Goal: Task Accomplishment & Management: Manage account settings

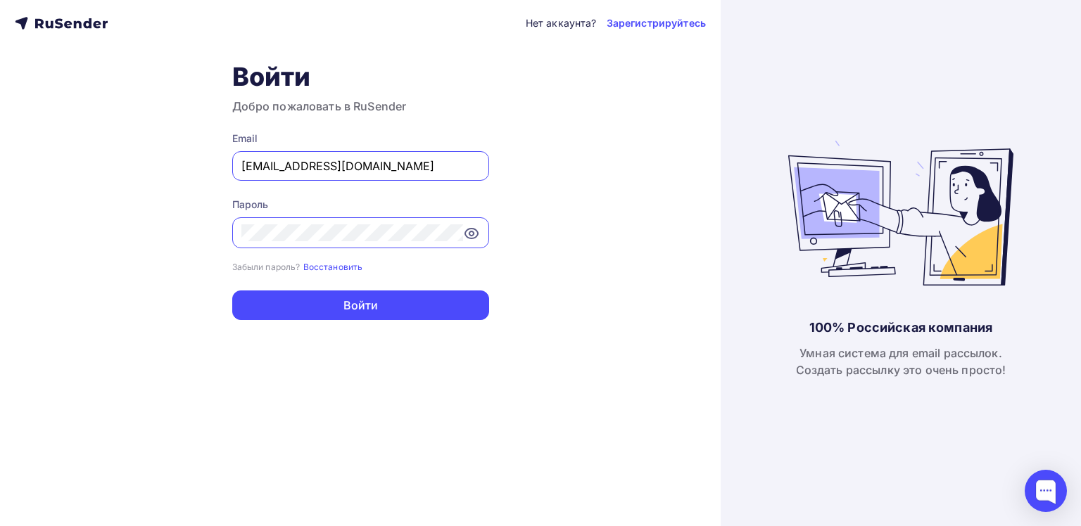
click at [372, 163] on input "d.voronin@gkatmos.ru" at bounding box center [360, 166] width 239 height 17
click at [564, 322] on div "Нет аккаунта? Зарегистрируйтесь Войти Добро пожаловать в RuSender Email d.voron…" at bounding box center [360, 263] width 721 height 526
drag, startPoint x: 388, startPoint y: 164, endPoint x: 376, endPoint y: 163, distance: 11.3
click at [376, 163] on input "d.voronin@gkatmos.ru" at bounding box center [360, 166] width 239 height 17
type input "zakaz@vyborplus.ru"
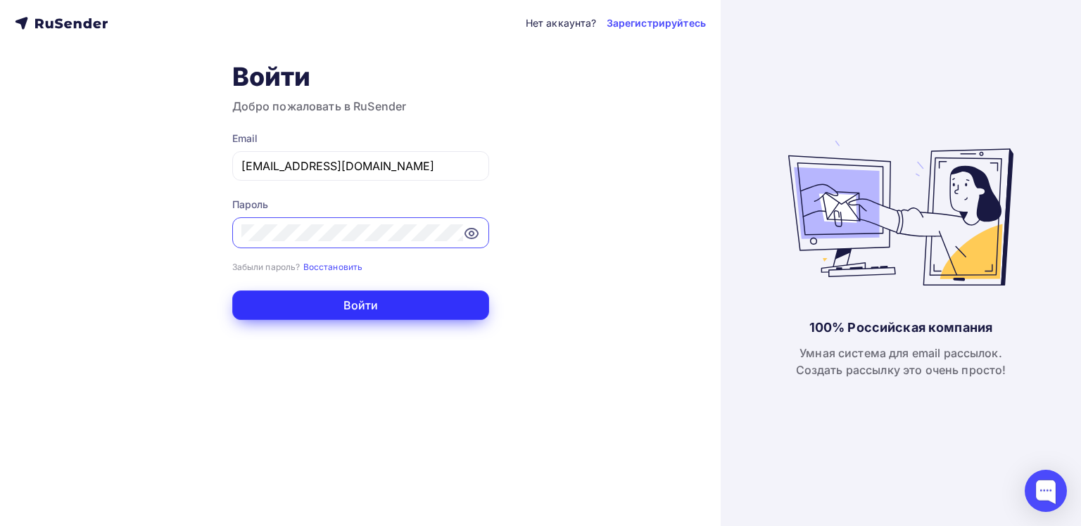
click at [338, 302] on button "Войти" at bounding box center [360, 306] width 257 height 30
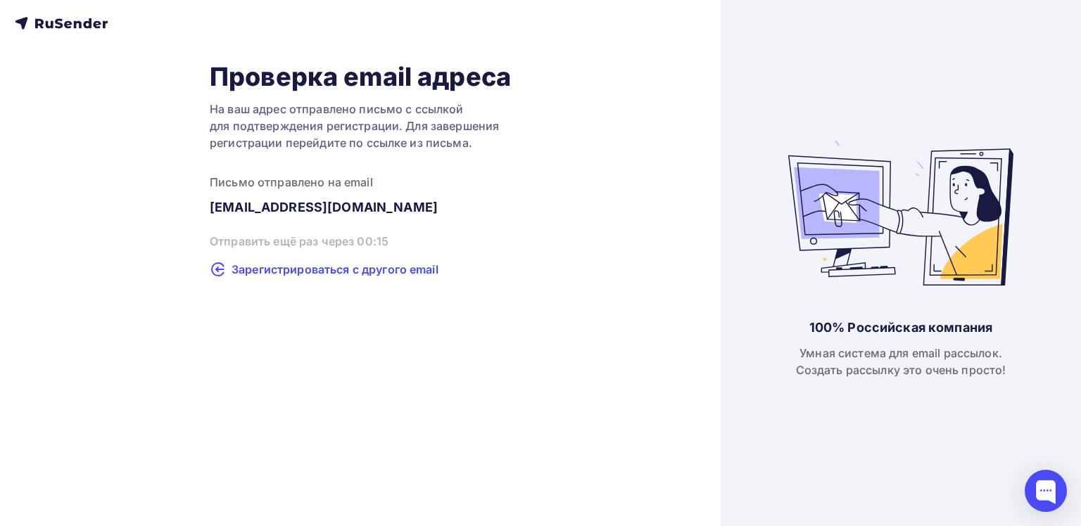
click at [288, 273] on span "Зарегистрироваться с другого email" at bounding box center [334, 269] width 207 height 17
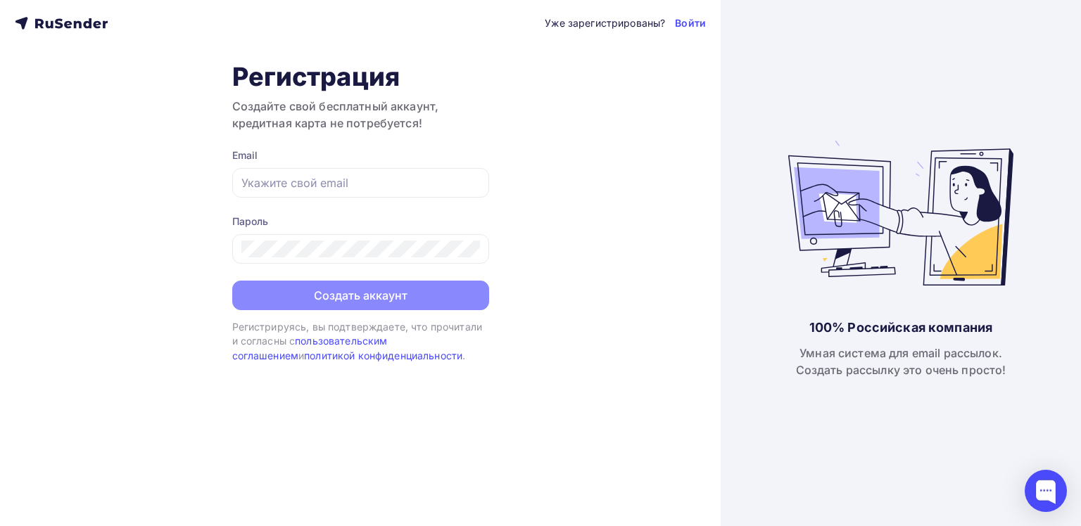
type input "zakaz@vyborplus.ru"
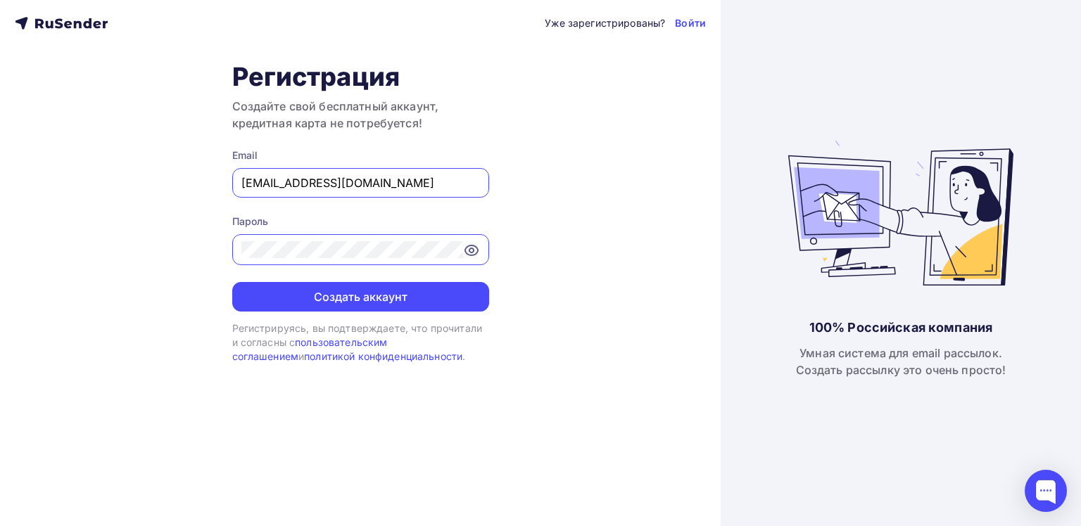
click at [377, 180] on input "zakaz@vyborplus.ru" at bounding box center [360, 183] width 239 height 17
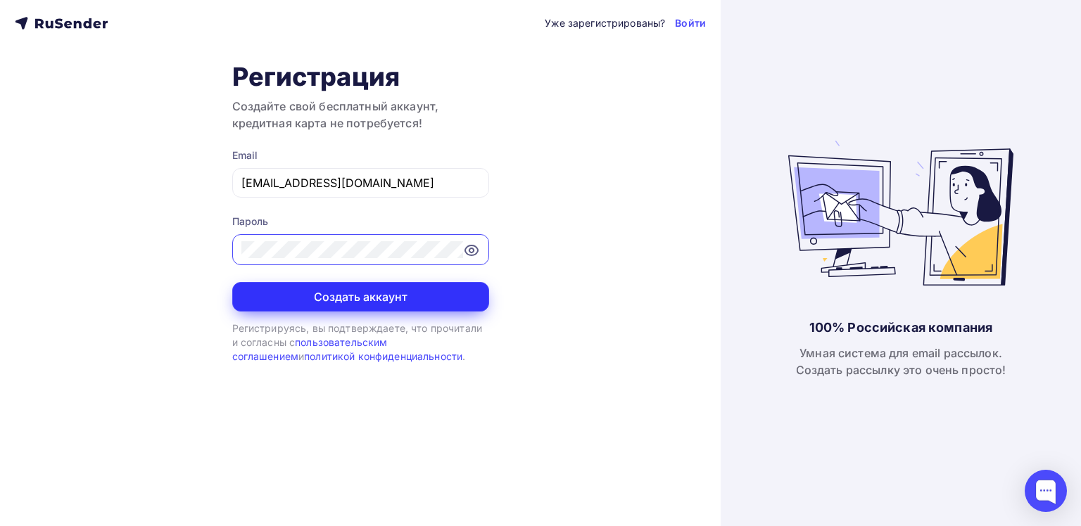
click at [374, 298] on button "Создать аккаунт" at bounding box center [360, 297] width 257 height 30
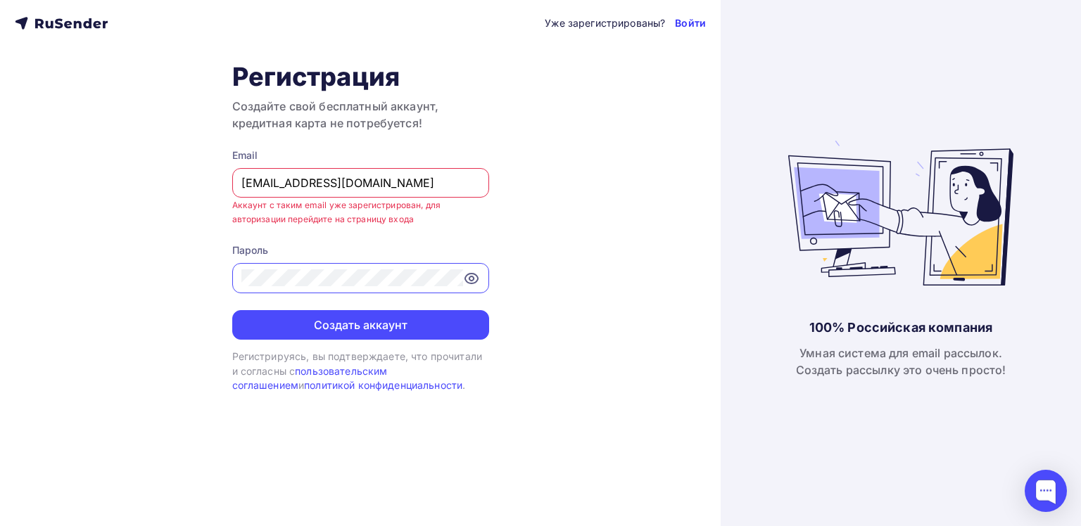
click at [693, 27] on link "Войти" at bounding box center [690, 23] width 31 height 14
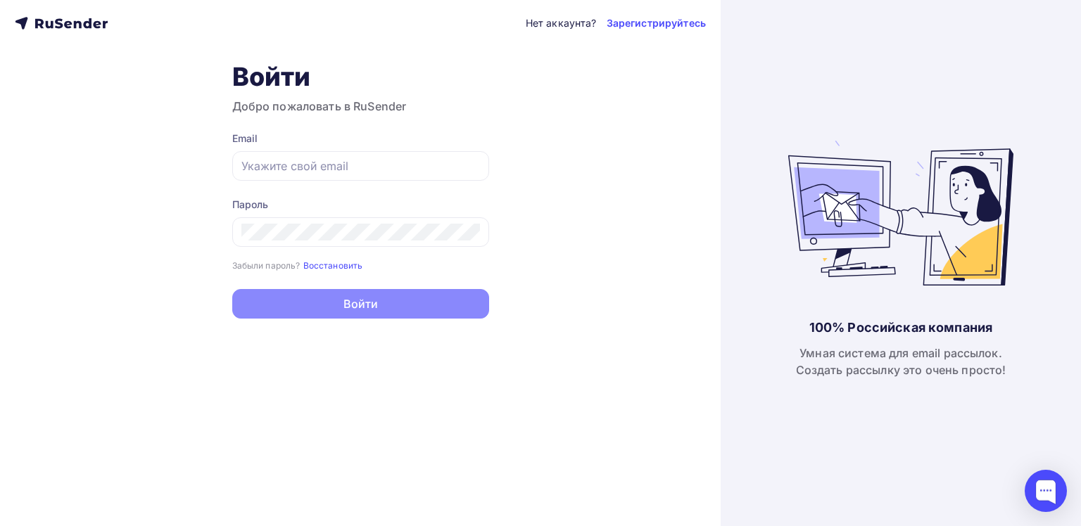
type input "[EMAIL_ADDRESS][DOMAIN_NAME]"
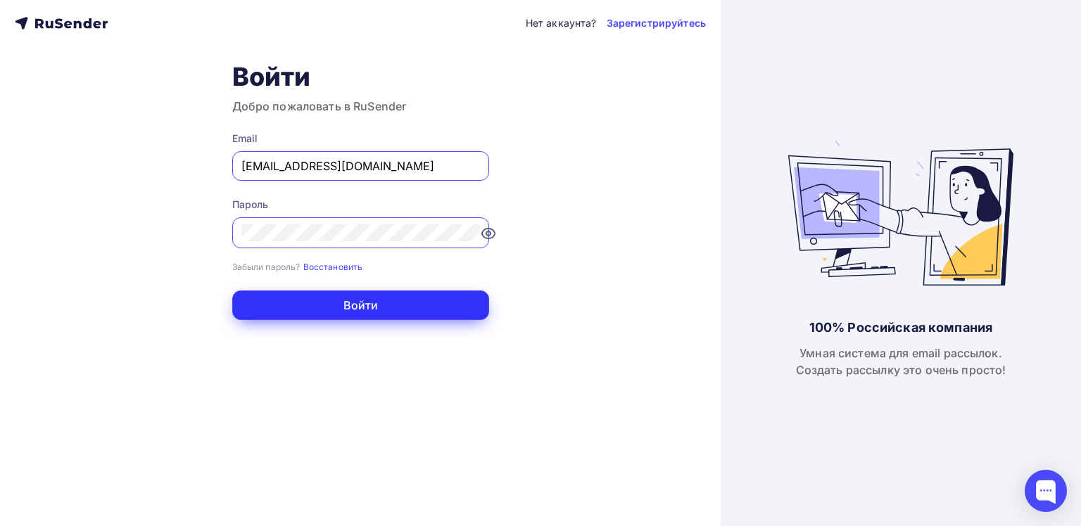
click at [350, 302] on button "Войти" at bounding box center [360, 306] width 257 height 30
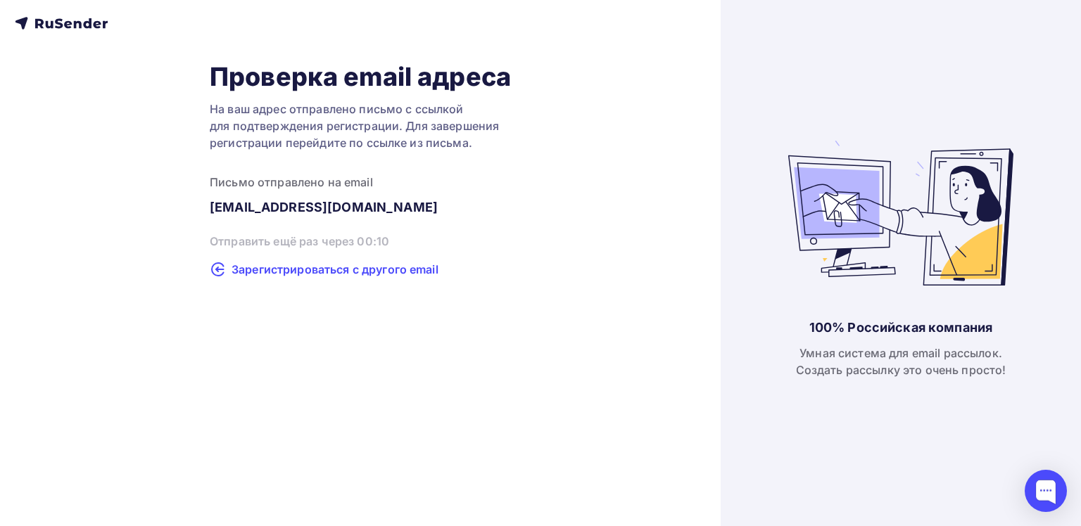
click at [353, 274] on span "Зарегистрироваться с другого email" at bounding box center [334, 269] width 207 height 17
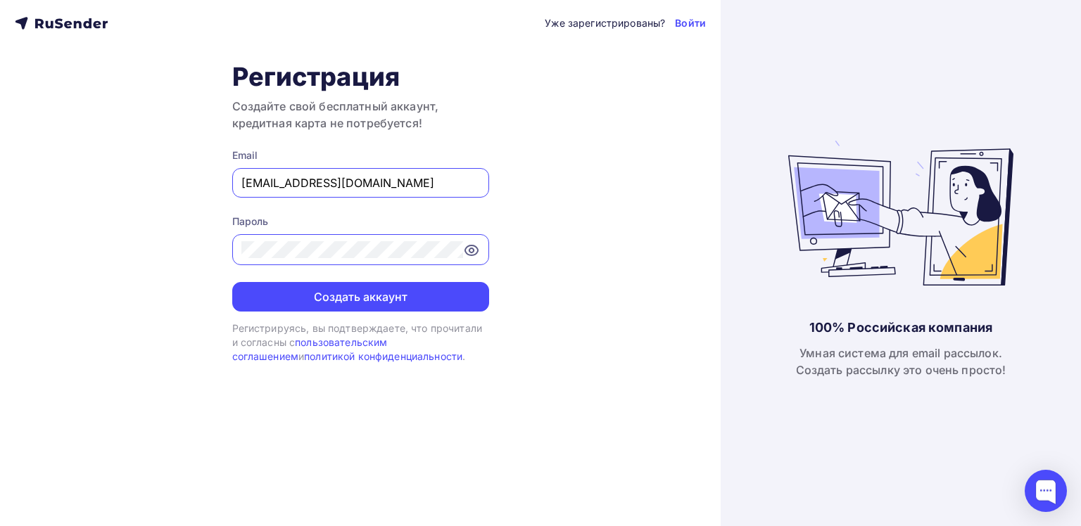
click at [400, 185] on input "zakaz@vyborplus.ru" at bounding box center [360, 183] width 239 height 17
type input "[EMAIL_ADDRESS][DOMAIN_NAME]"
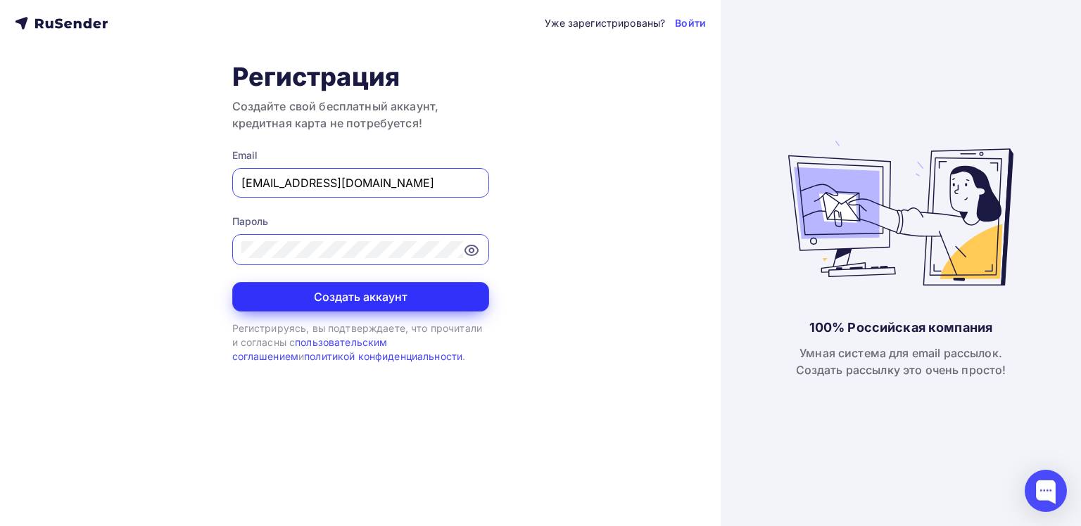
click at [353, 298] on button "Создать аккаунт" at bounding box center [360, 297] width 257 height 30
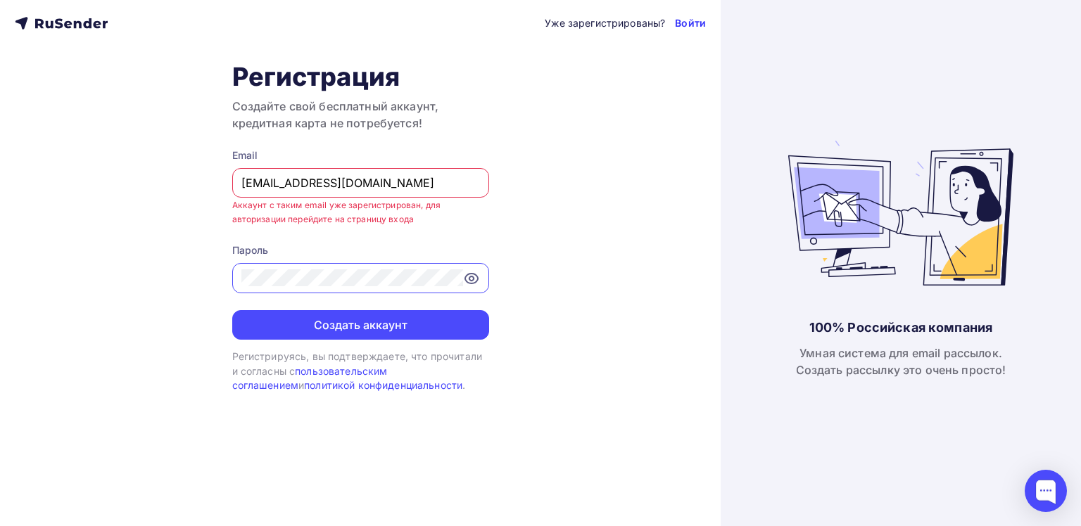
click at [690, 25] on link "Войти" at bounding box center [690, 23] width 31 height 14
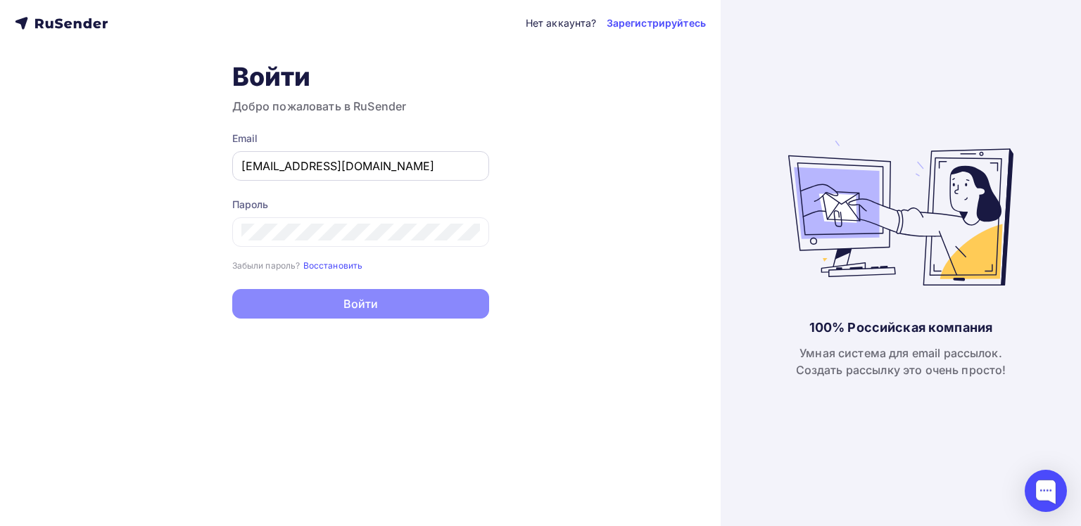
click at [334, 163] on input "zakaz@vyborplus.ru" at bounding box center [360, 166] width 239 height 17
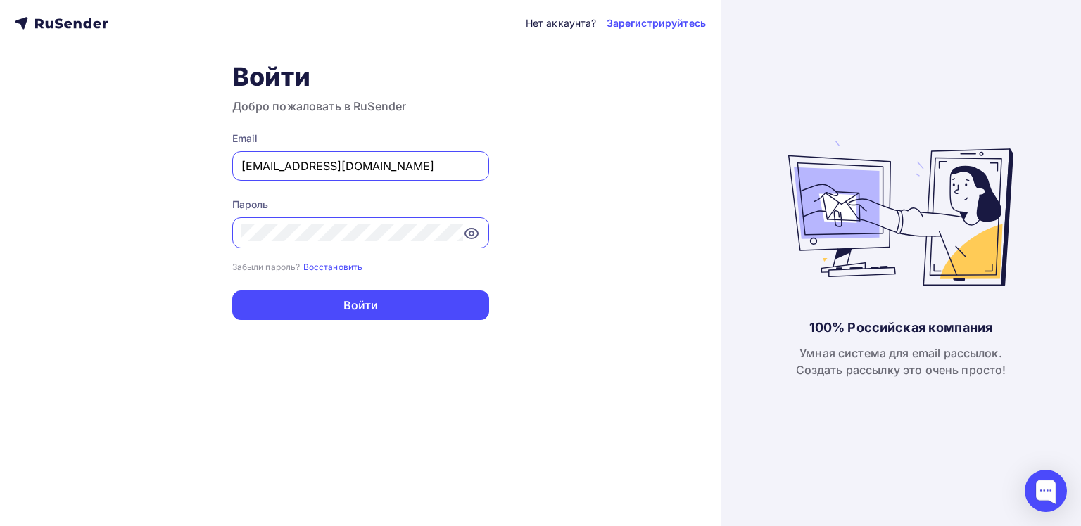
type input "[EMAIL_ADDRESS][DOMAIN_NAME]"
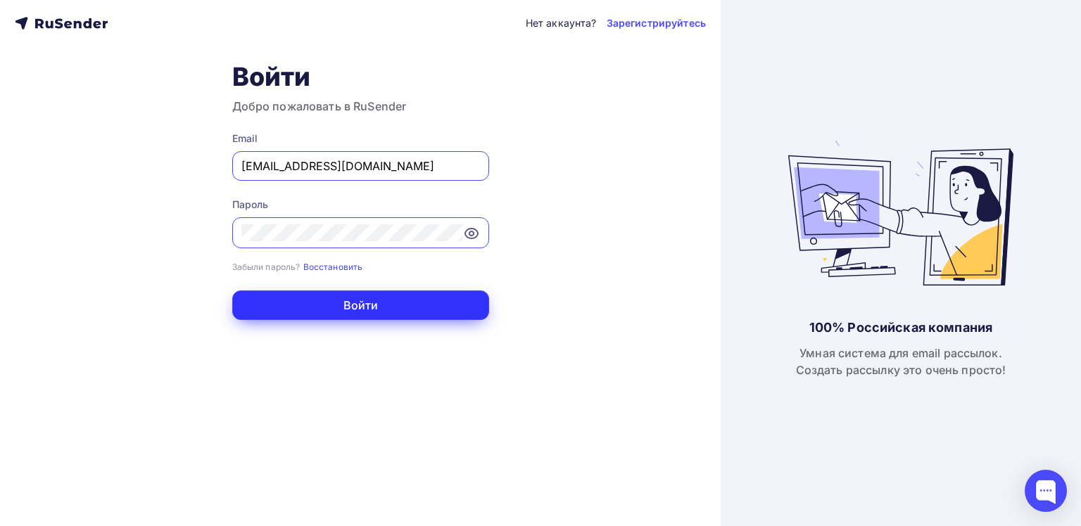
click at [342, 305] on button "Войти" at bounding box center [360, 306] width 257 height 30
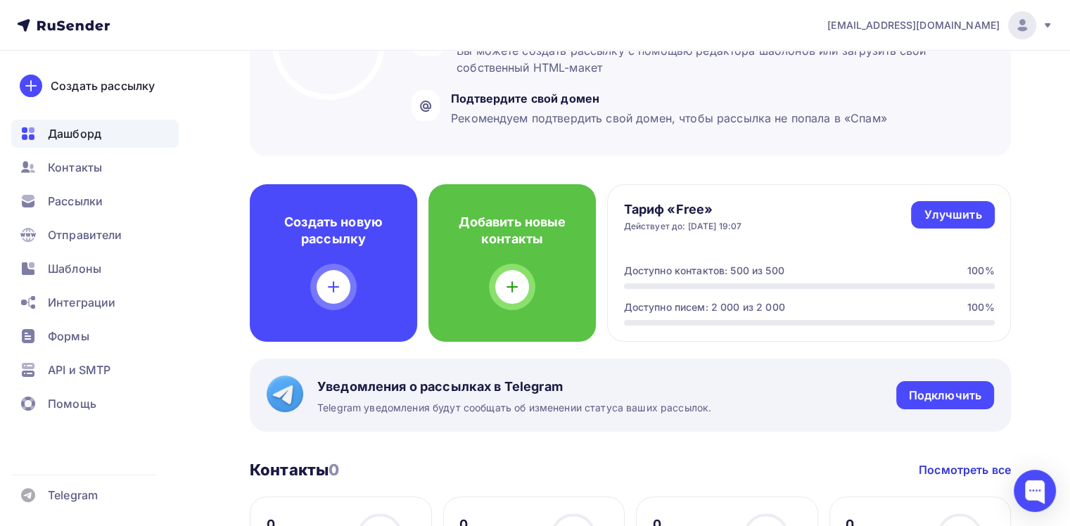
scroll to position [352, 0]
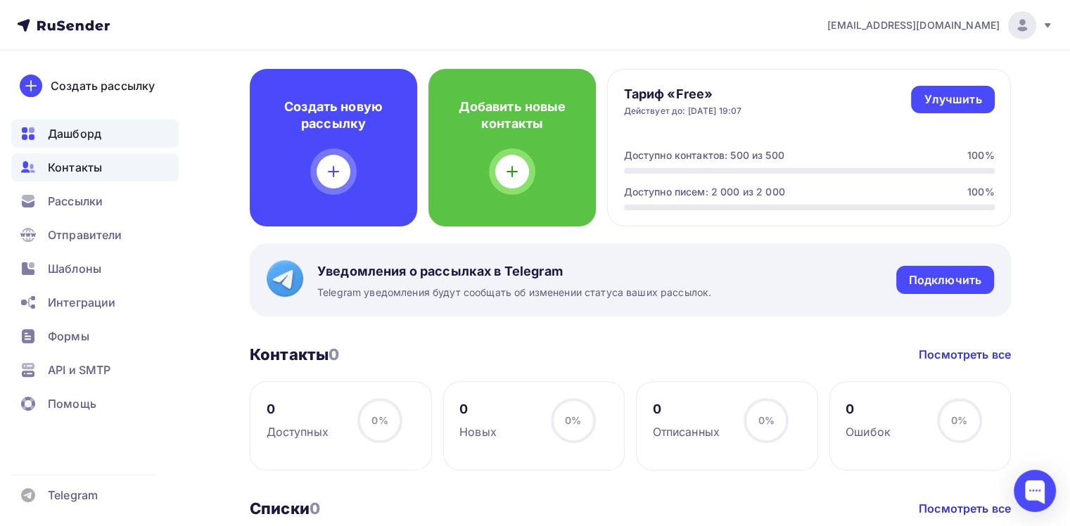
click at [85, 170] on span "Контакты" at bounding box center [75, 167] width 54 height 17
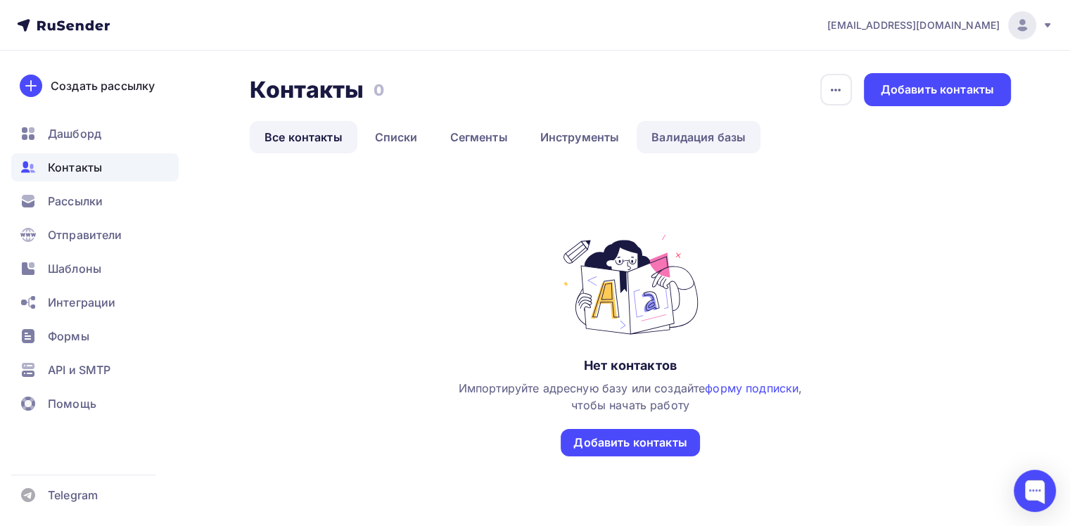
click at [699, 137] on link "Валидация базы" at bounding box center [699, 137] width 124 height 32
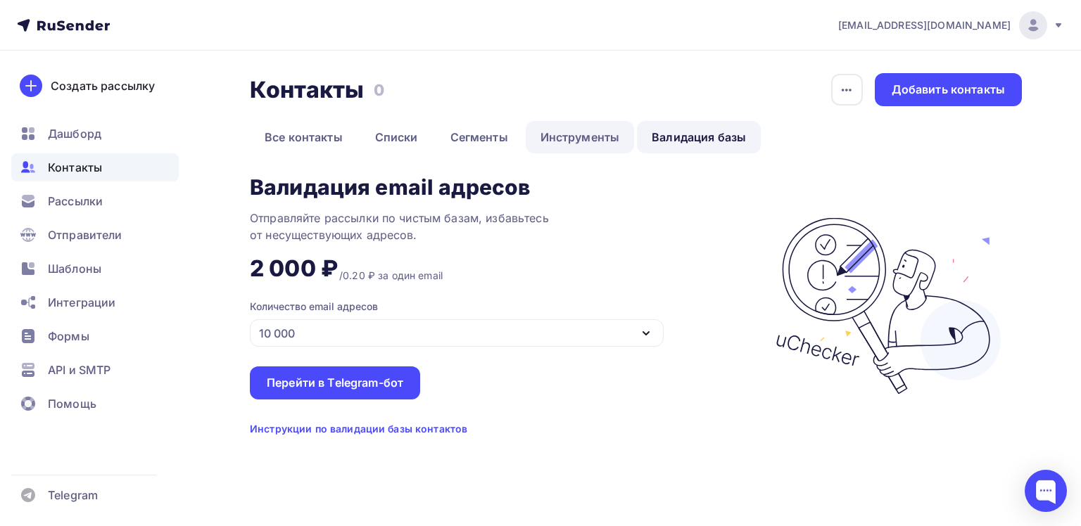
click at [573, 139] on link "Инструменты" at bounding box center [580, 137] width 109 height 32
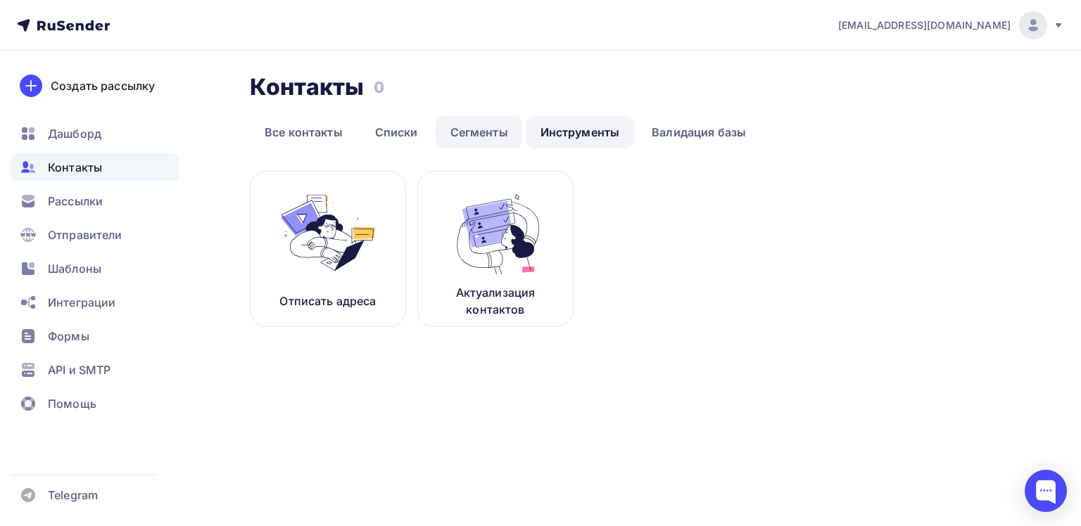
click at [491, 132] on link "Сегменты" at bounding box center [479, 132] width 87 height 32
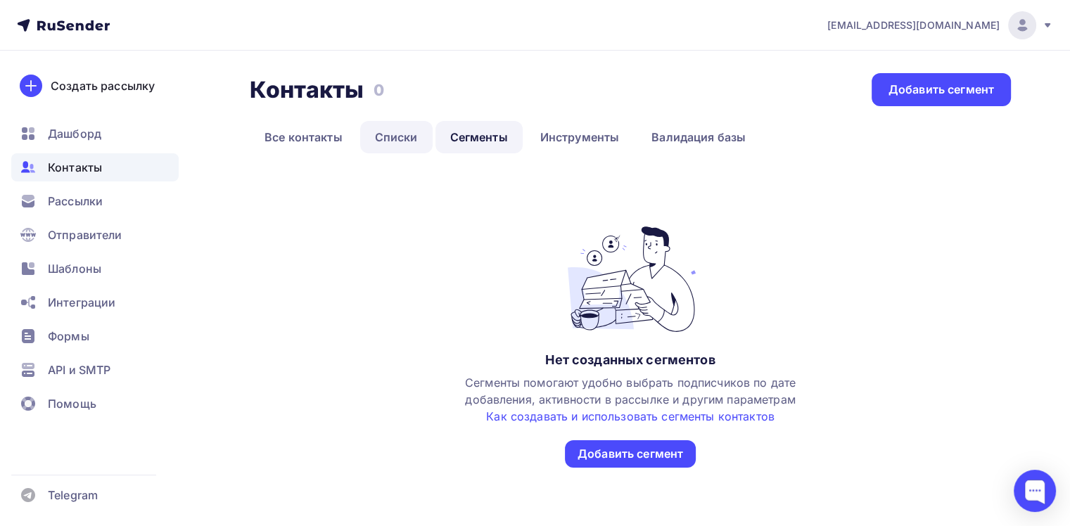
click at [397, 133] on link "Списки" at bounding box center [396, 137] width 72 height 32
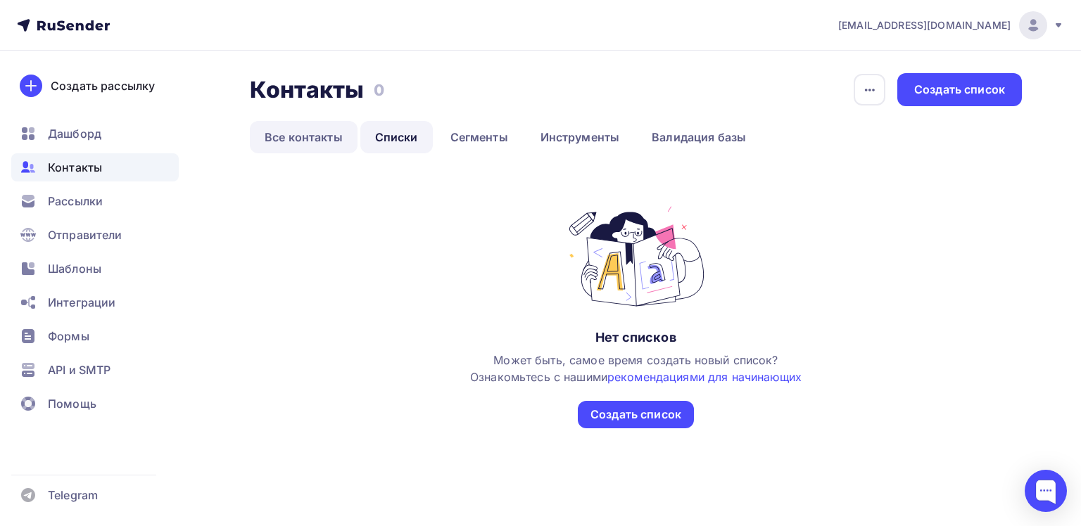
click at [313, 135] on link "Все контакты" at bounding box center [304, 137] width 108 height 32
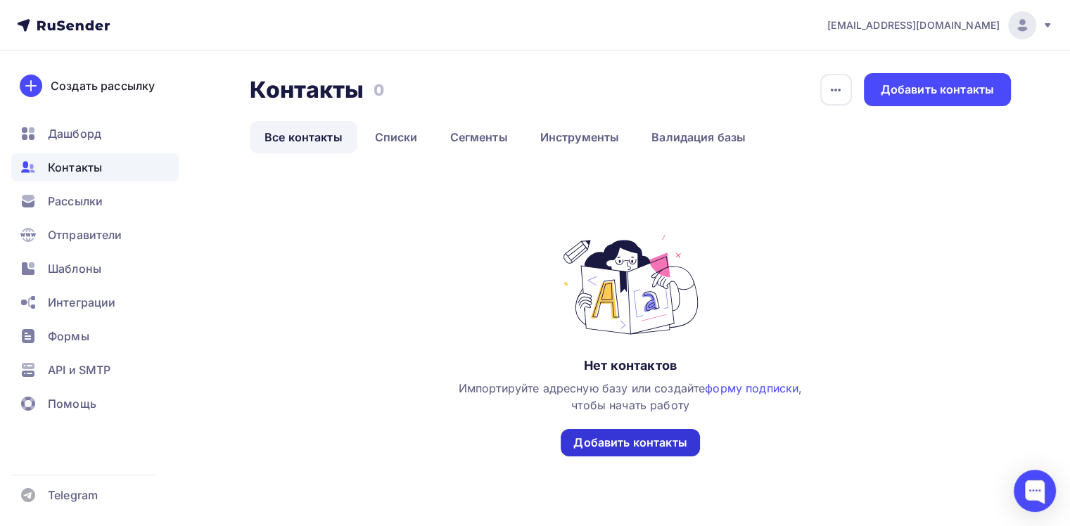
click at [623, 452] on div "Добавить контакты" at bounding box center [630, 442] width 139 height 27
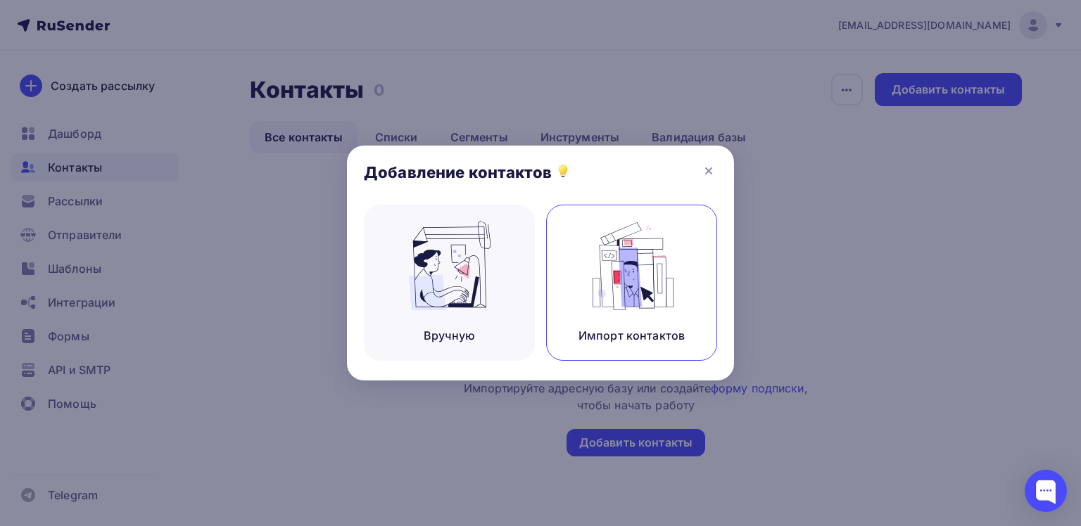
click at [622, 305] on img at bounding box center [632, 266] width 94 height 89
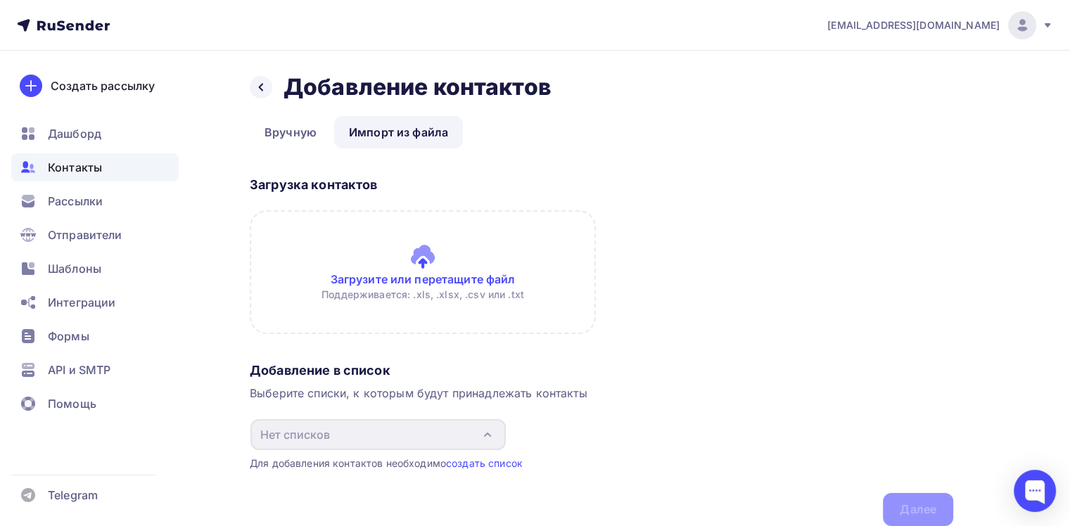
click at [423, 265] on input "file" at bounding box center [423, 272] width 346 height 124
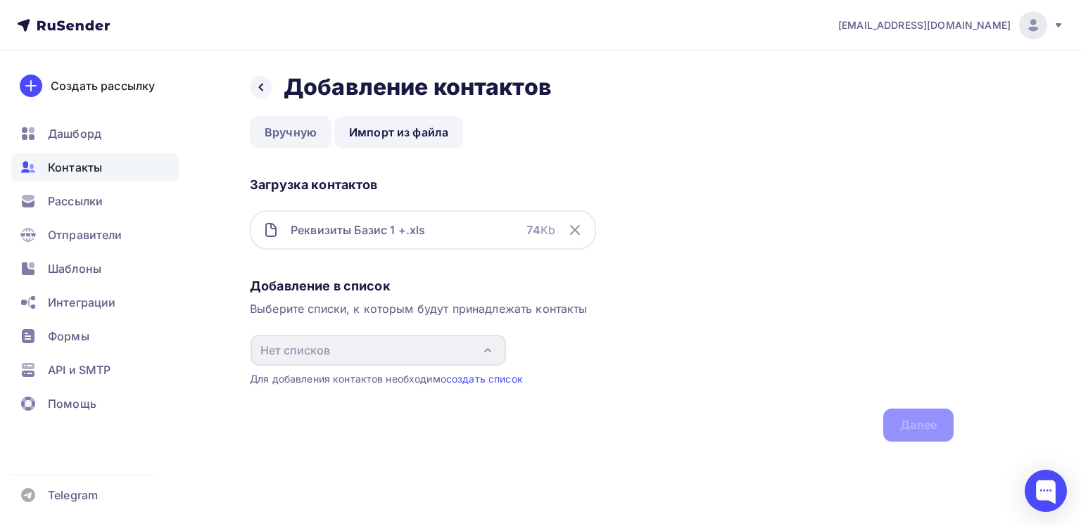
click at [284, 132] on link "Вручную" at bounding box center [291, 132] width 82 height 32
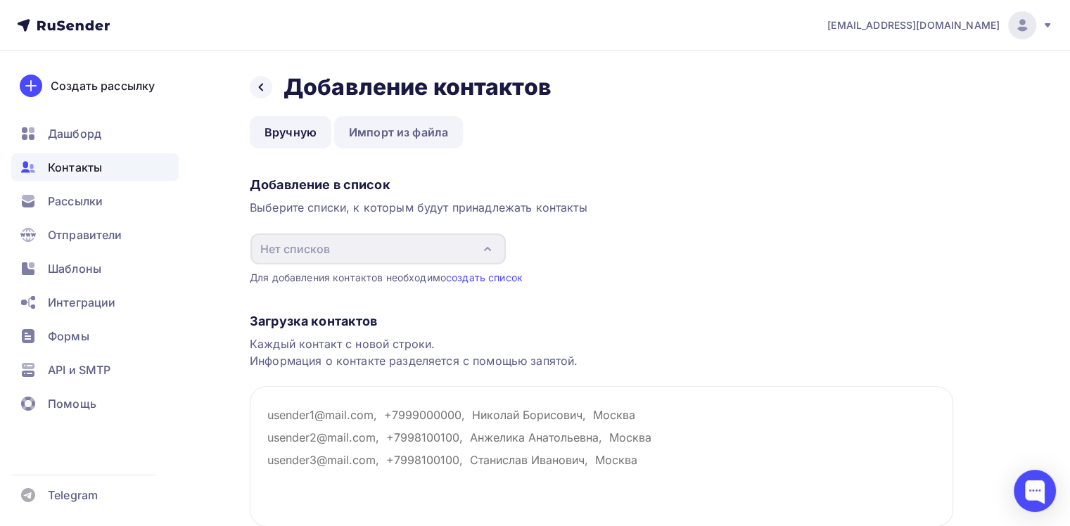
click at [405, 132] on link "Импорт из файла" at bounding box center [398, 132] width 129 height 32
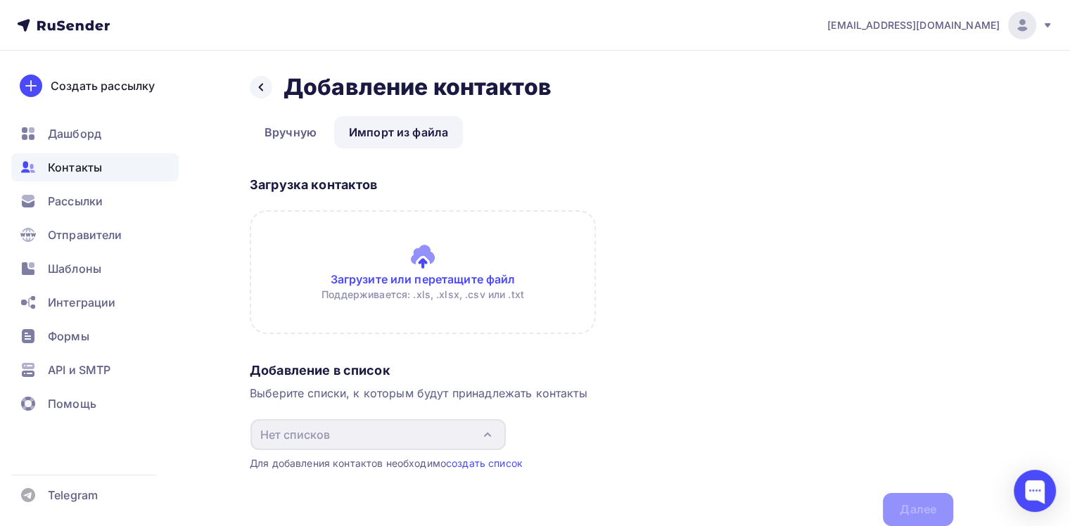
click at [422, 269] on input "file" at bounding box center [423, 272] width 346 height 124
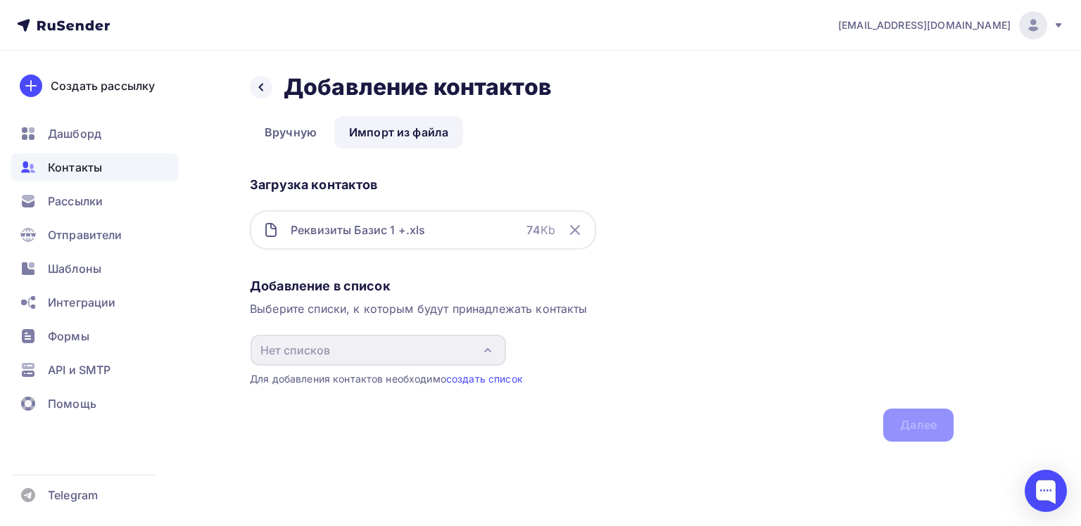
click at [407, 129] on link "Импорт из файла" at bounding box center [398, 132] width 129 height 32
click at [476, 379] on link "создать список" at bounding box center [484, 379] width 77 height 12
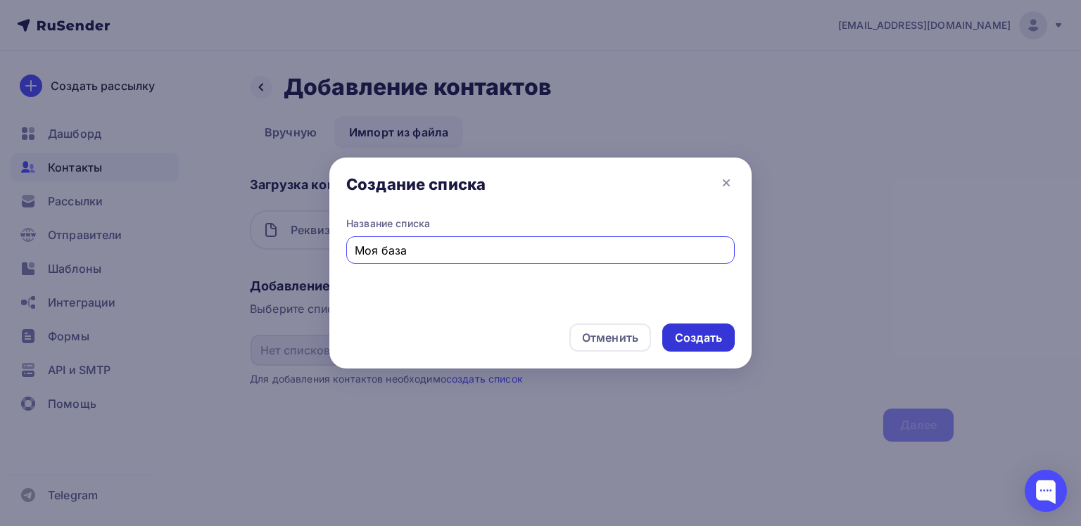
type input "Моя база"
click at [685, 334] on div "Создать" at bounding box center [698, 338] width 47 height 16
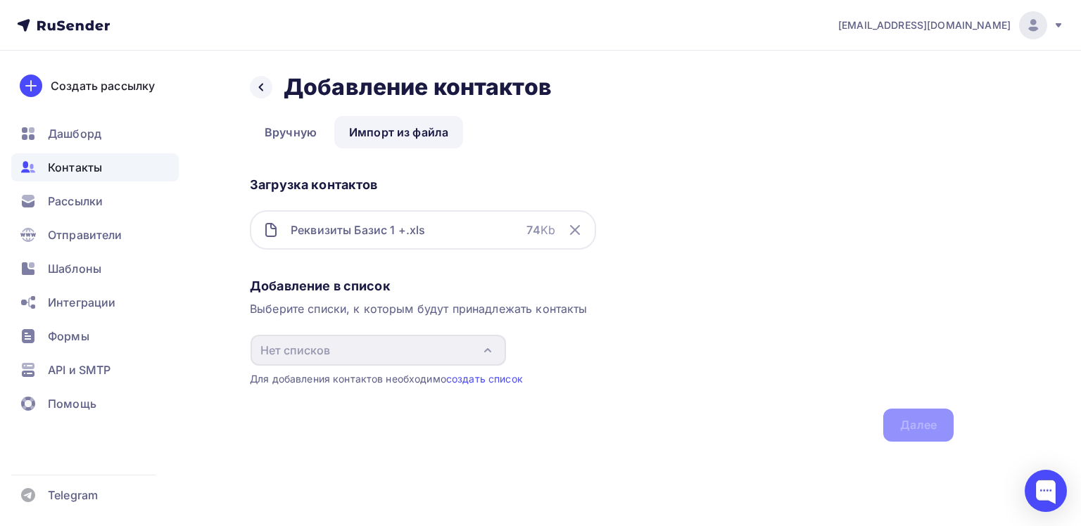
click at [941, 433] on div "Добавление в список Выберите списки, к которым будут принадлежать контакты Нет …" at bounding box center [602, 357] width 704 height 170
click at [369, 232] on div "Реквизиты Базис 1 +.xls" at bounding box center [358, 230] width 134 height 17
click at [398, 134] on link "Импорт из файла" at bounding box center [398, 132] width 129 height 32
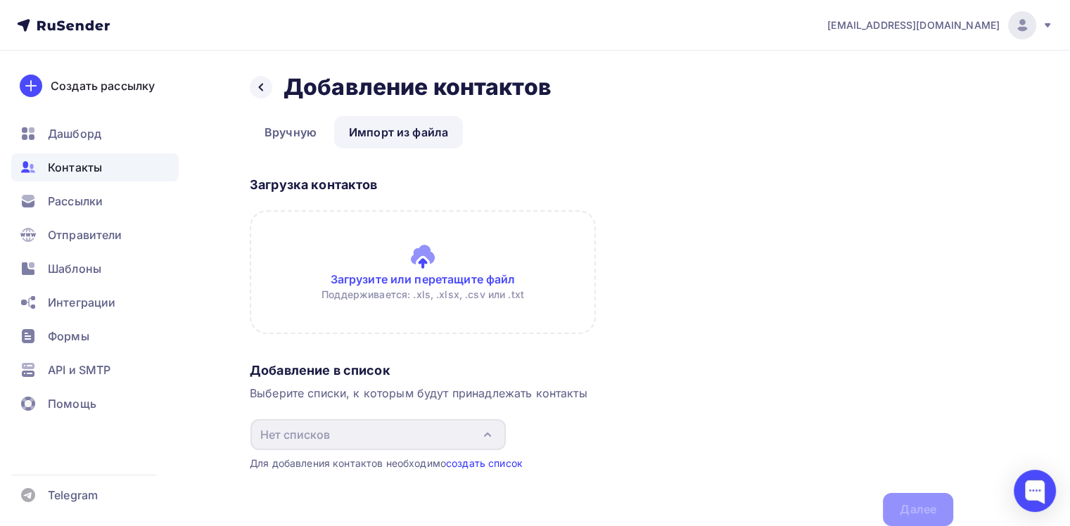
click at [481, 465] on link "создать список" at bounding box center [484, 463] width 77 height 12
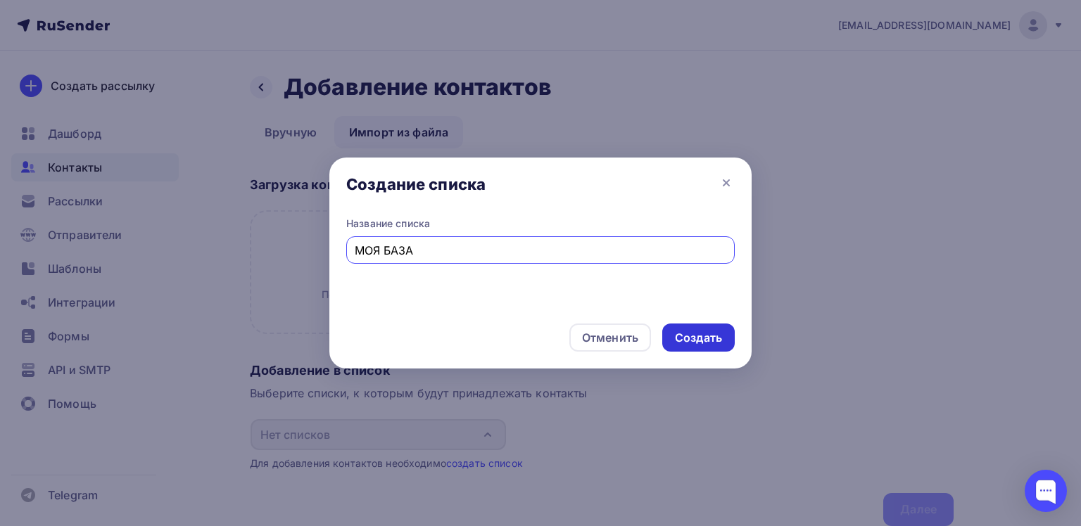
type input "МОЯ БАЗА"
click at [692, 334] on div "Создать" at bounding box center [698, 338] width 47 height 16
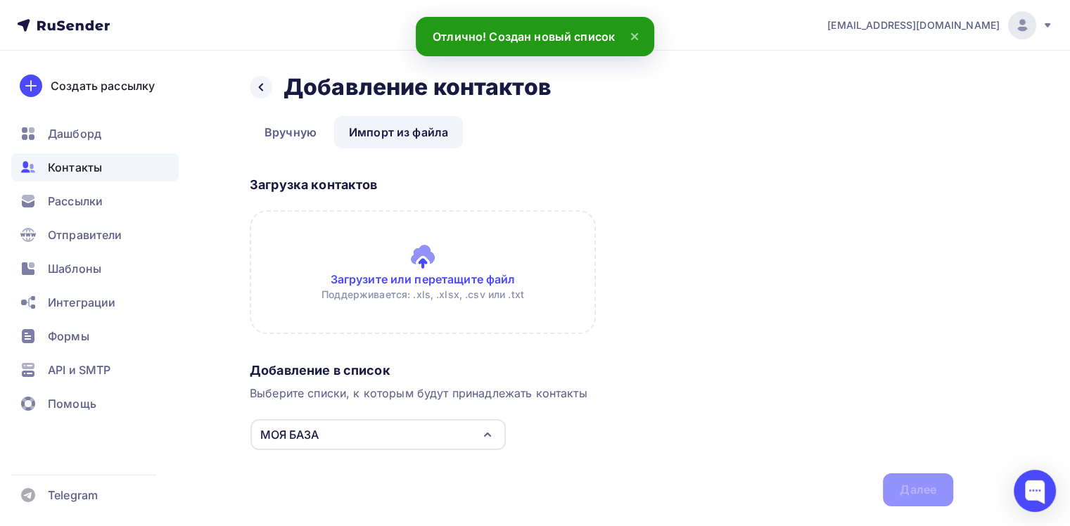
click at [431, 269] on input "file" at bounding box center [423, 272] width 346 height 124
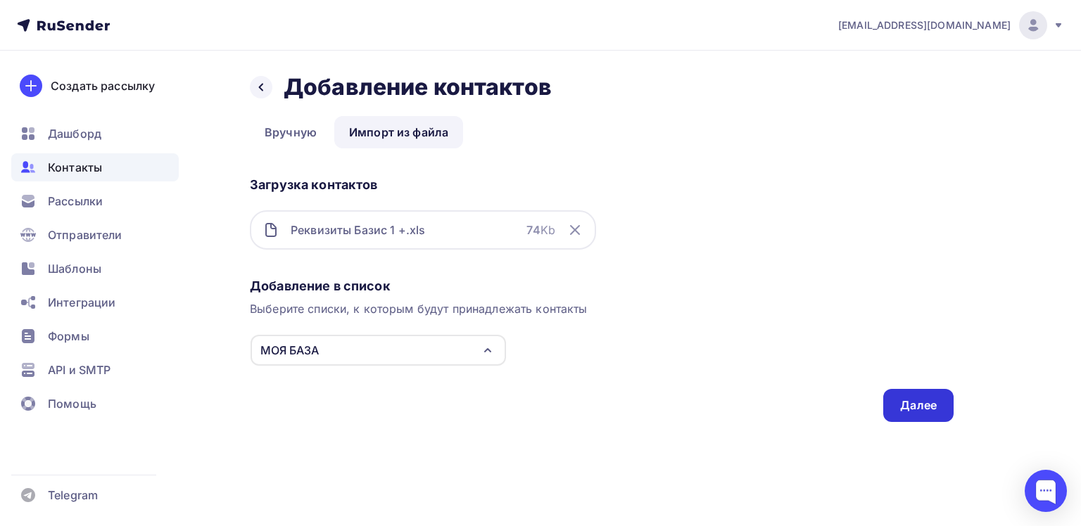
click at [913, 403] on div "Далее" at bounding box center [918, 406] width 37 height 16
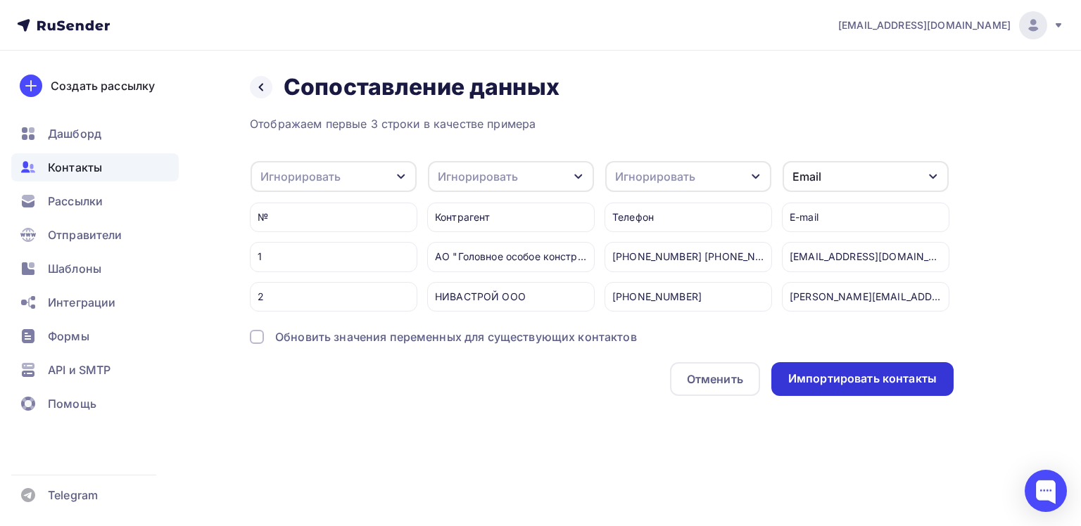
click at [832, 387] on div "Импортировать контакты" at bounding box center [862, 379] width 148 height 16
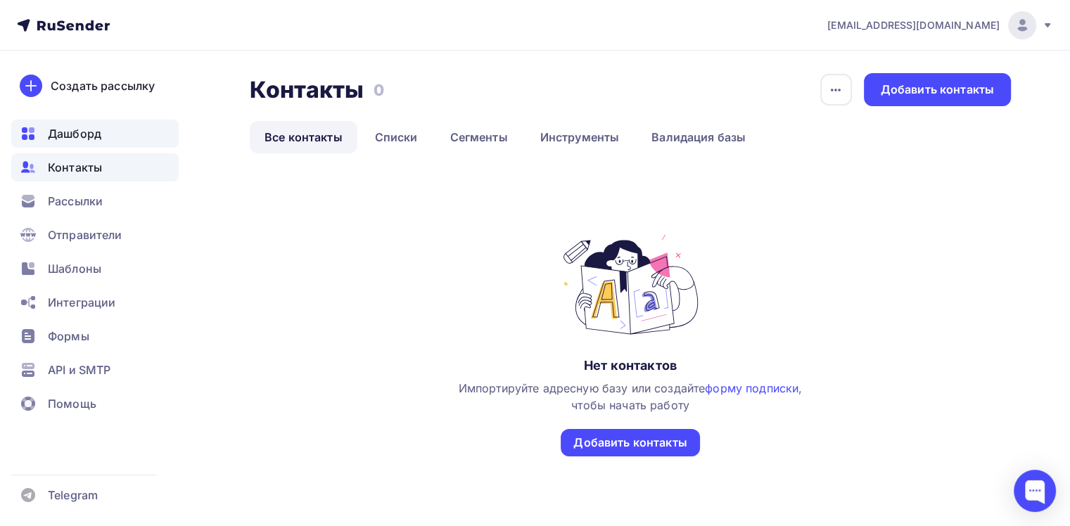
click at [70, 134] on span "Дашборд" at bounding box center [74, 133] width 53 height 17
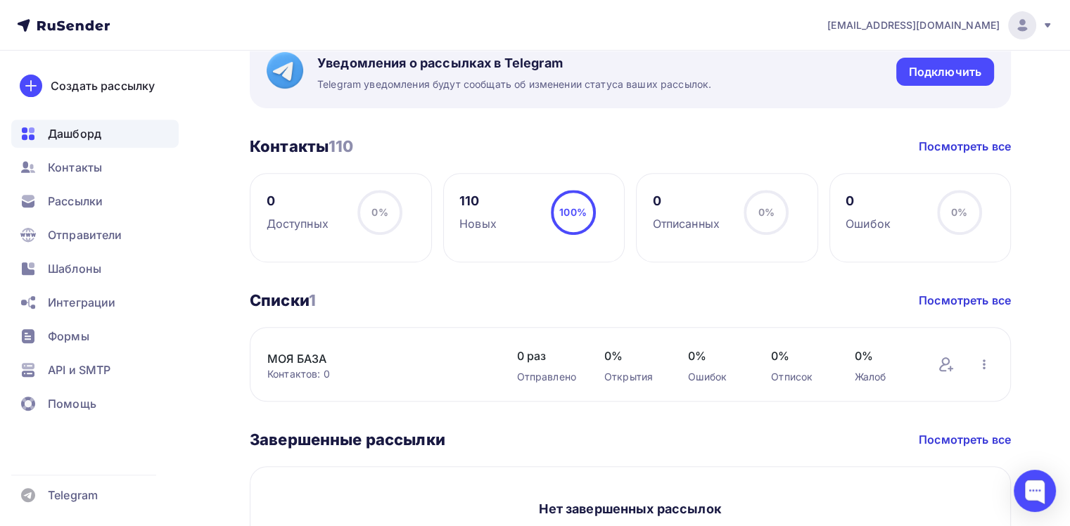
scroll to position [633, 0]
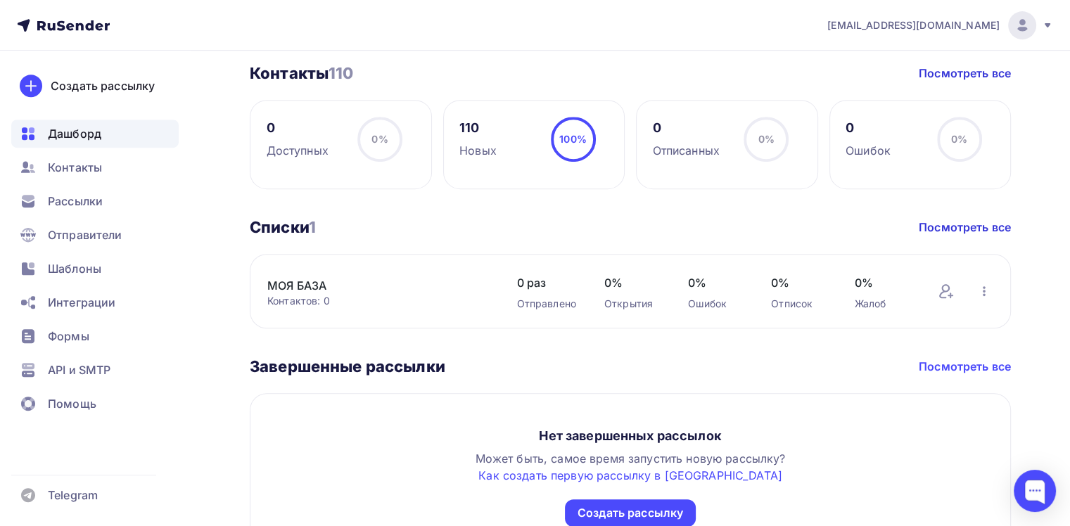
click at [968, 367] on link "Посмотреть все" at bounding box center [965, 366] width 92 height 17
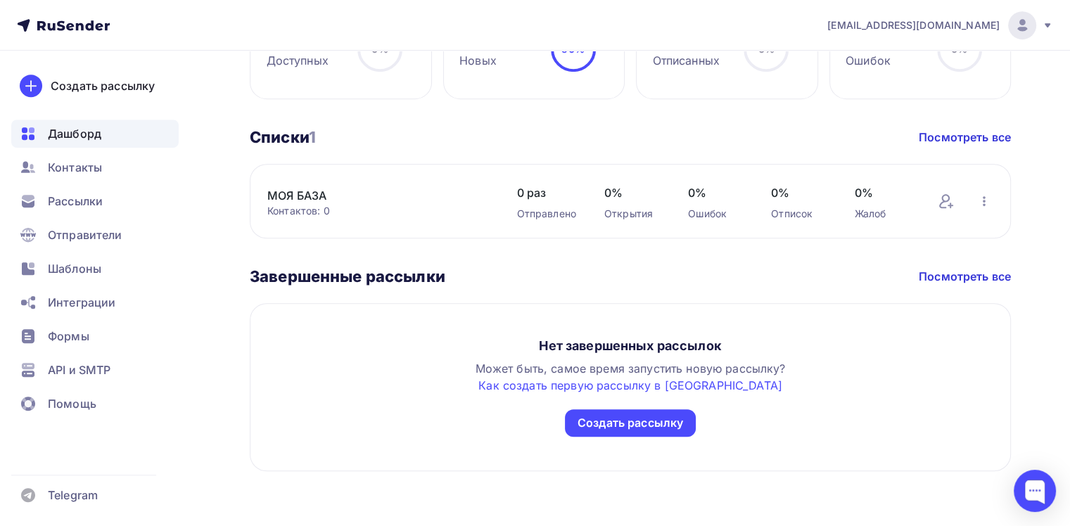
scroll to position [583, 0]
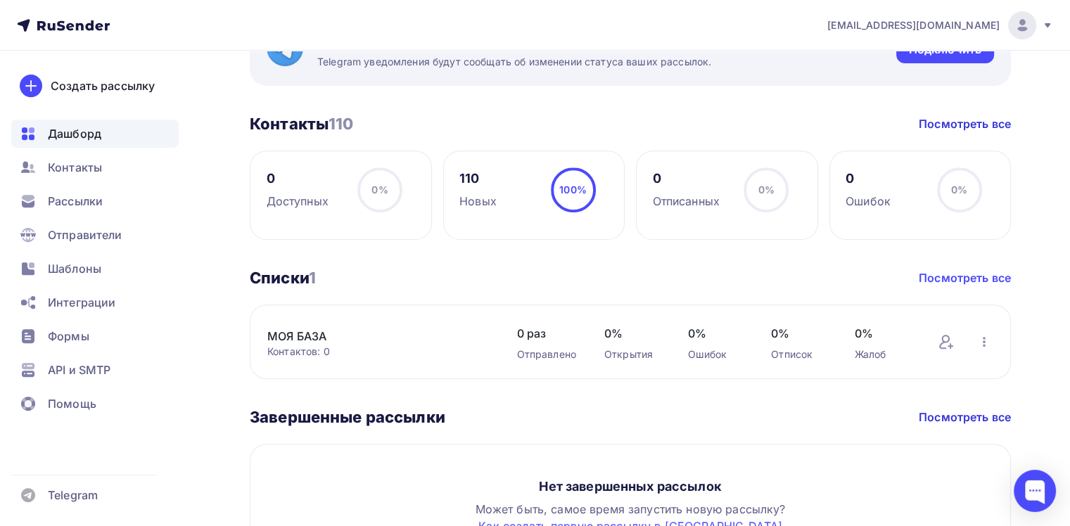
click at [975, 277] on link "Посмотреть все" at bounding box center [965, 277] width 92 height 17
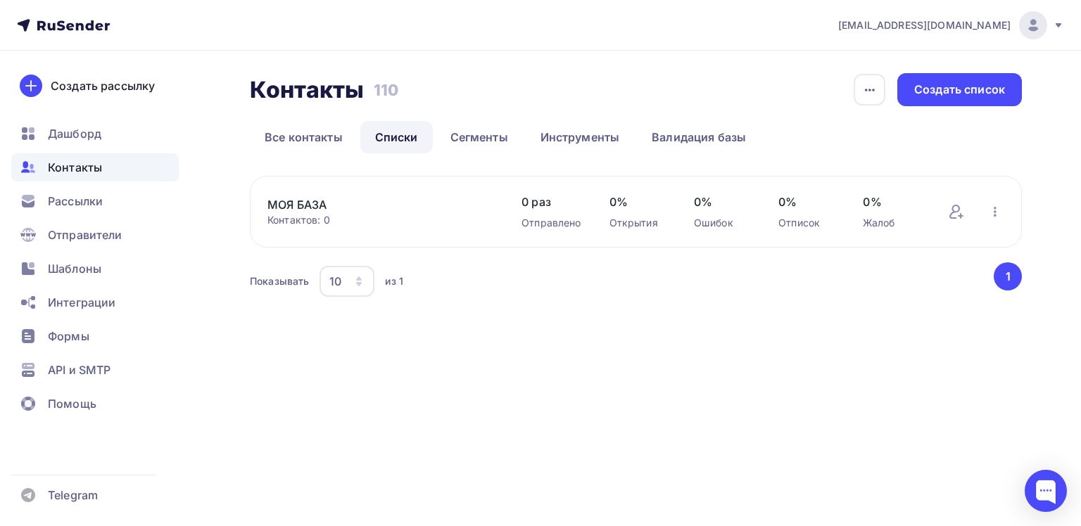
click at [1007, 274] on button "1" at bounding box center [1008, 276] width 28 height 28
click at [358, 282] on icon "button" at bounding box center [359, 284] width 6 height 4
click at [349, 407] on div "100" at bounding box center [403, 408] width 135 height 17
click at [310, 138] on link "Все контакты" at bounding box center [304, 137] width 108 height 32
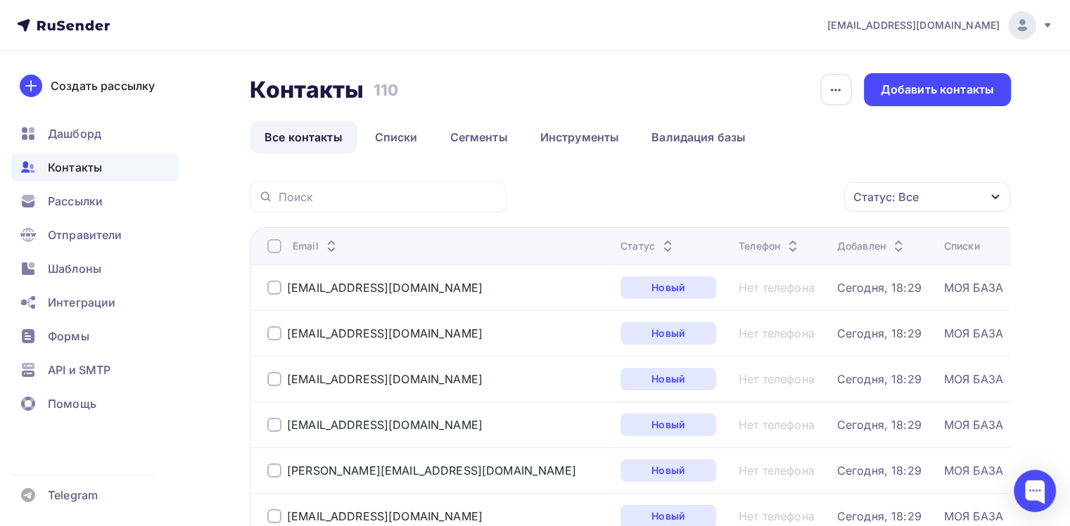
click at [739, 283] on div "Нет телефона" at bounding box center [777, 288] width 76 height 14
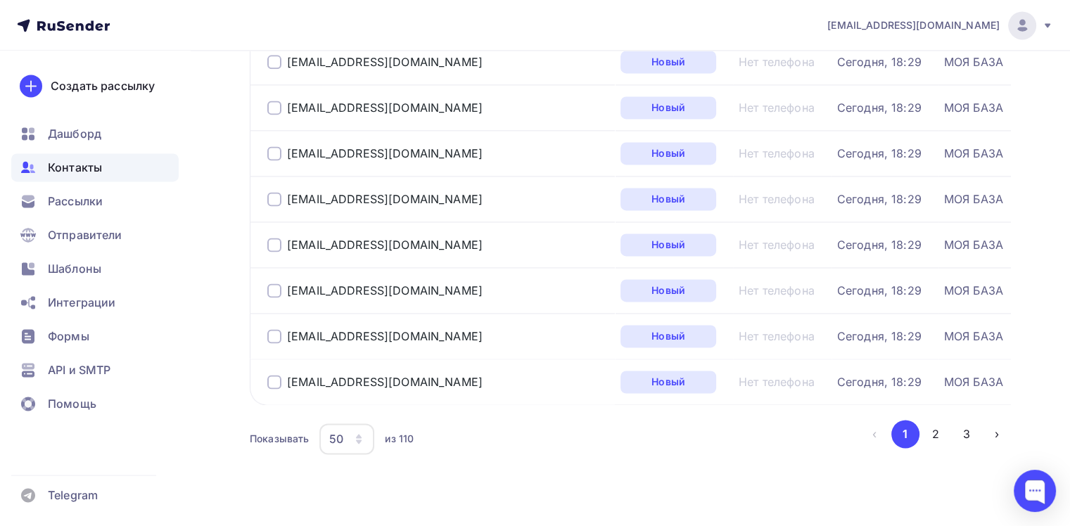
scroll to position [2162, 0]
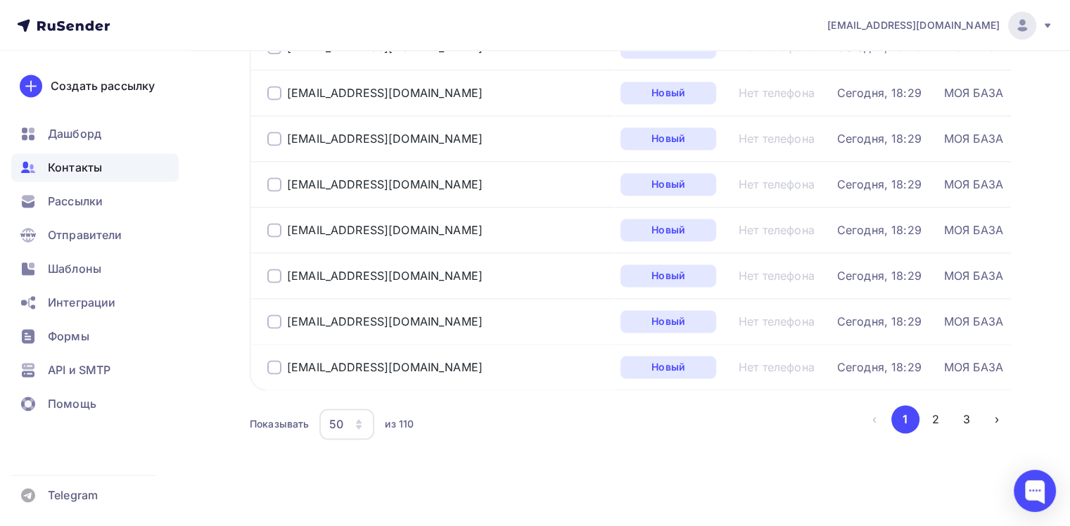
click at [360, 425] on icon "button" at bounding box center [359, 427] width 6 height 4
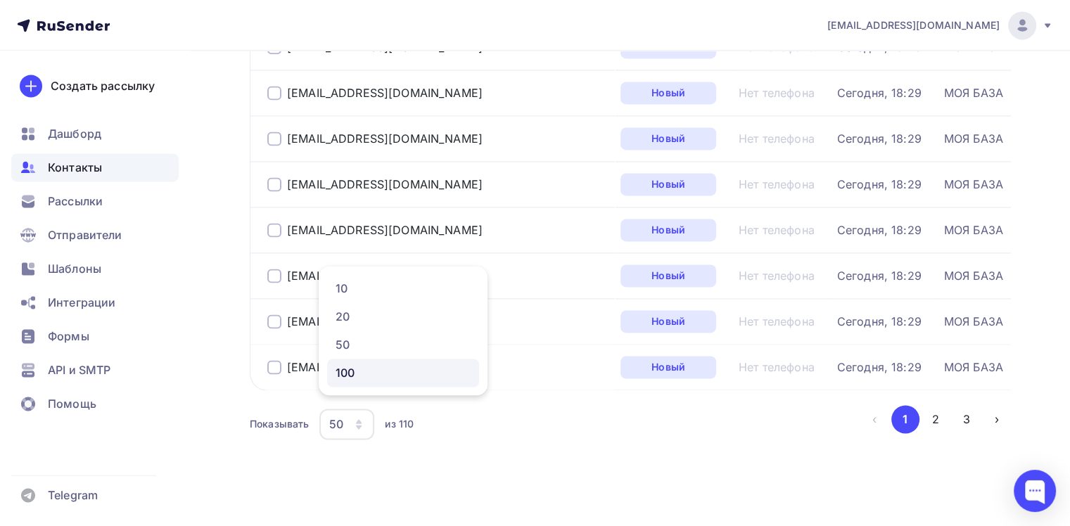
click at [350, 374] on div "100" at bounding box center [403, 372] width 135 height 17
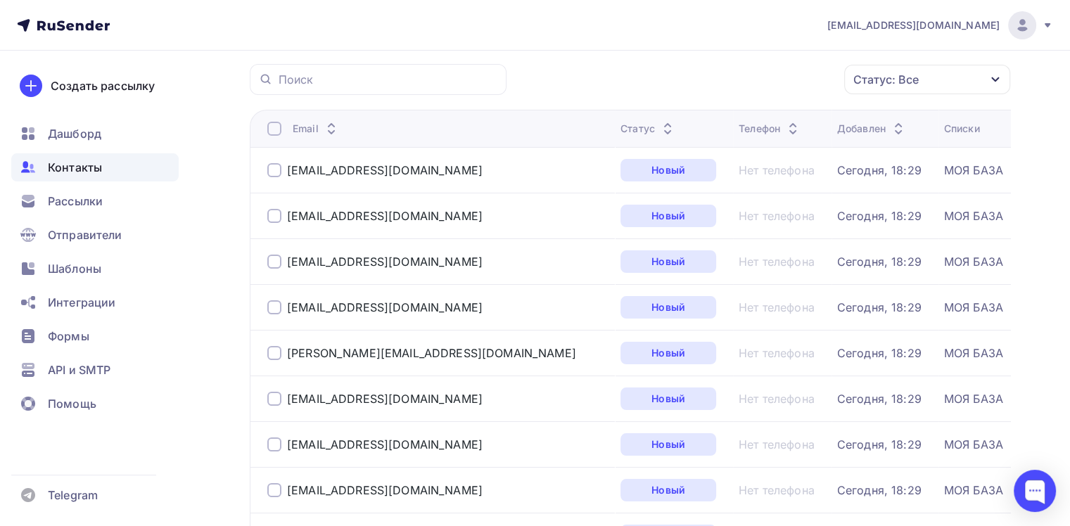
scroll to position [111, 0]
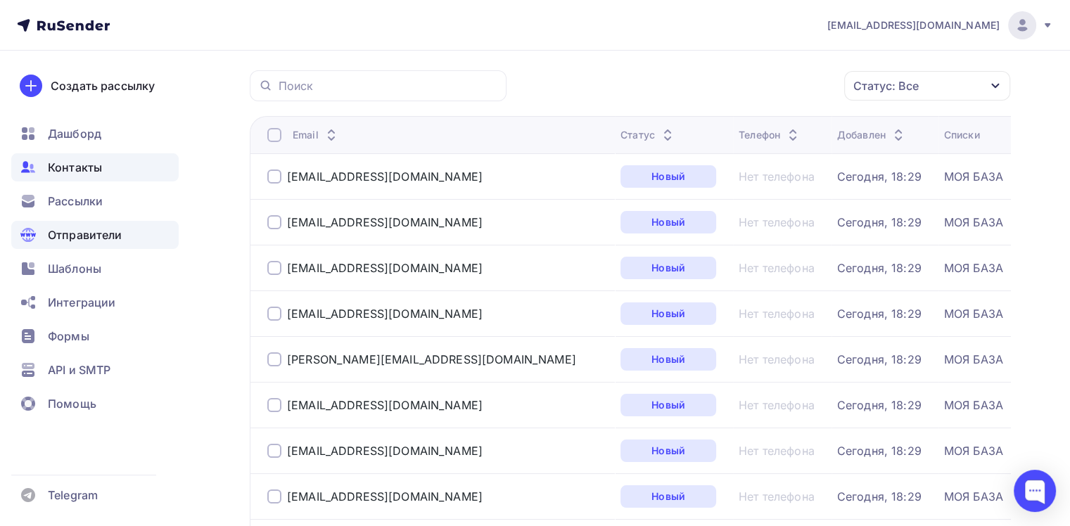
click at [93, 239] on span "Отправители" at bounding box center [85, 235] width 75 height 17
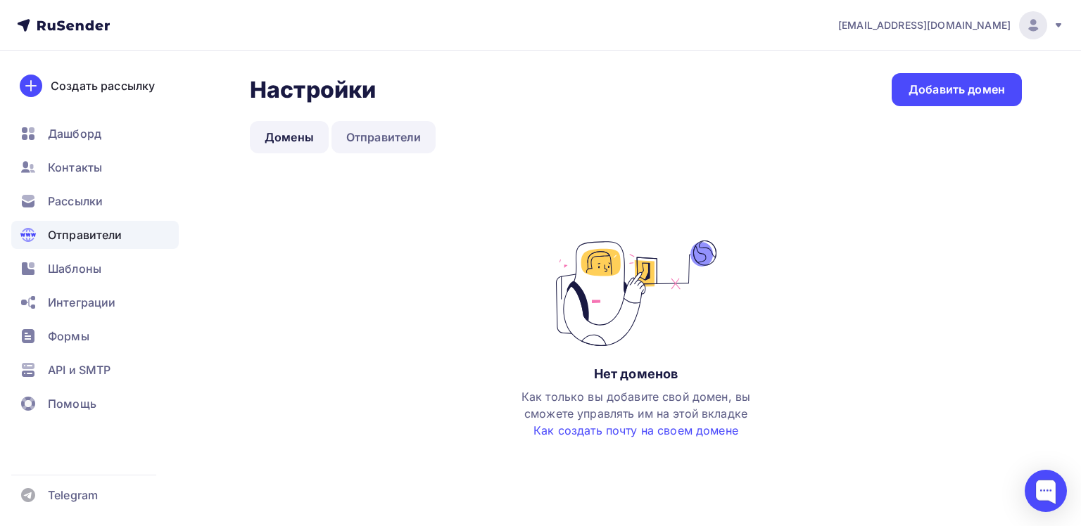
click at [391, 136] on link "Отправители" at bounding box center [383, 137] width 105 height 32
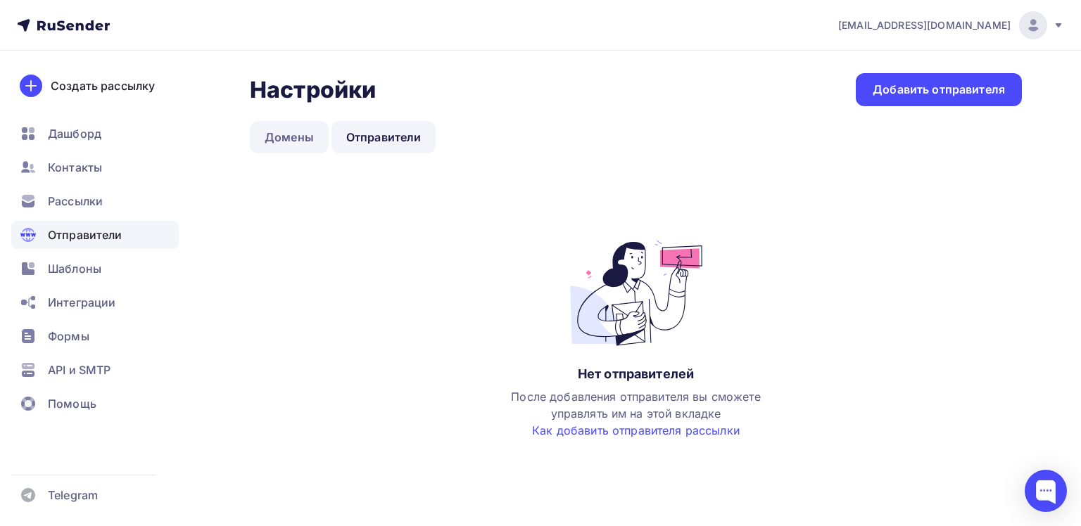
click at [292, 136] on link "Домены" at bounding box center [289, 137] width 79 height 32
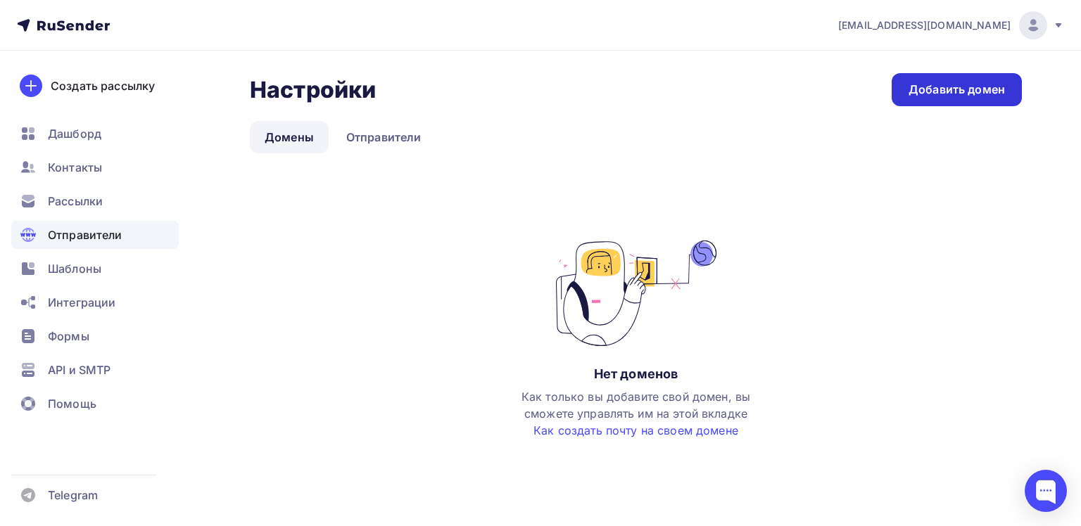
click at [964, 96] on div "Добавить домен" at bounding box center [956, 90] width 96 height 16
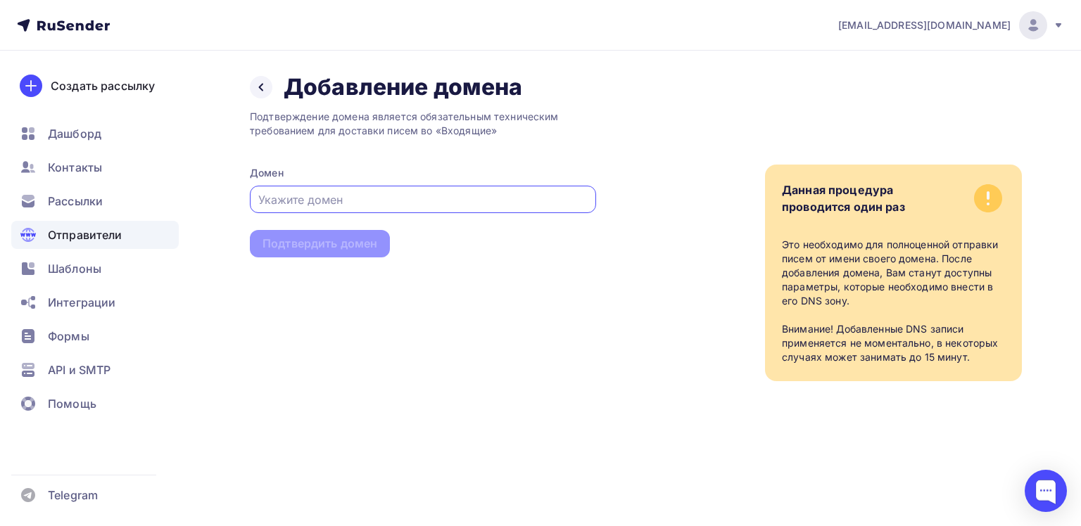
click at [298, 198] on input "text" at bounding box center [423, 199] width 330 height 17
type input "vyborplus.ru"
click at [296, 246] on div "Подтвердить домен" at bounding box center [319, 244] width 115 height 16
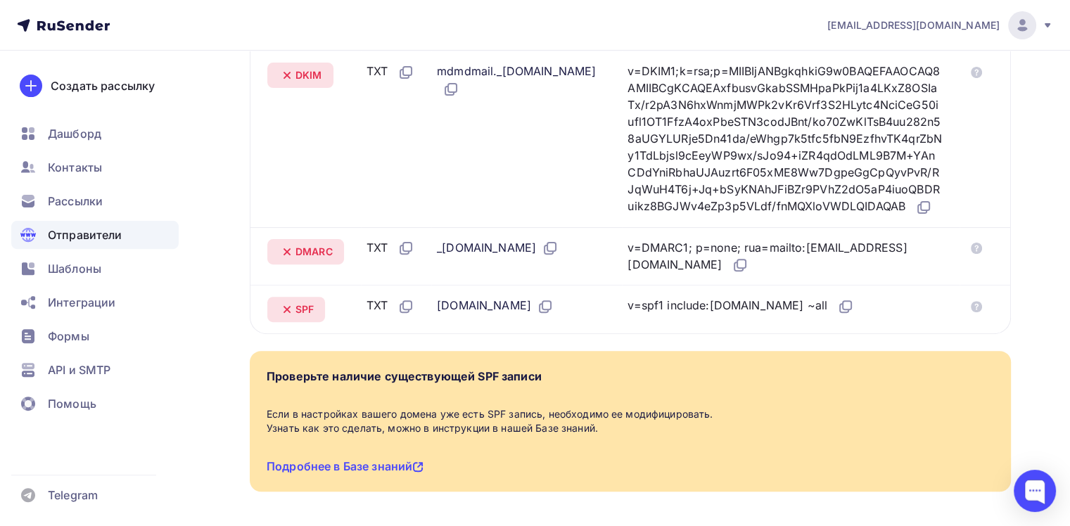
scroll to position [422, 0]
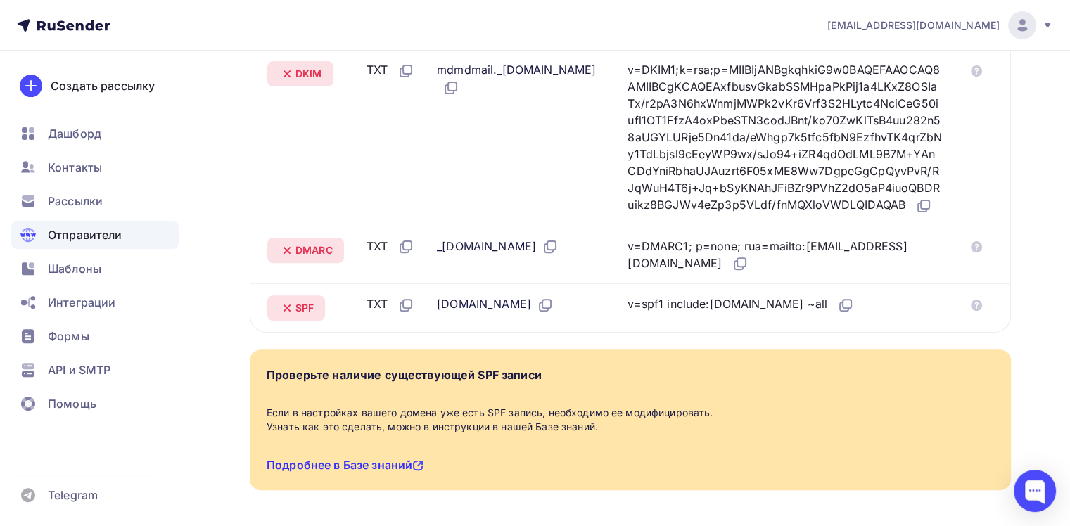
click at [374, 472] on link "Подробнее в Базе знаний" at bounding box center [345, 465] width 157 height 14
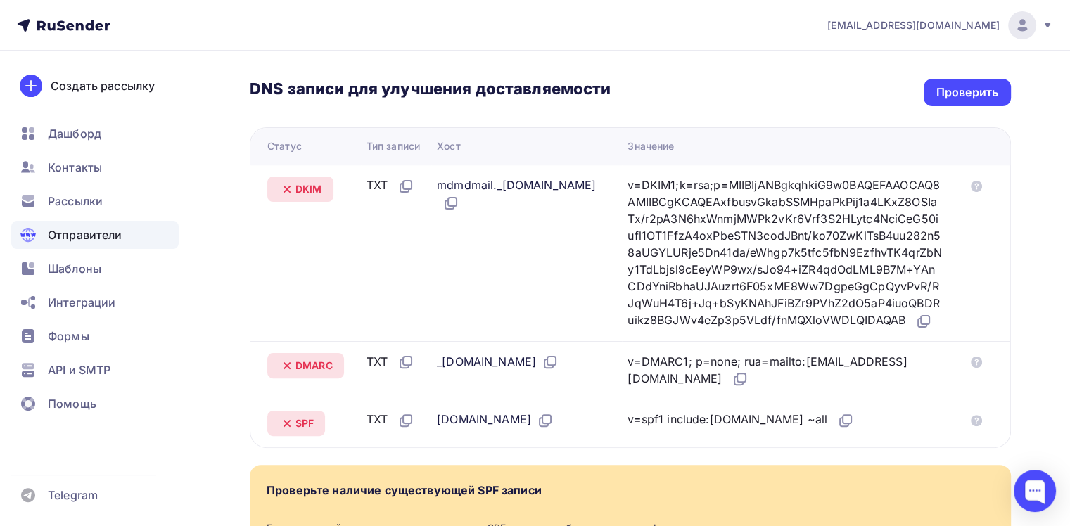
scroll to position [281, 0]
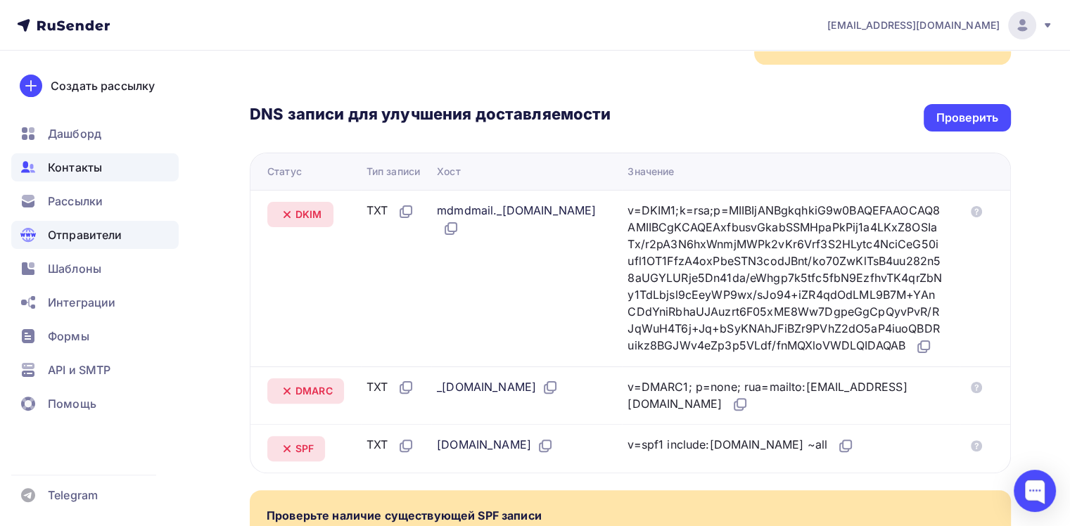
click at [61, 170] on span "Контакты" at bounding box center [75, 167] width 54 height 17
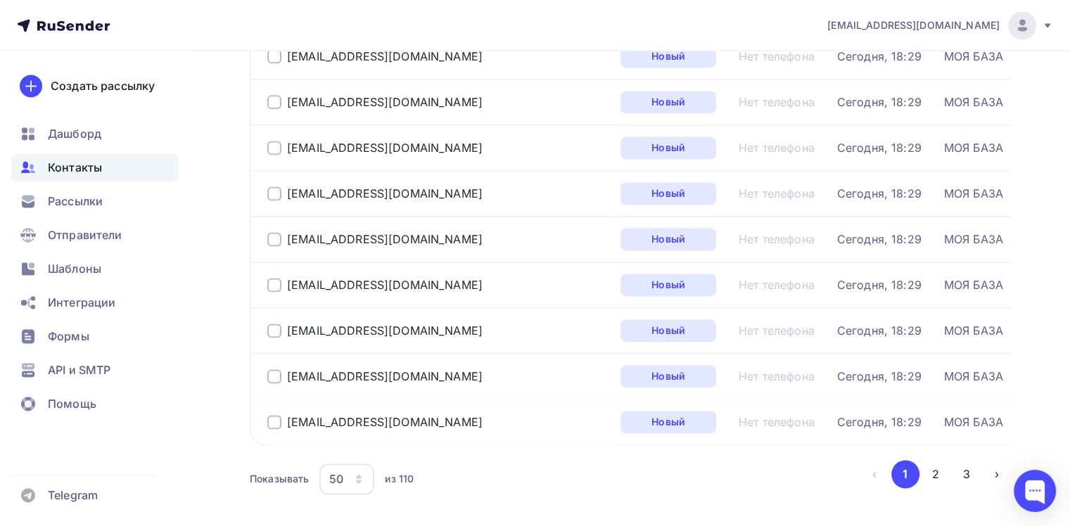
scroll to position [2162, 0]
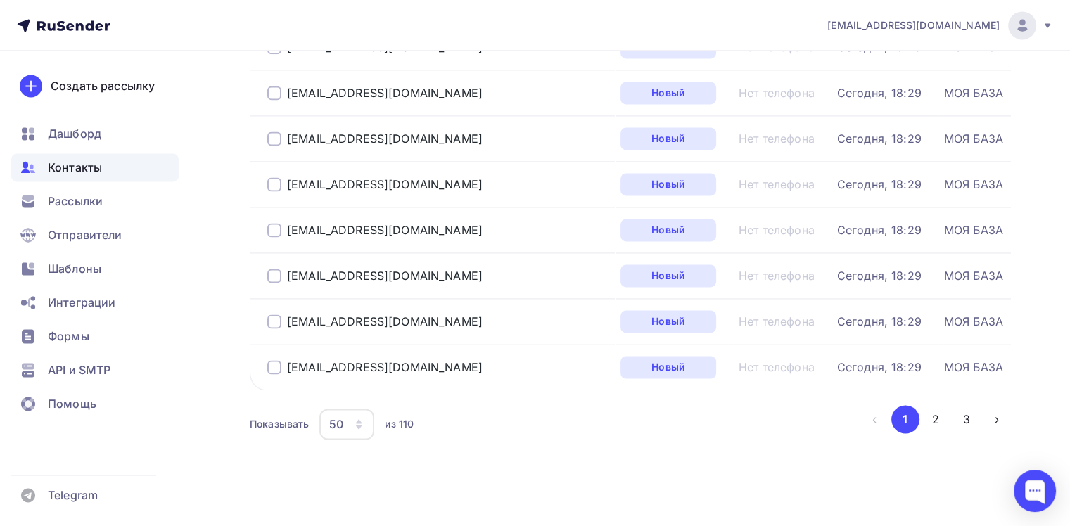
click at [359, 425] on icon "button" at bounding box center [359, 427] width 6 height 4
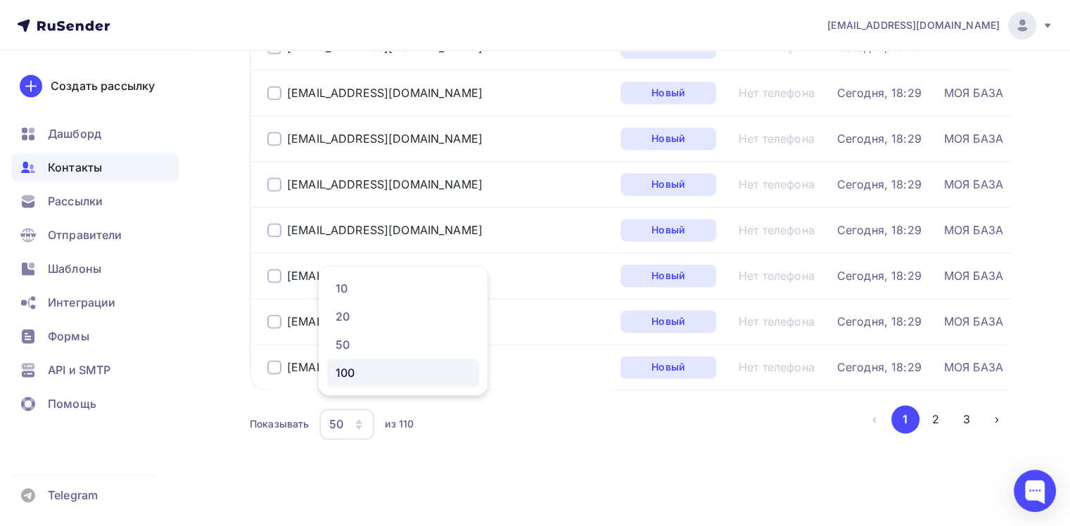
click at [352, 370] on div "100" at bounding box center [403, 372] width 135 height 17
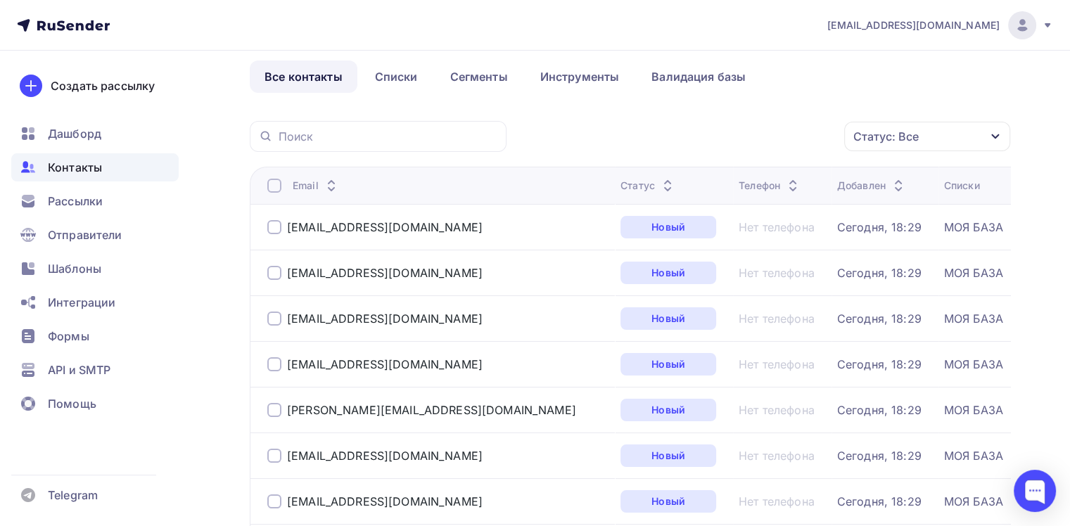
scroll to position [0, 0]
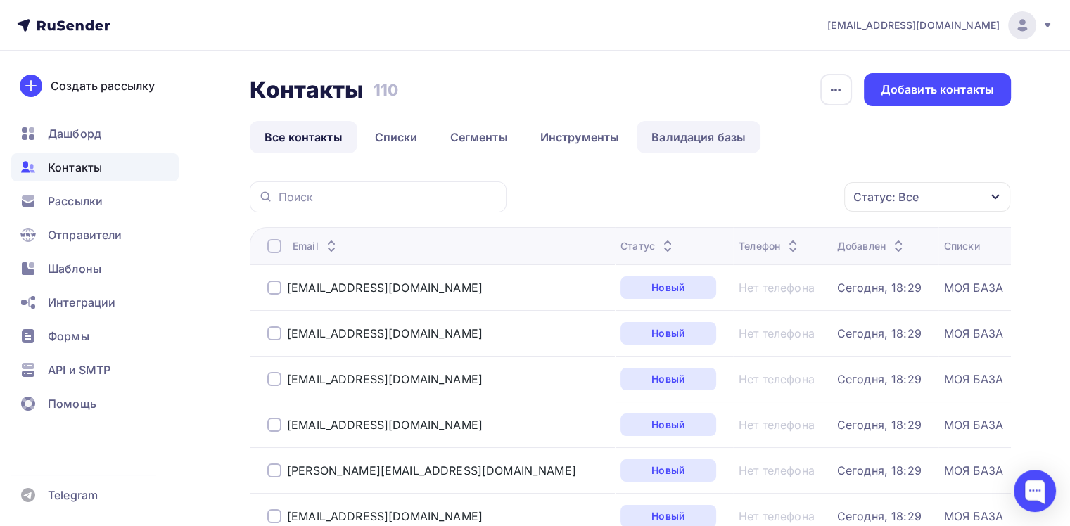
click at [702, 141] on link "Валидация базы" at bounding box center [699, 137] width 124 height 32
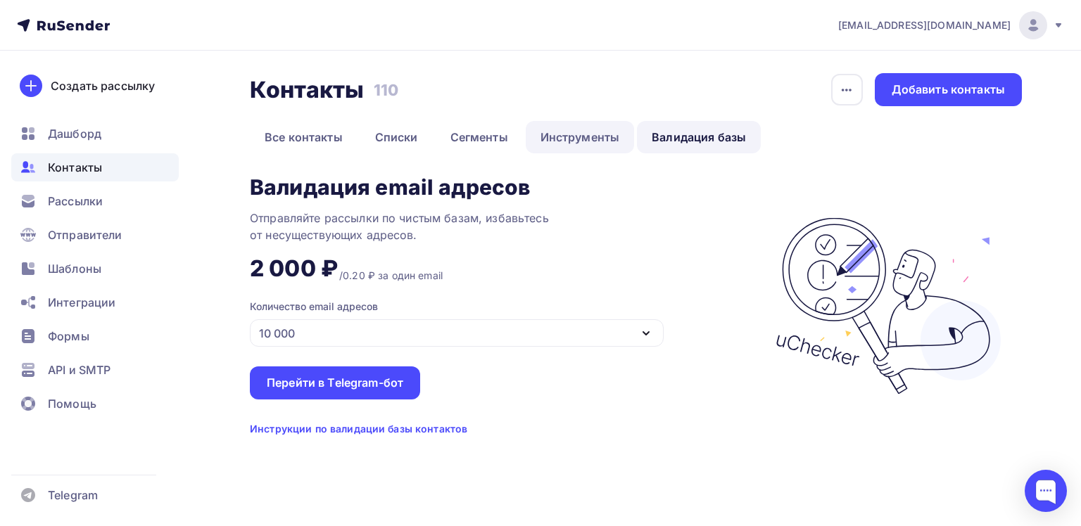
click at [566, 138] on link "Инструменты" at bounding box center [580, 137] width 109 height 32
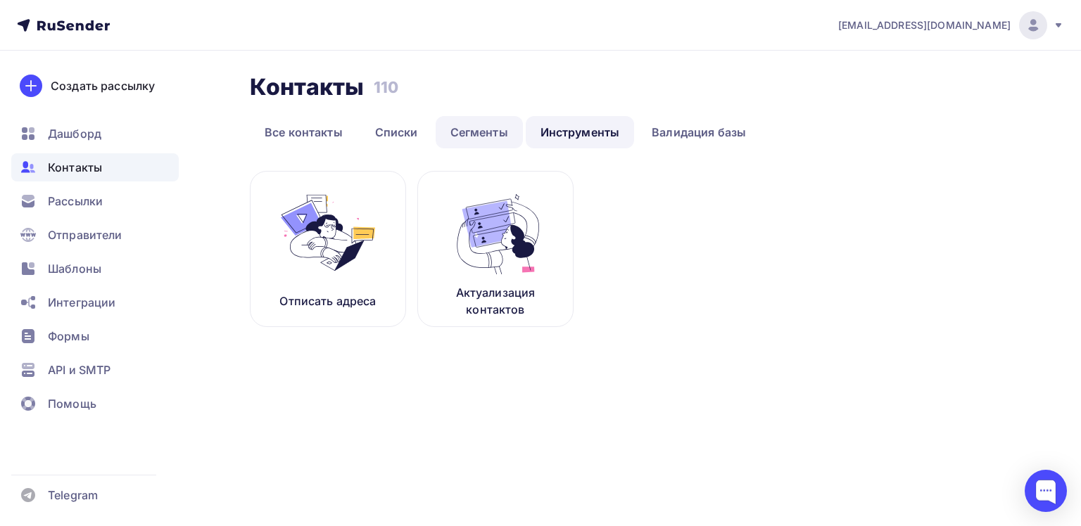
click at [473, 132] on link "Сегменты" at bounding box center [479, 132] width 87 height 32
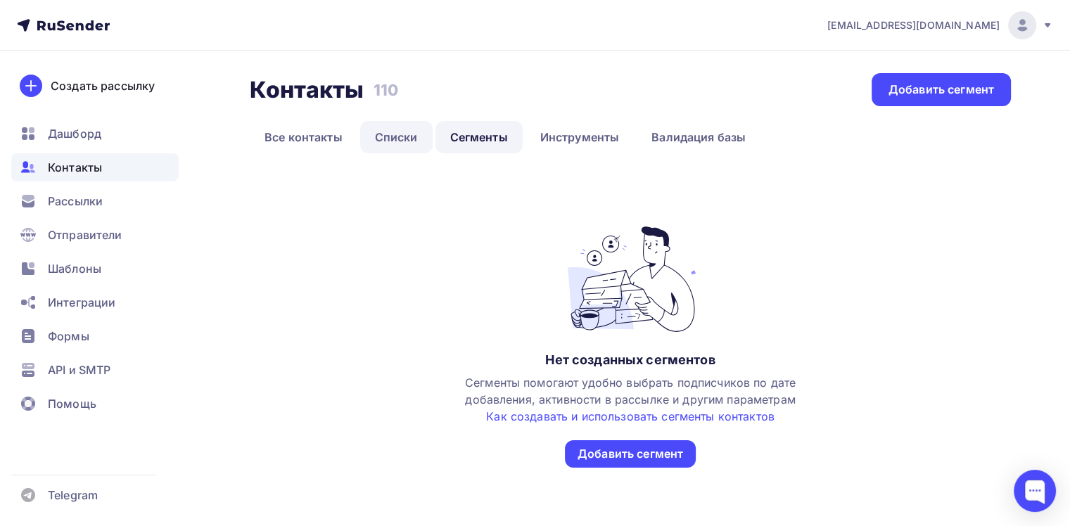
click at [402, 138] on link "Списки" at bounding box center [396, 137] width 72 height 32
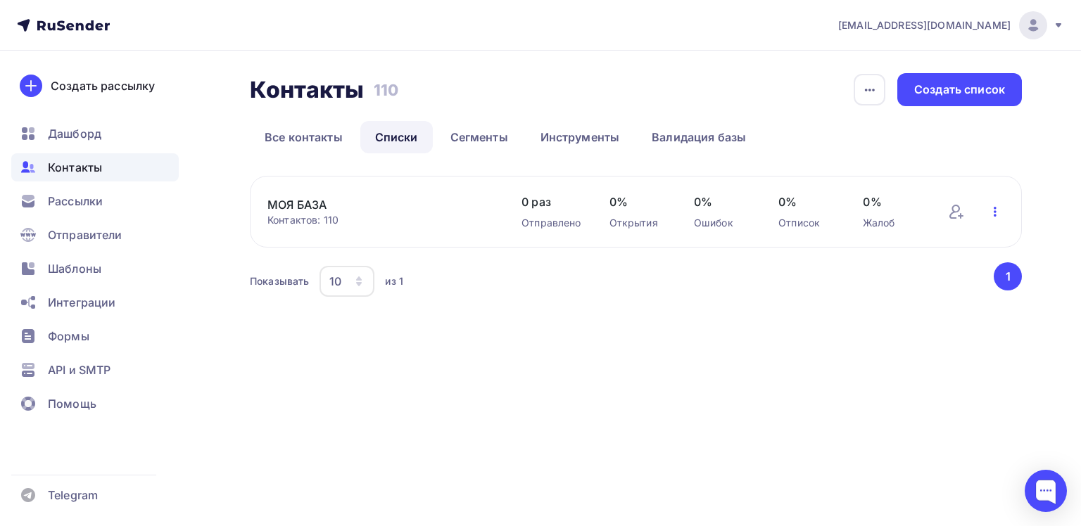
click at [996, 210] on icon "button" at bounding box center [995, 211] width 17 height 17
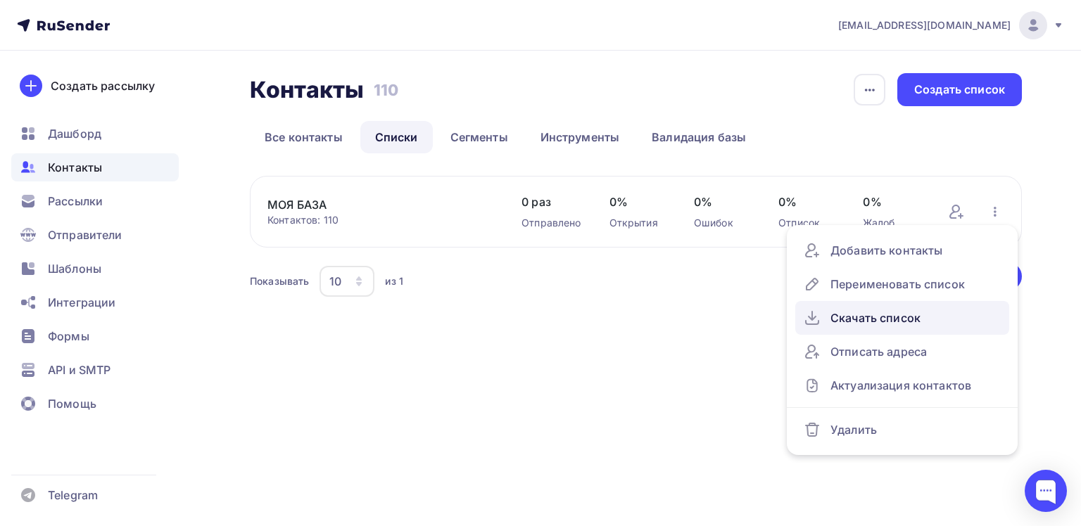
click at [881, 315] on div "Скачать список" at bounding box center [902, 318] width 197 height 23
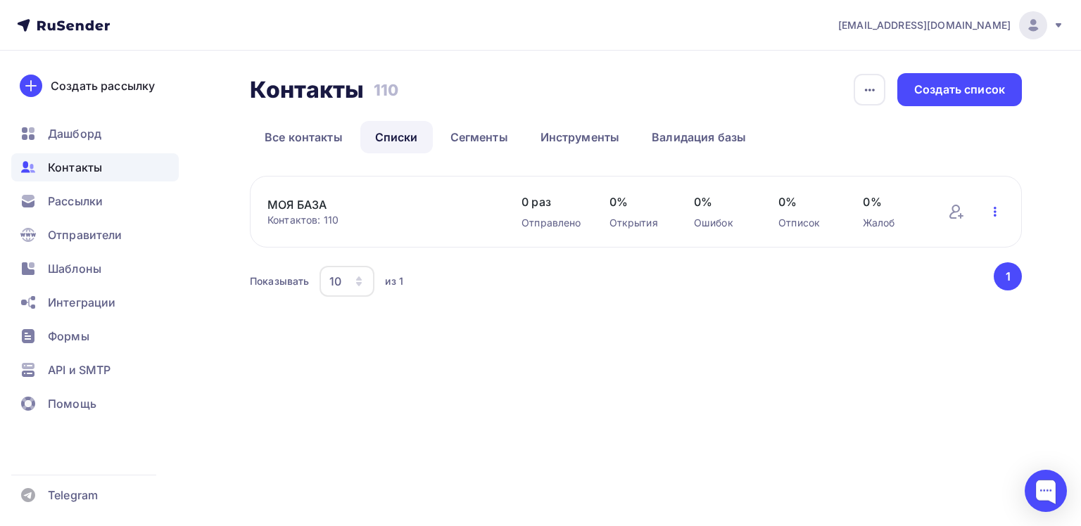
click at [994, 213] on icon "button" at bounding box center [995, 211] width 17 height 17
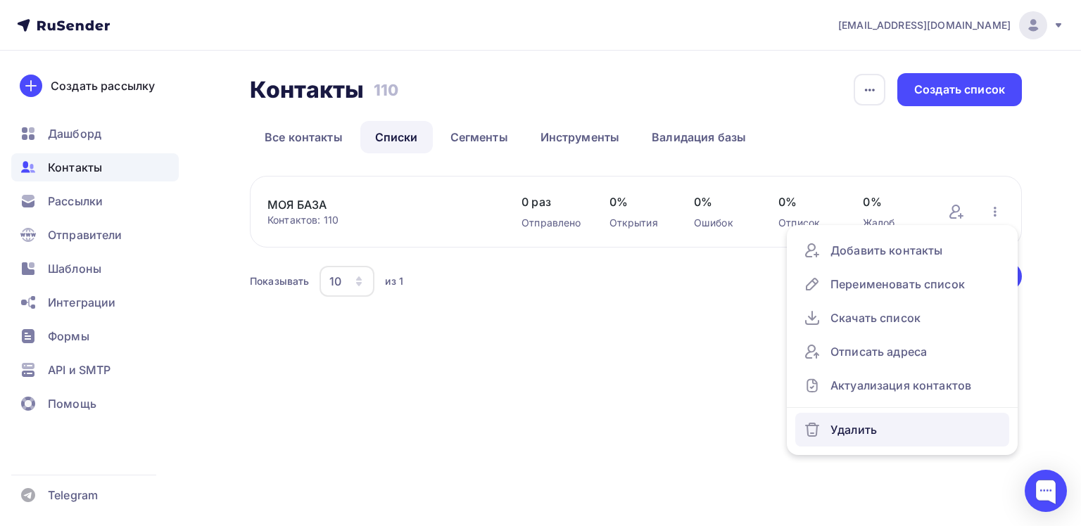
click at [853, 422] on div "Удалить" at bounding box center [902, 430] width 197 height 23
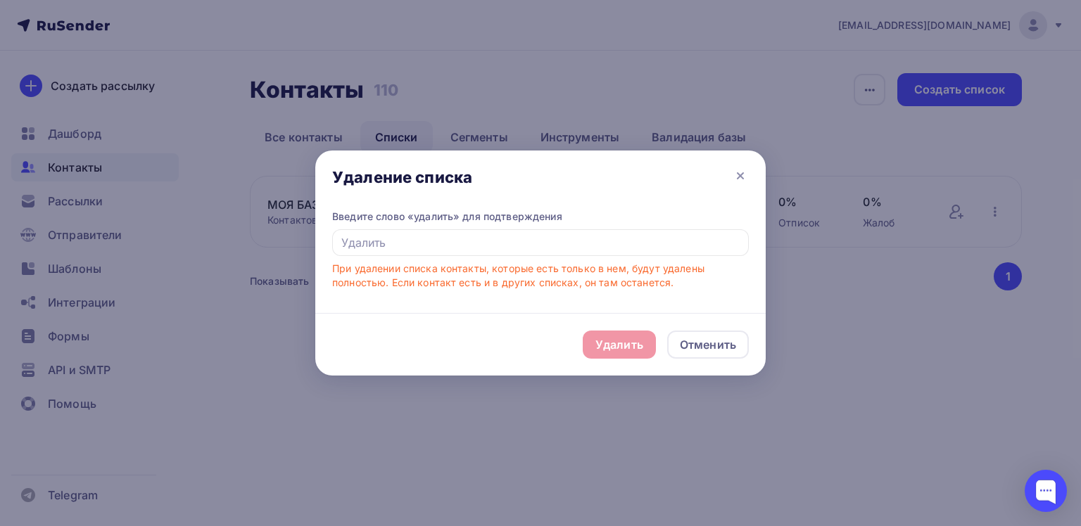
click at [612, 345] on div "Удалить Отменить" at bounding box center [540, 344] width 450 height 63
click at [645, 246] on input "text" at bounding box center [540, 242] width 417 height 27
click at [623, 341] on div "Удалить Отменить" at bounding box center [540, 344] width 450 height 63
click at [707, 341] on div "Отменить" at bounding box center [708, 344] width 56 height 17
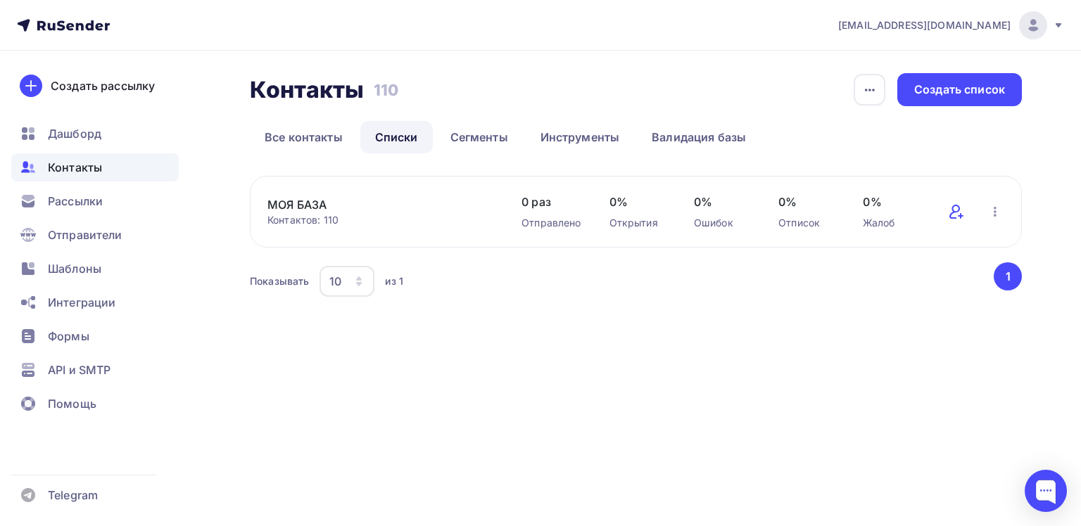
click at [958, 214] on icon at bounding box center [956, 211] width 17 height 17
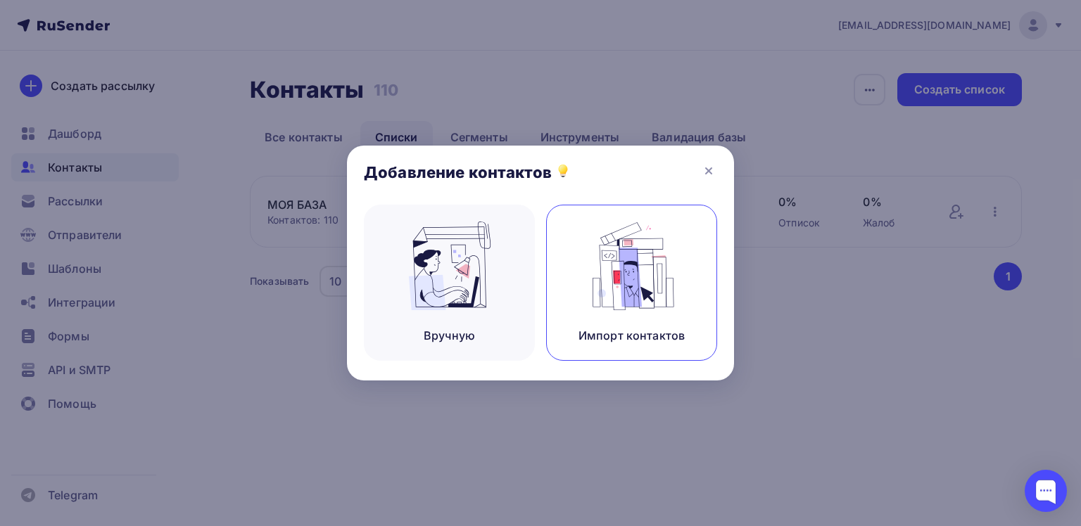
click at [629, 279] on img at bounding box center [632, 266] width 94 height 89
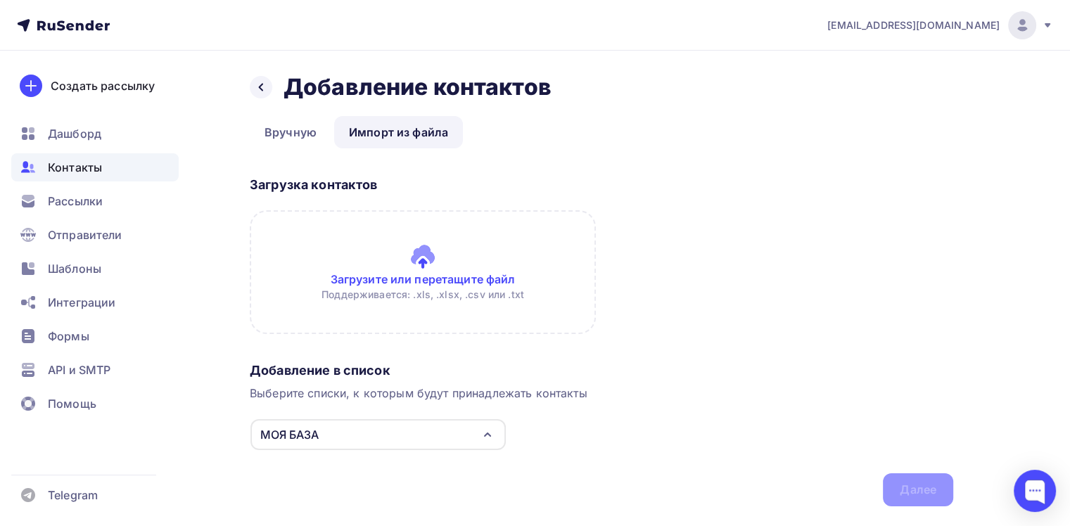
click at [430, 265] on input "file" at bounding box center [423, 272] width 346 height 124
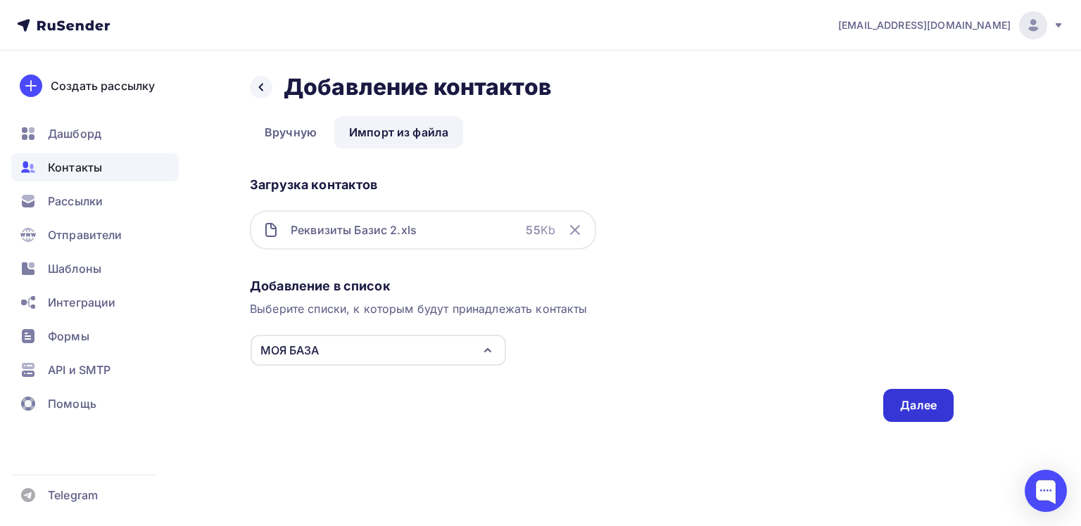
click at [930, 408] on div "Далее" at bounding box center [918, 406] width 37 height 16
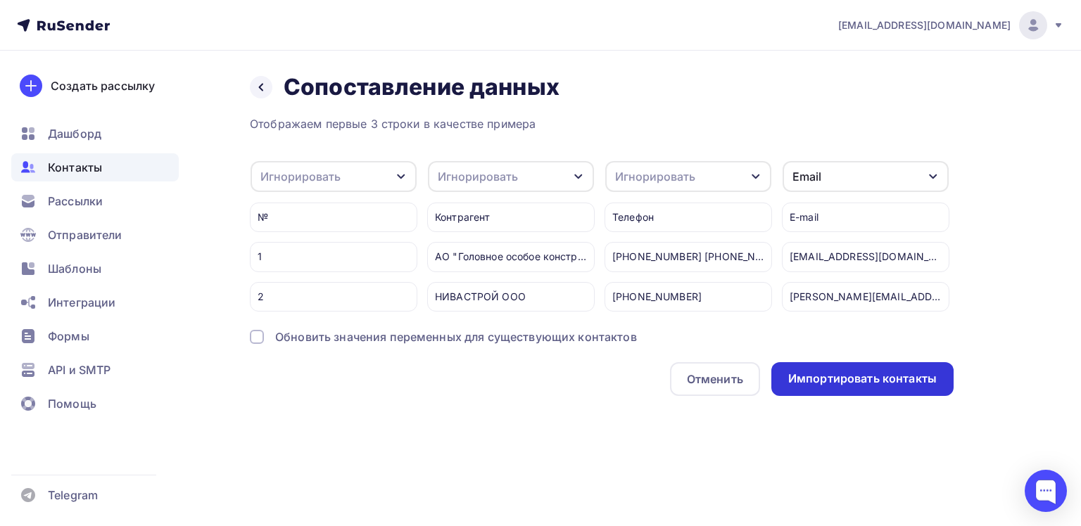
click at [861, 387] on div "Импортировать контакты" at bounding box center [862, 379] width 148 height 16
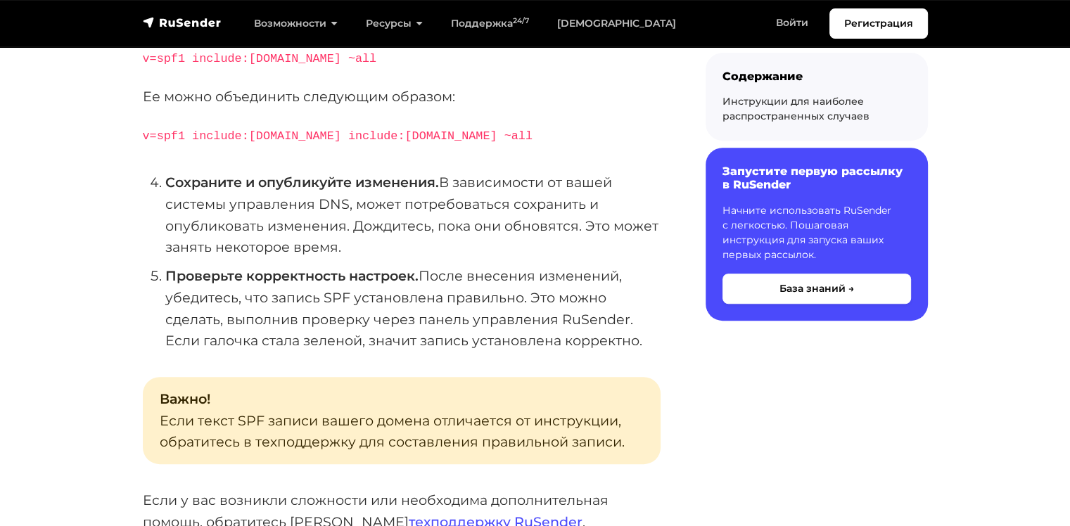
scroll to position [563, 0]
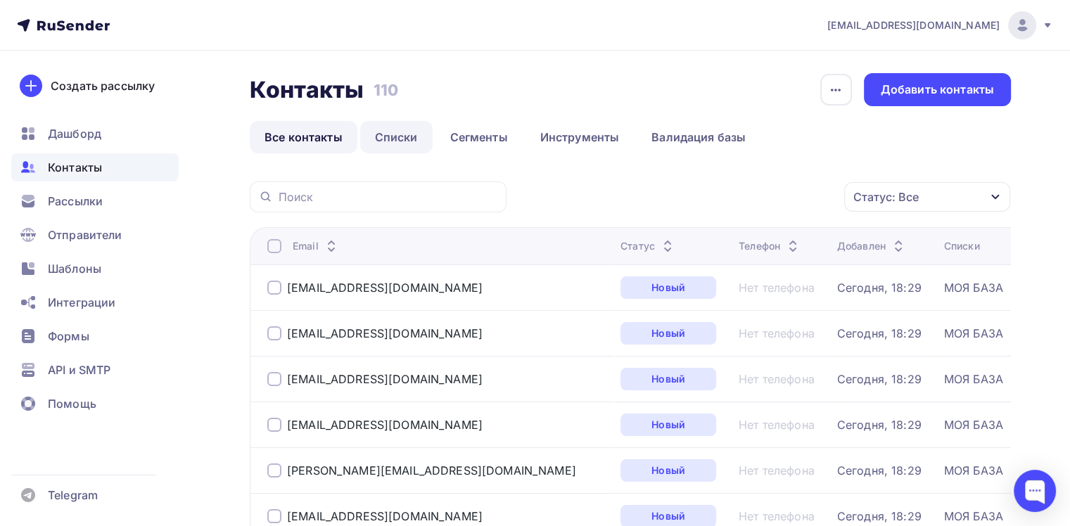
click at [394, 146] on link "Списки" at bounding box center [396, 137] width 72 height 32
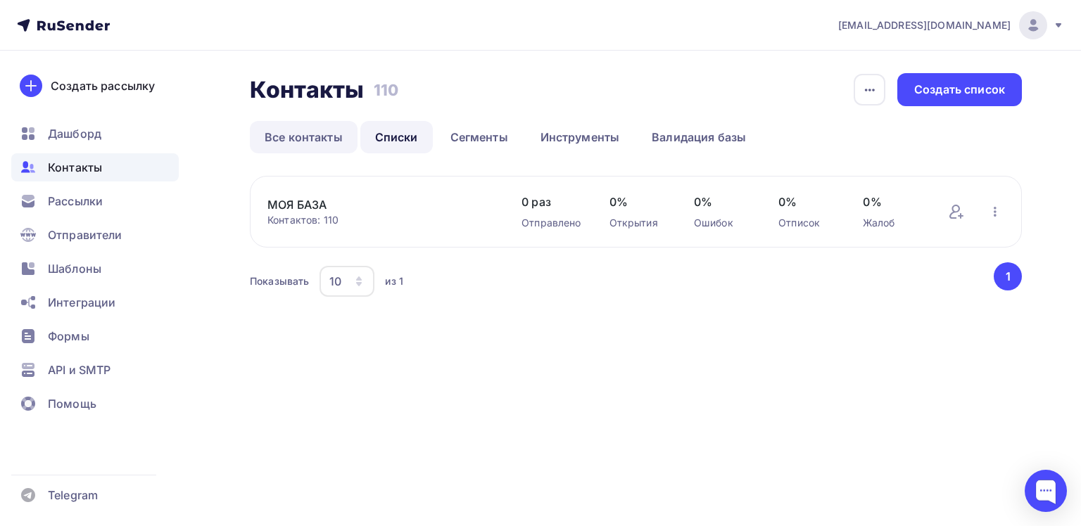
click at [288, 144] on link "Все контакты" at bounding box center [304, 137] width 108 height 32
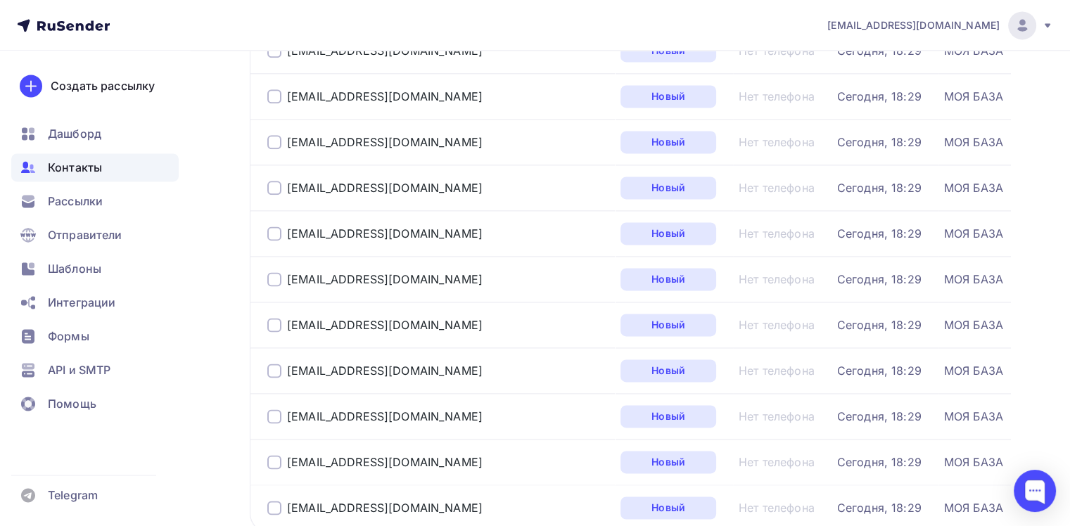
scroll to position [2162, 0]
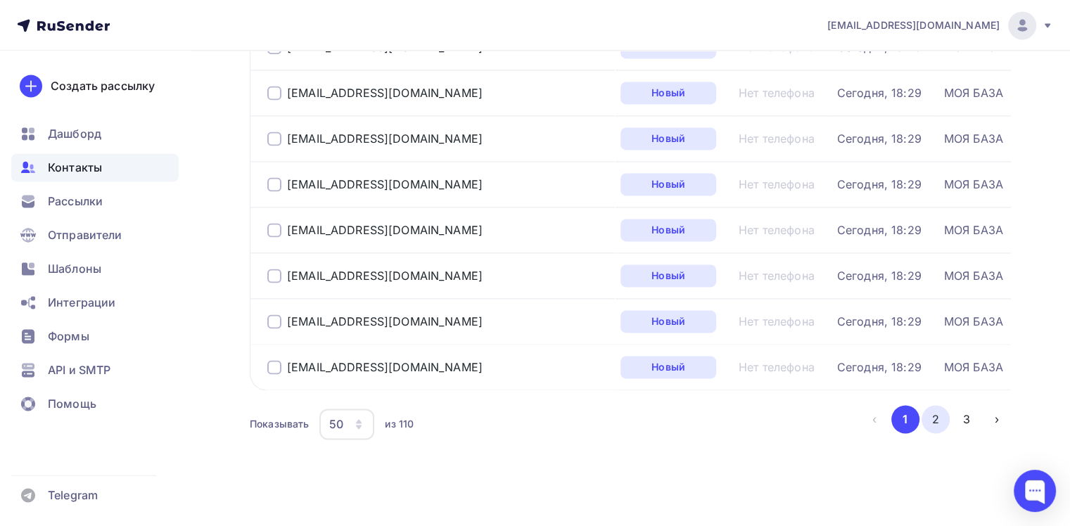
click at [933, 412] on button "2" at bounding box center [936, 419] width 28 height 28
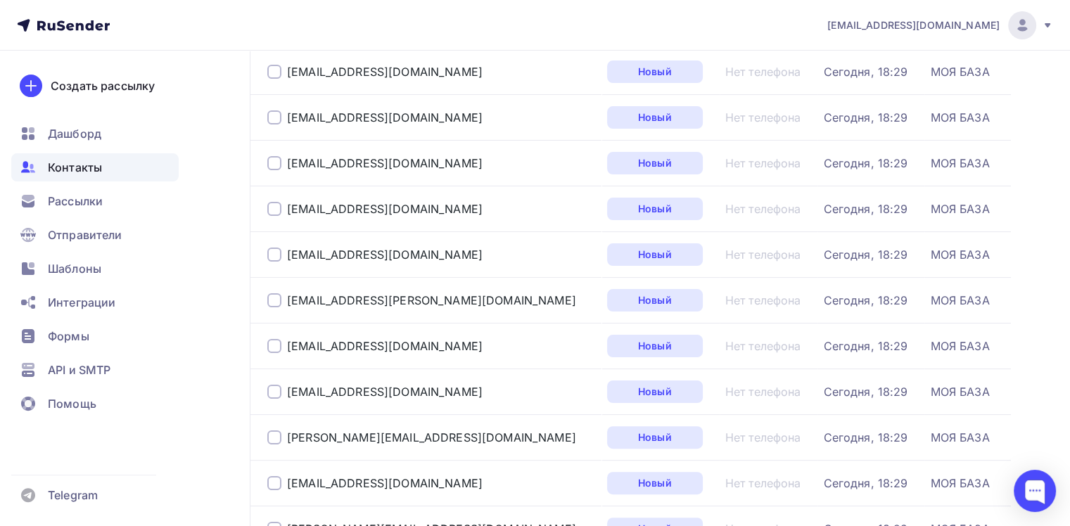
scroll to position [0, 0]
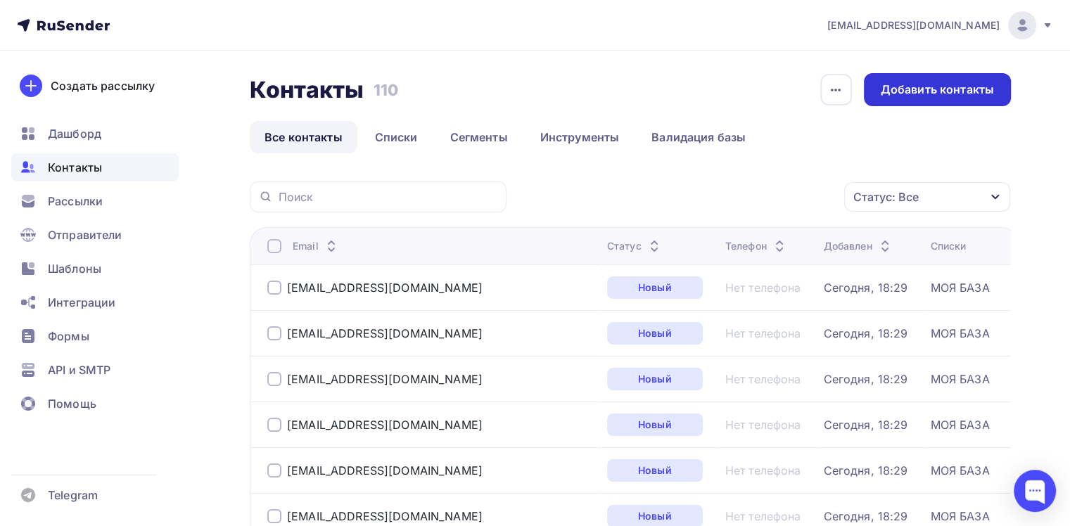
click at [919, 88] on div "Добавить контакты" at bounding box center [937, 90] width 113 height 16
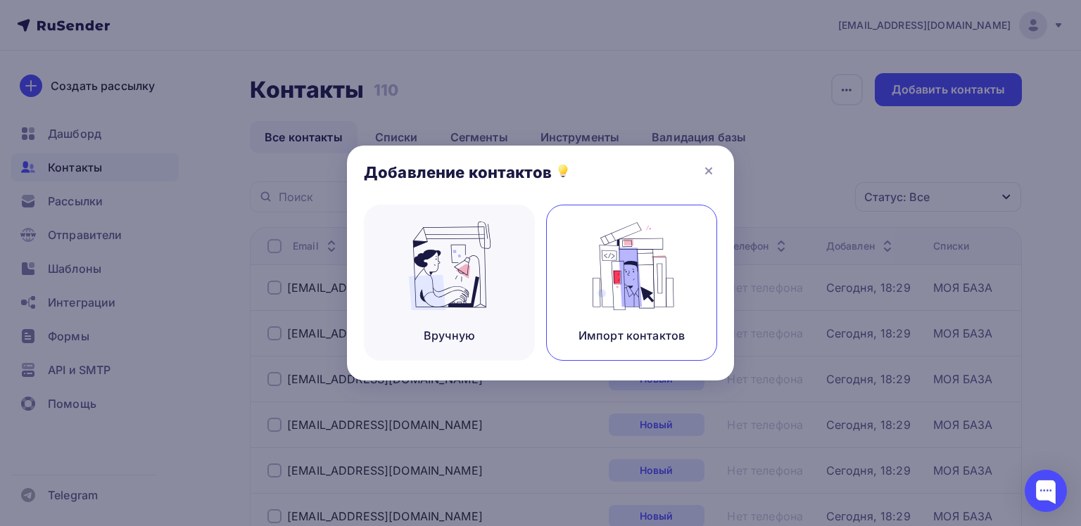
click at [621, 278] on img at bounding box center [632, 266] width 94 height 89
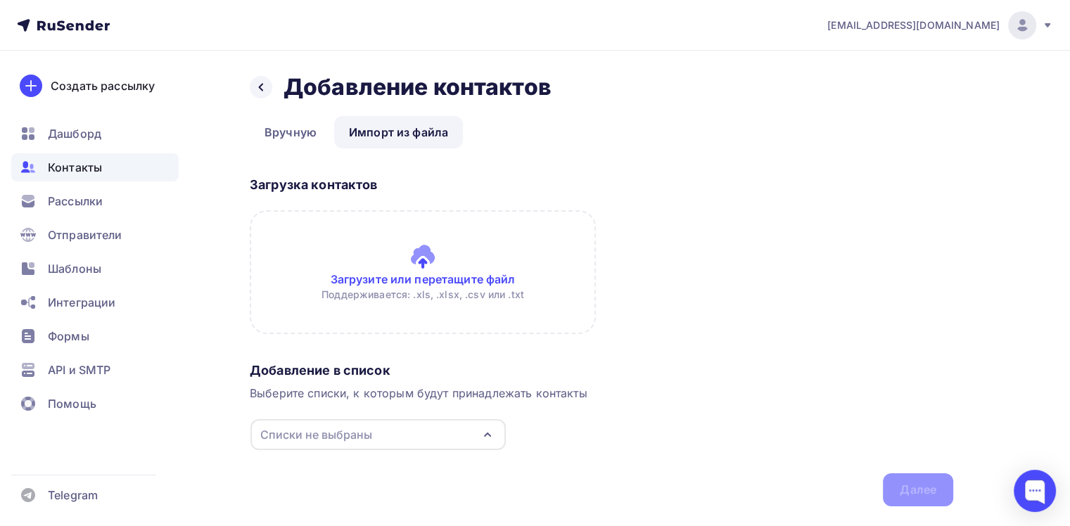
click at [433, 267] on input "file" at bounding box center [423, 272] width 346 height 124
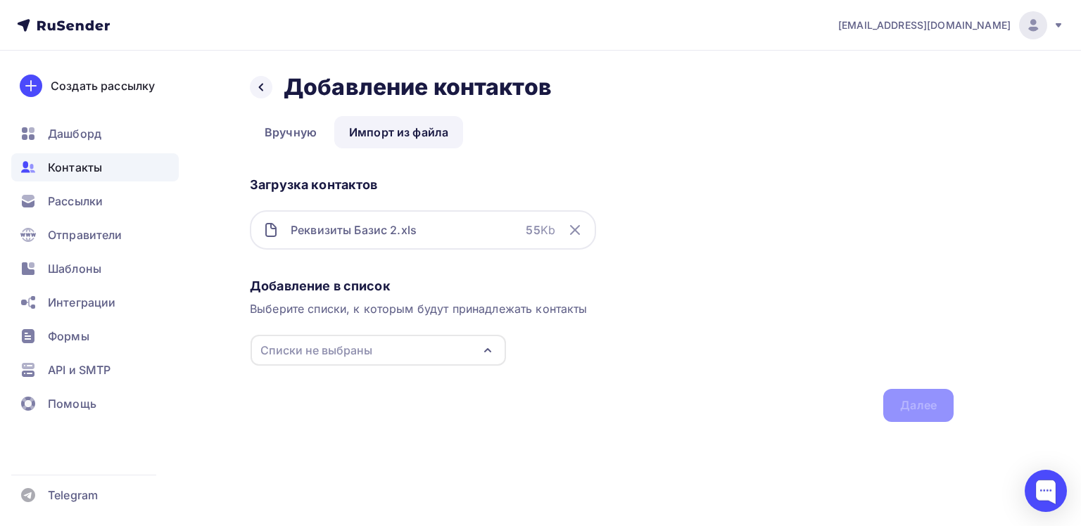
click at [488, 349] on icon "button" at bounding box center [488, 350] width 6 height 3
click at [319, 406] on div "МОЯ БАЗА" at bounding box center [319, 401] width 59 height 17
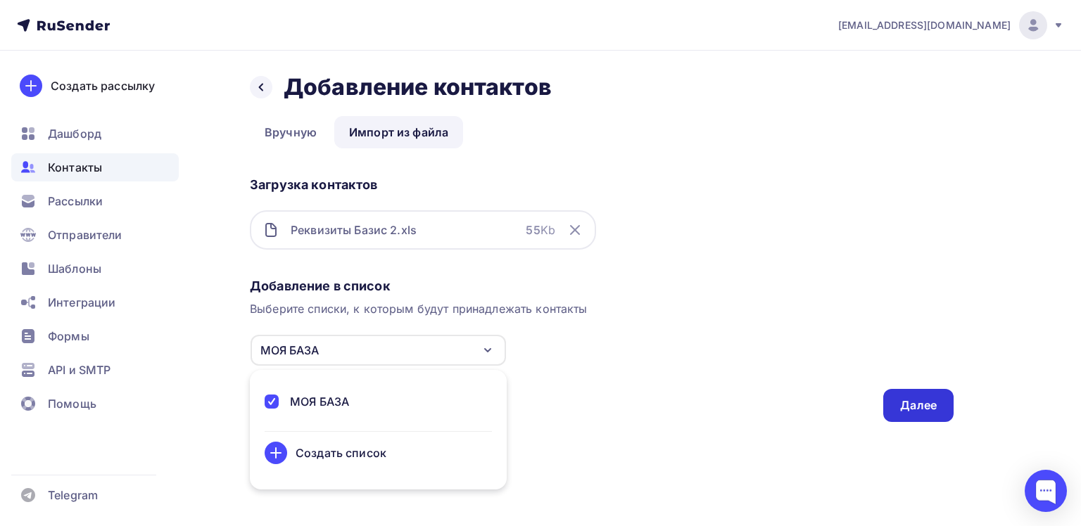
click at [930, 411] on div "Далее" at bounding box center [918, 406] width 37 height 16
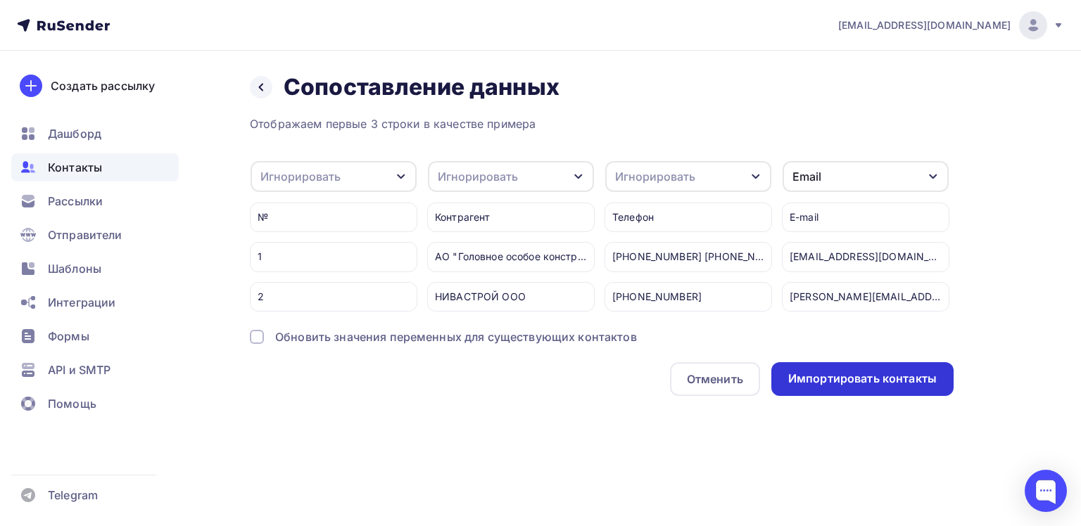
click at [851, 383] on div "Импортировать контакты" at bounding box center [862, 379] width 148 height 16
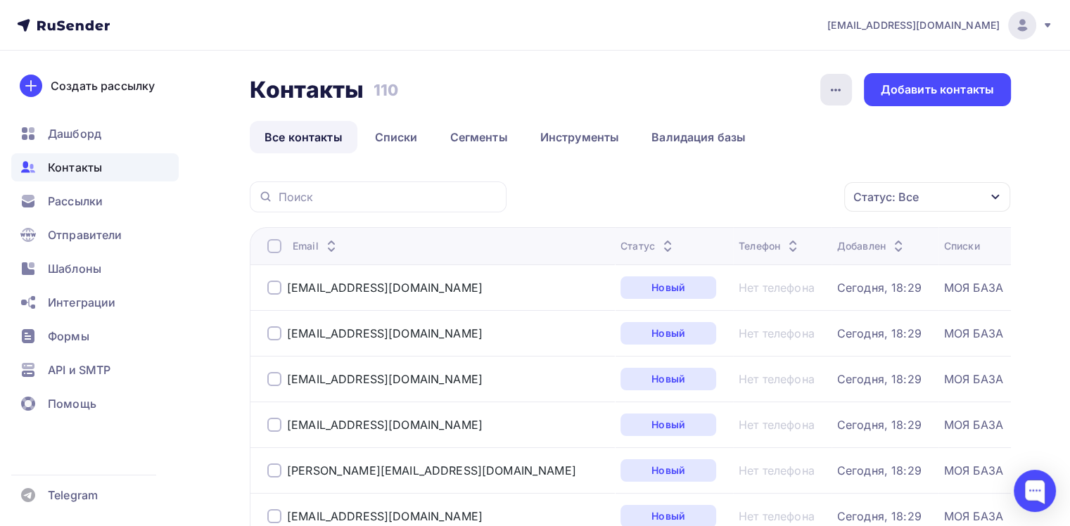
click at [835, 94] on icon "button" at bounding box center [835, 90] width 17 height 17
click at [787, 138] on div "История импорта" at bounding box center [781, 133] width 135 height 17
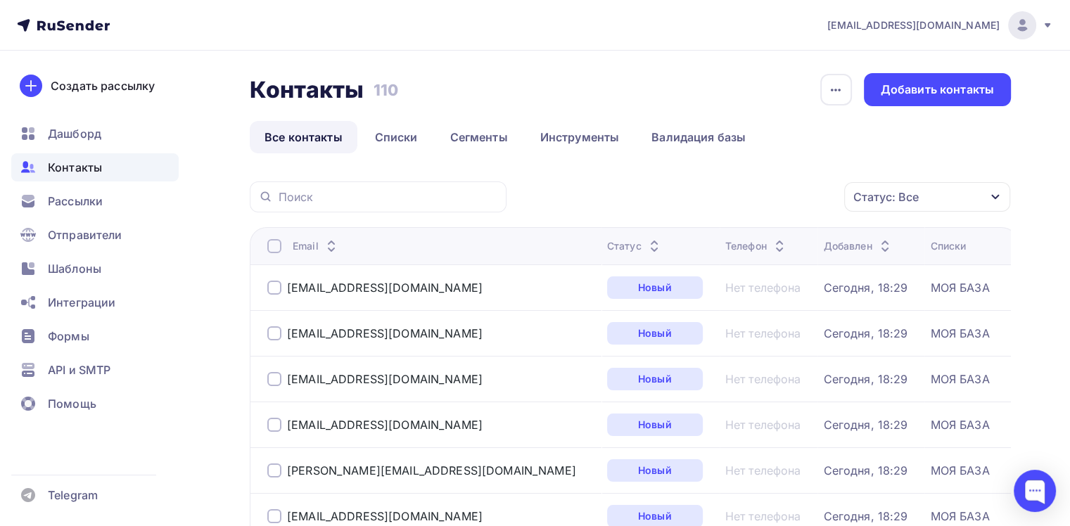
click at [101, 168] on span "Контакты" at bounding box center [75, 167] width 54 height 17
click at [920, 84] on div "Добавить контакты" at bounding box center [937, 90] width 113 height 16
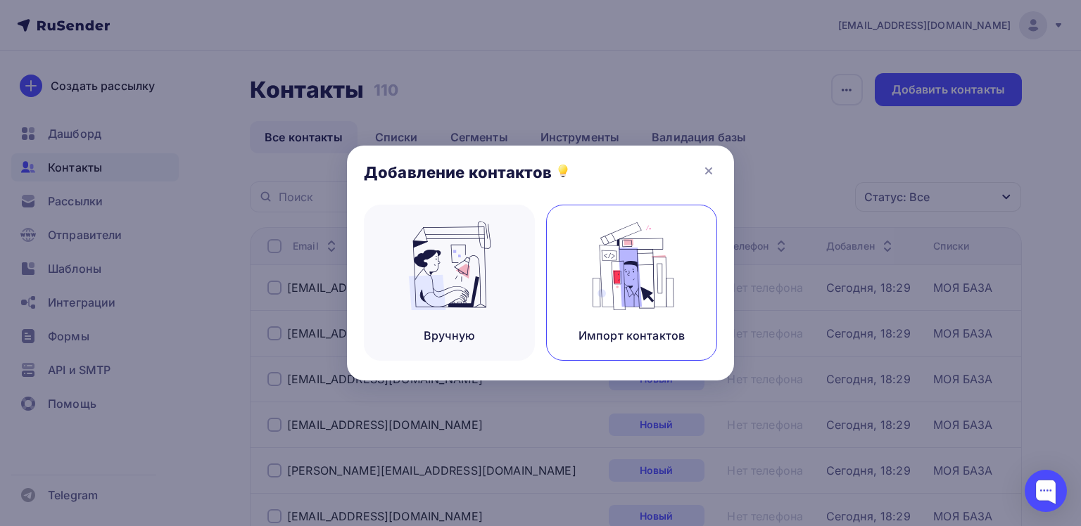
click at [630, 270] on img at bounding box center [632, 266] width 94 height 89
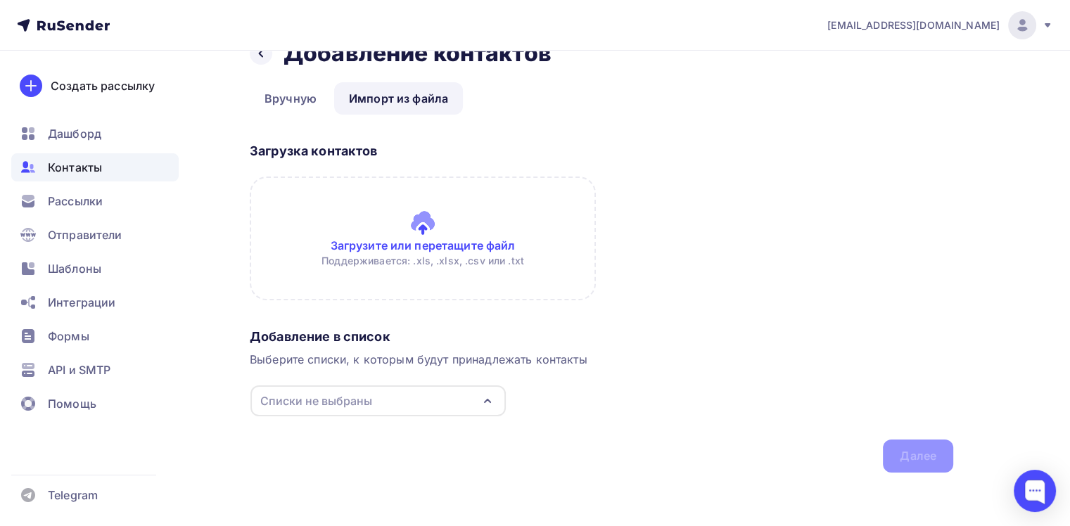
scroll to position [36, 0]
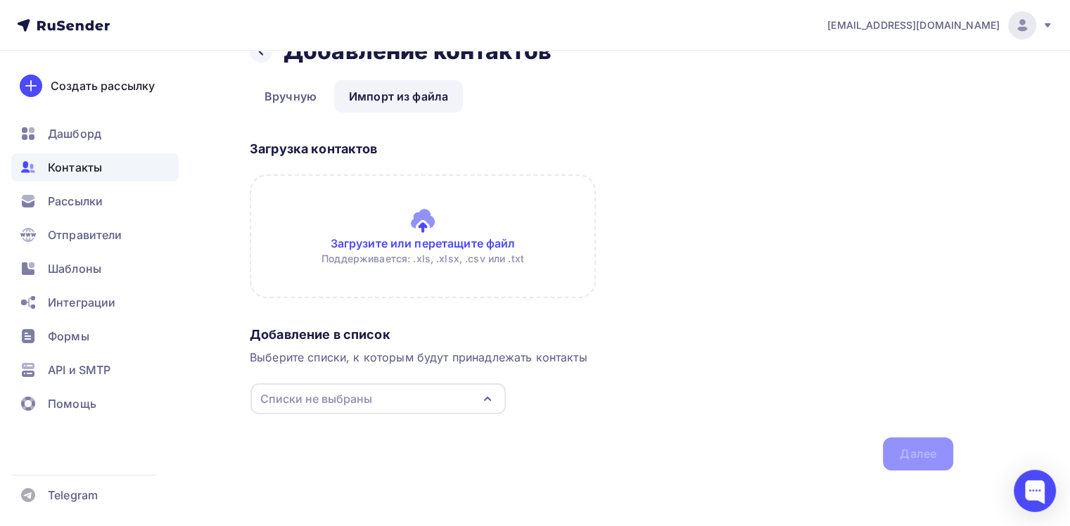
click at [488, 398] on icon "button" at bounding box center [488, 399] width 6 height 3
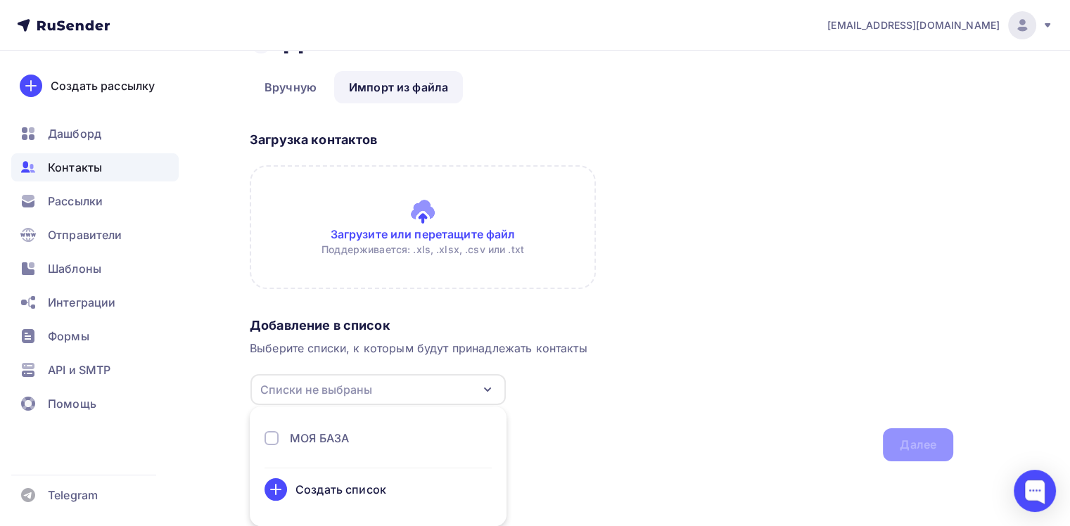
click at [315, 492] on div "Создать список" at bounding box center [341, 489] width 91 height 17
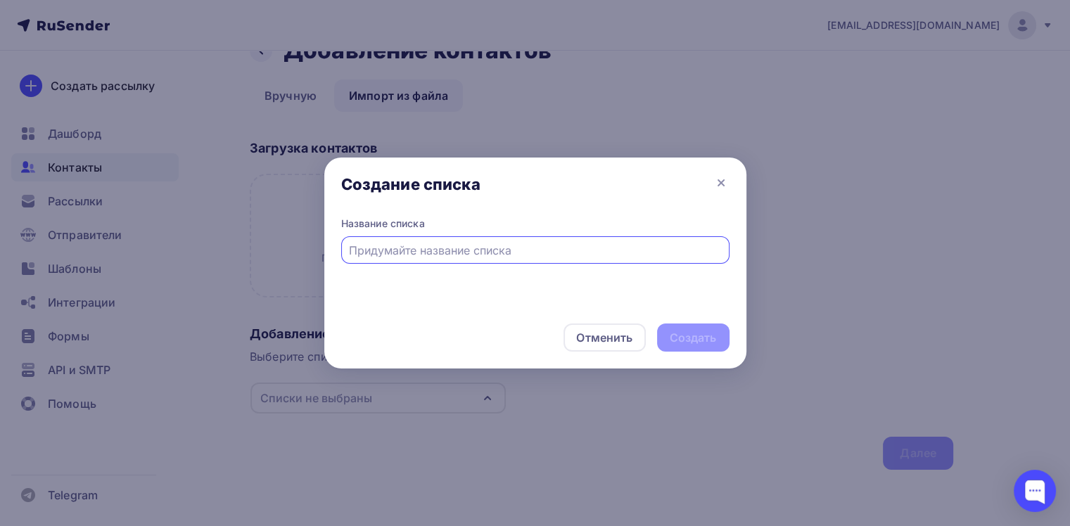
scroll to position [36, 0]
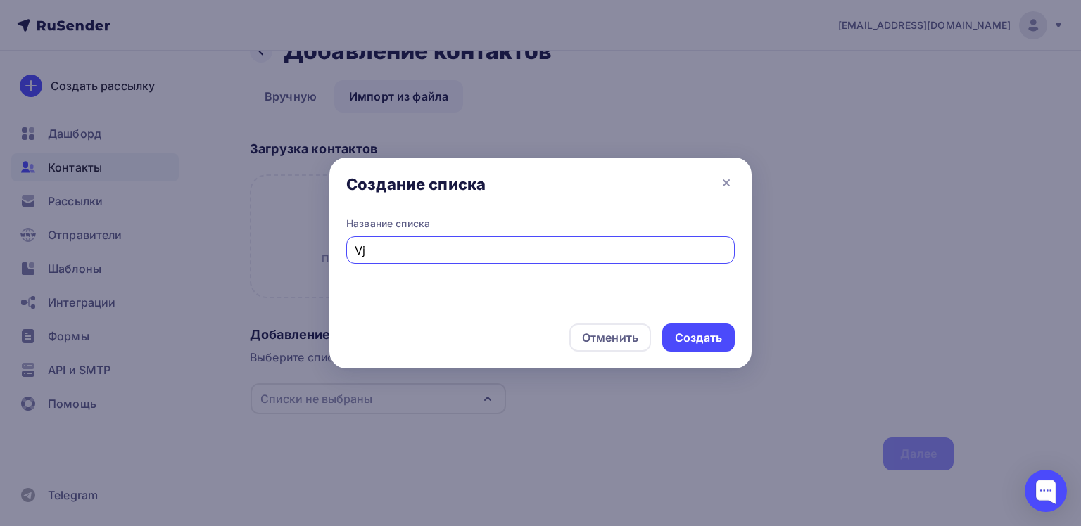
type input "V"
type input "<"
type input "База 2"
click at [690, 348] on div "Создать" at bounding box center [698, 338] width 72 height 28
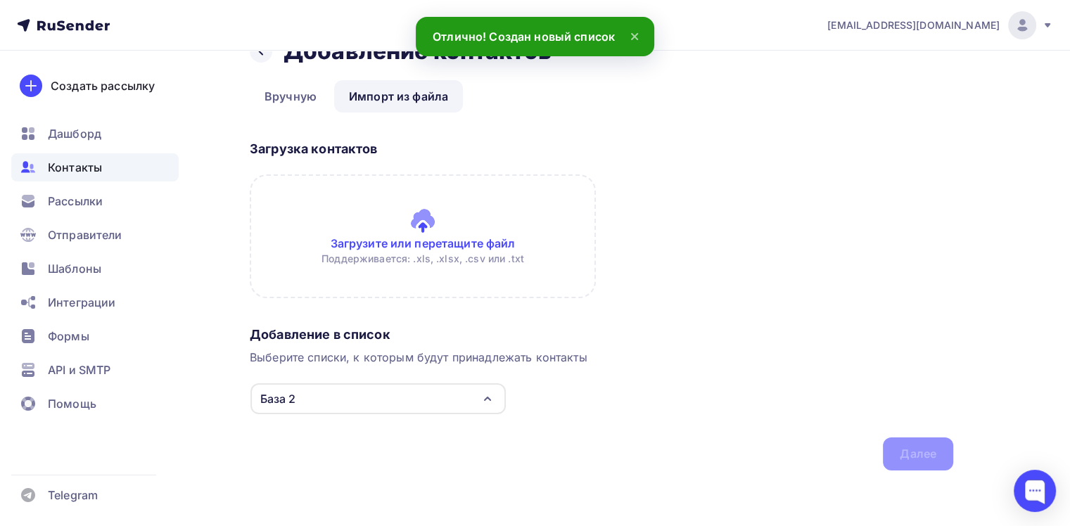
click at [429, 233] on input "file" at bounding box center [423, 237] width 346 height 124
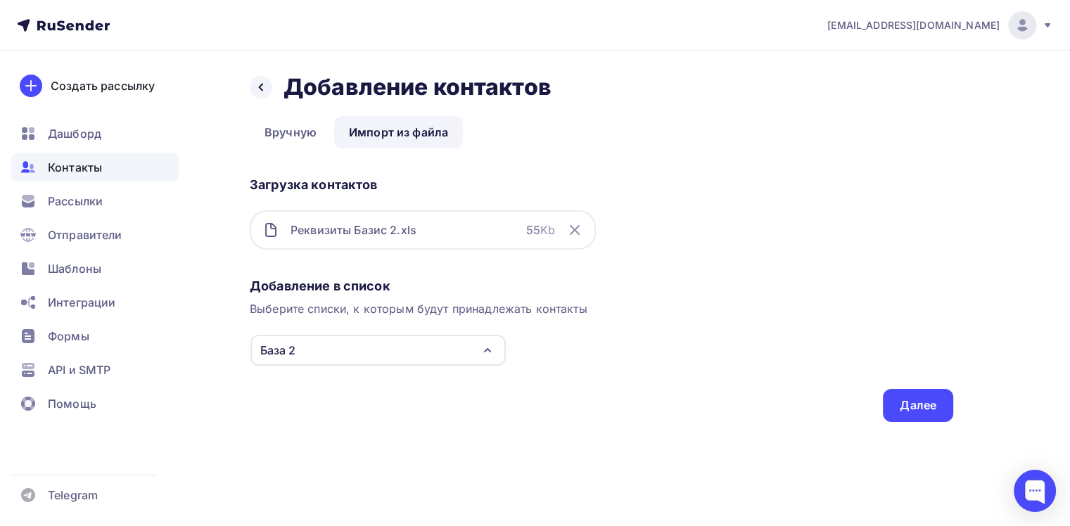
scroll to position [0, 0]
click at [919, 405] on div "Далее" at bounding box center [918, 406] width 37 height 16
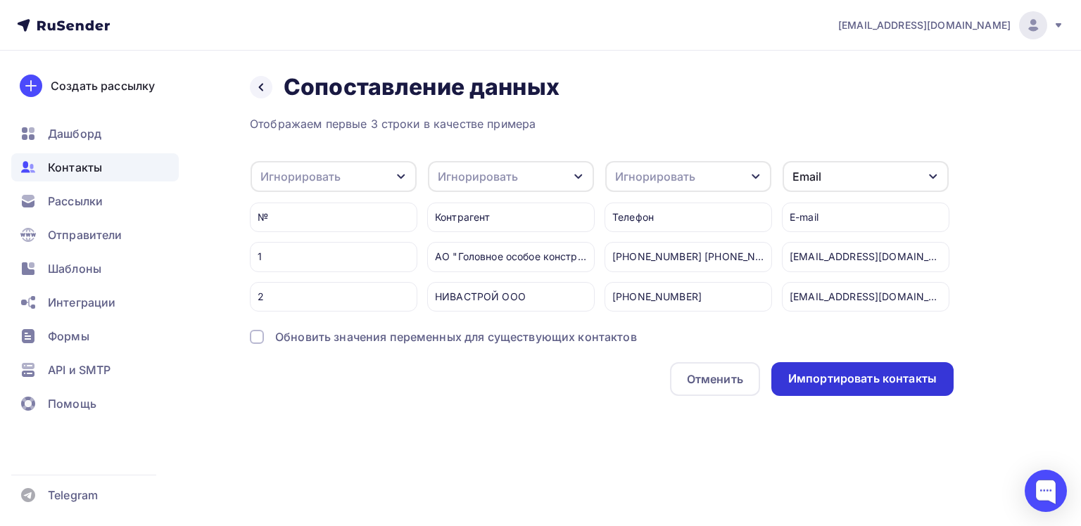
click at [882, 387] on div "Импортировать контакты" at bounding box center [862, 379] width 148 height 16
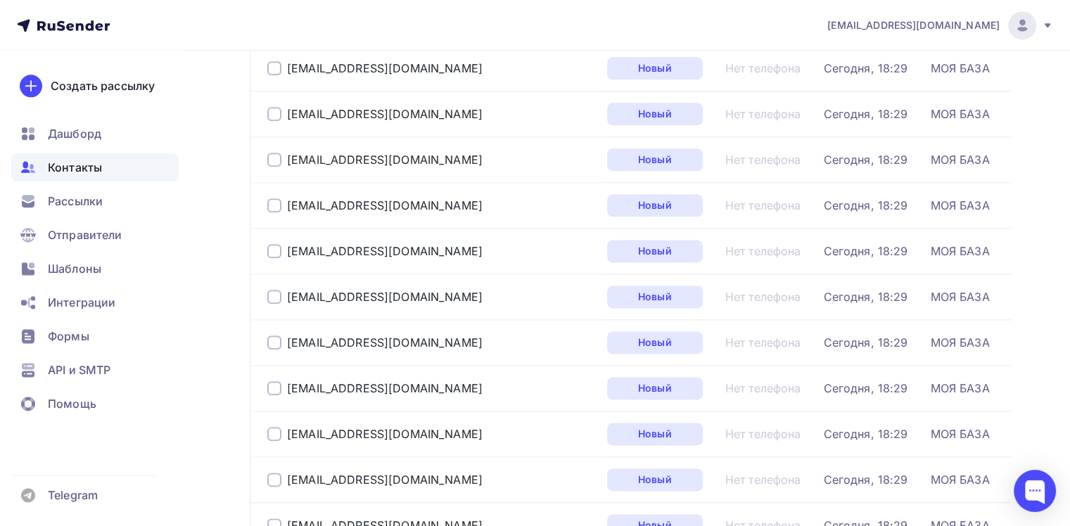
scroll to position [1739, 0]
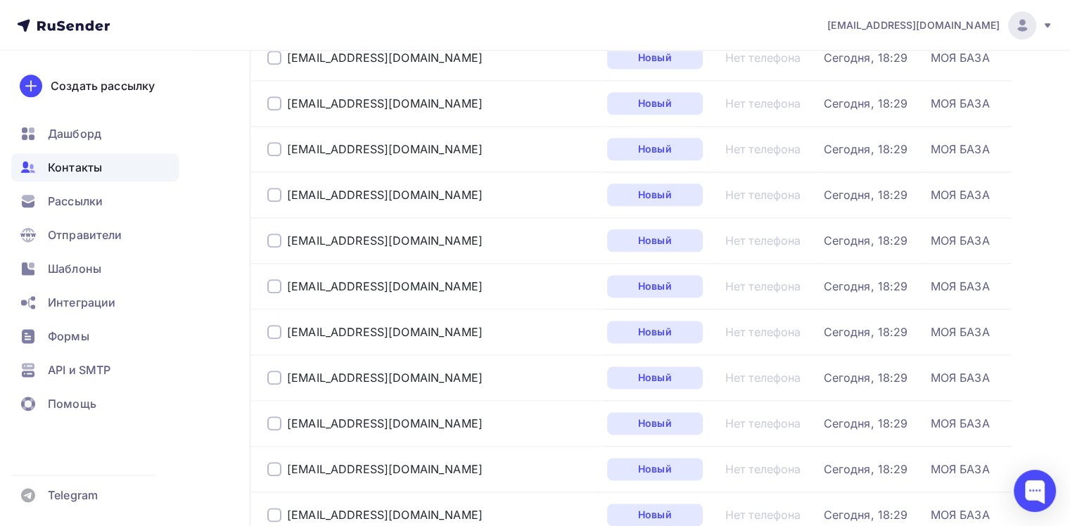
click at [271, 236] on div at bounding box center [274, 241] width 14 height 14
click at [607, 241] on div "Новый" at bounding box center [655, 240] width 96 height 23
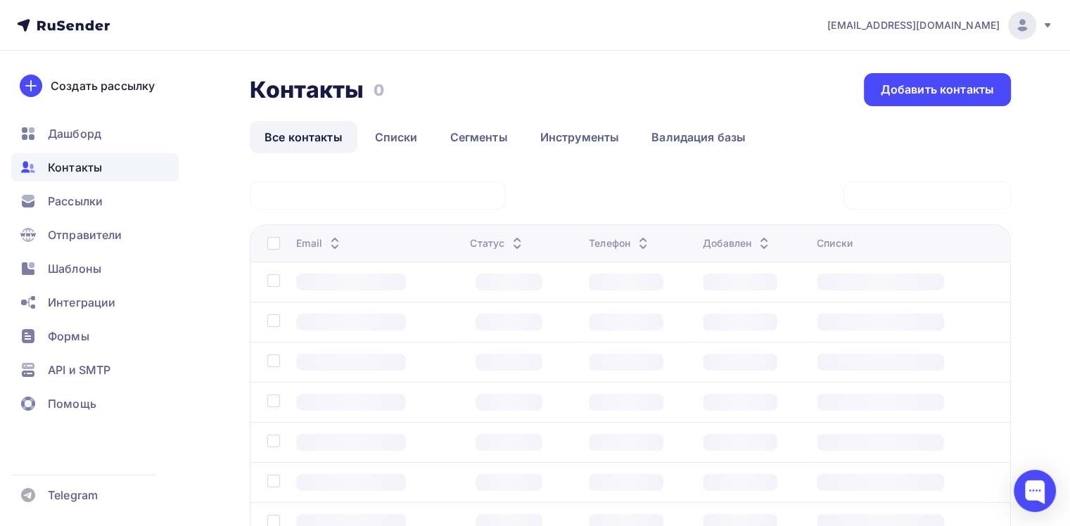
scroll to position [226, 0]
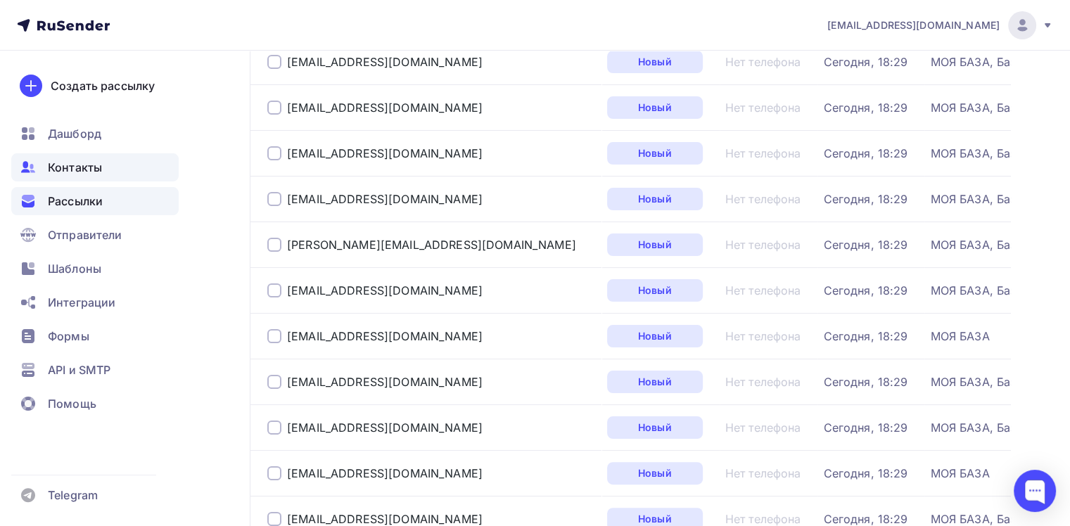
click at [71, 203] on span "Рассылки" at bounding box center [75, 201] width 55 height 17
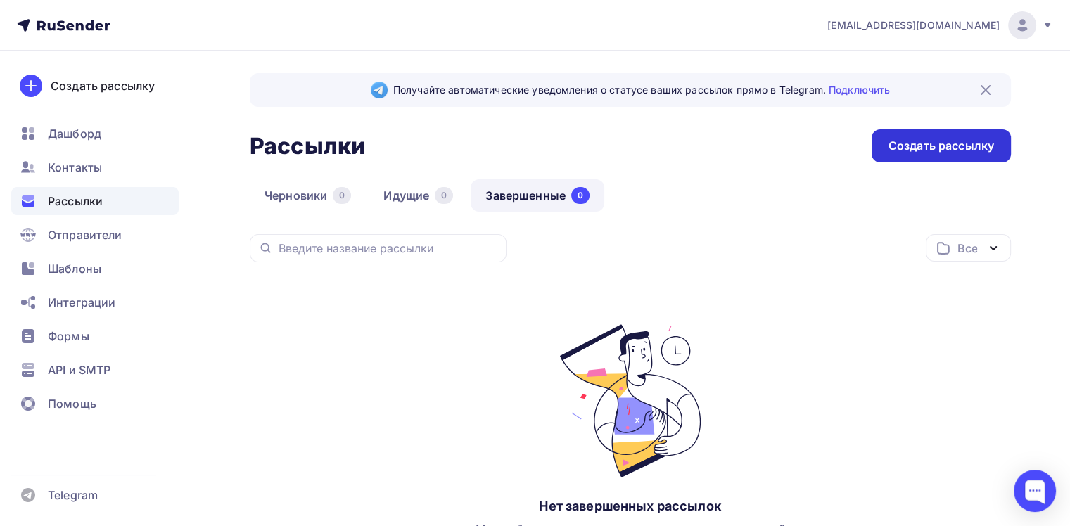
click at [937, 149] on div "Создать рассылку" at bounding box center [942, 146] width 106 height 16
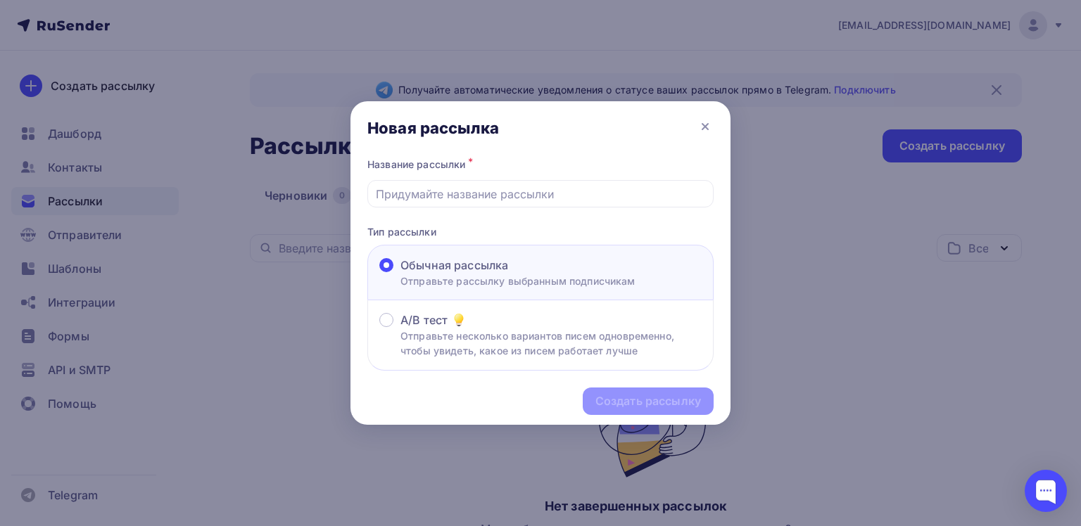
click at [483, 272] on span "Обычная рассылка" at bounding box center [454, 265] width 108 height 17
click at [400, 274] on input "Обычная рассылка Отправьте рассылку выбранным подписчикам" at bounding box center [400, 274] width 0 height 0
click at [484, 288] on div "Обычная рассылка Отправьте рассылку выбранным подписчикам" at bounding box center [540, 273] width 346 height 56
click at [710, 128] on icon at bounding box center [705, 126] width 17 height 17
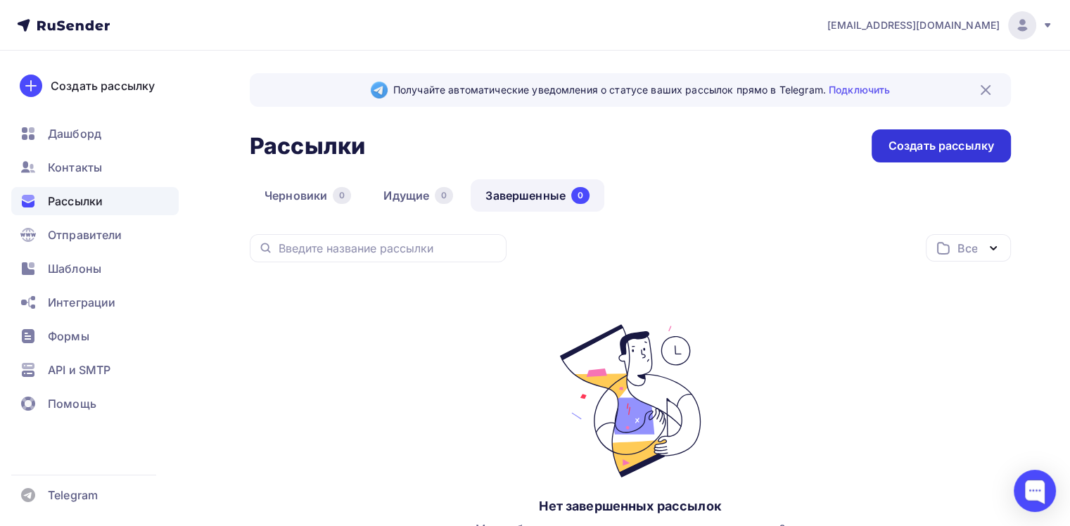
click at [983, 84] on img at bounding box center [985, 90] width 17 height 17
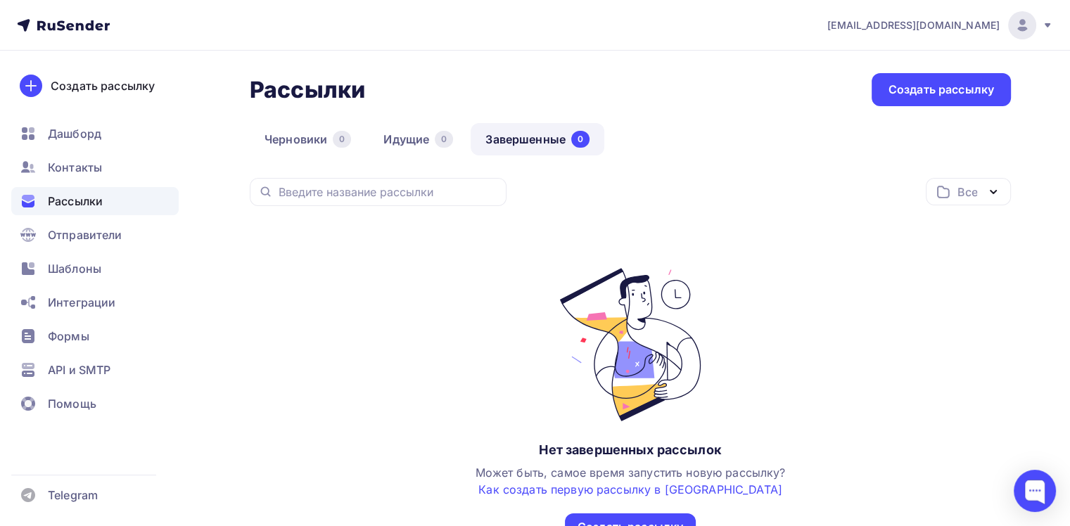
click at [1045, 28] on icon at bounding box center [1047, 25] width 11 height 11
click at [80, 234] on span "Отправители" at bounding box center [85, 235] width 75 height 17
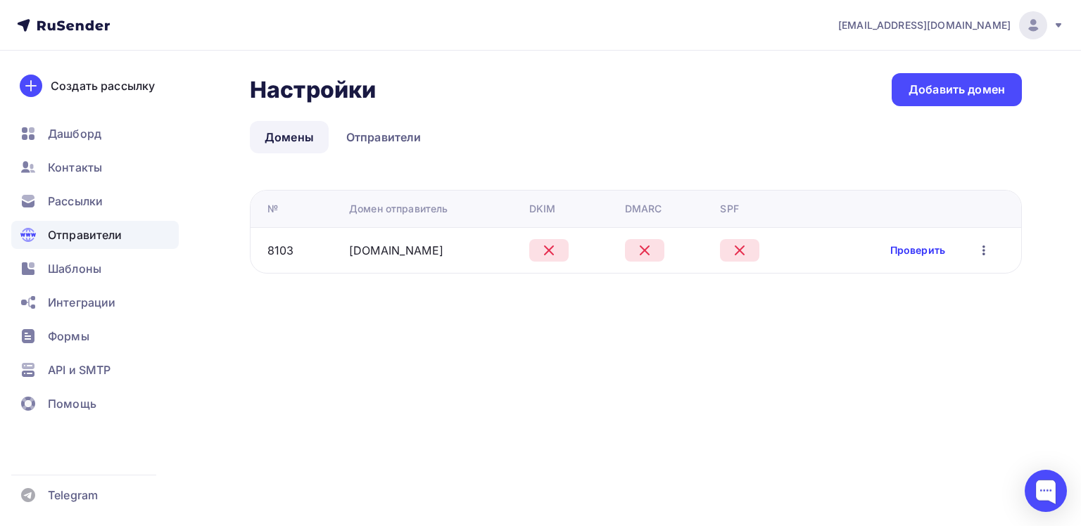
click at [918, 253] on link "Проверить" at bounding box center [917, 250] width 55 height 14
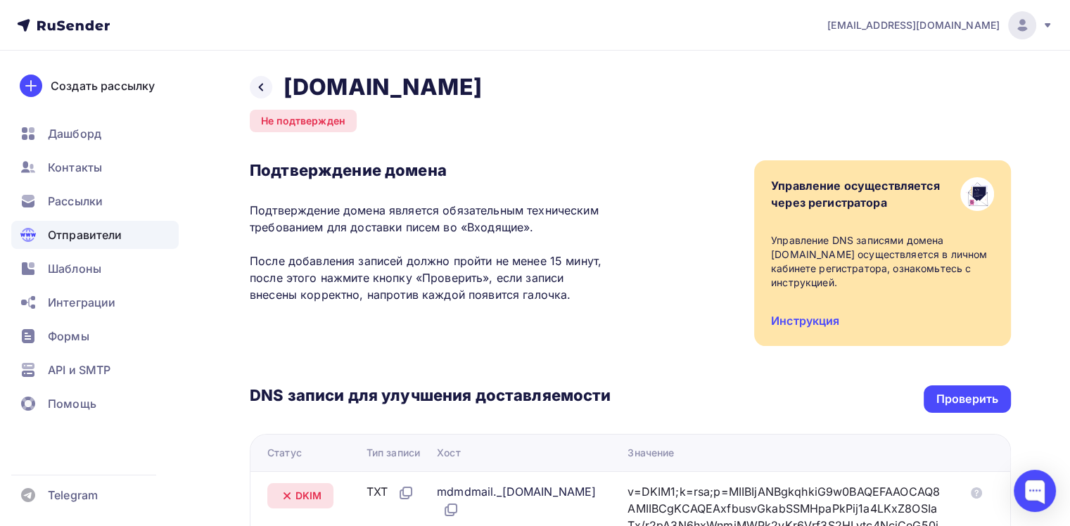
click at [290, 121] on div "Не подтвержден" at bounding box center [303, 121] width 107 height 23
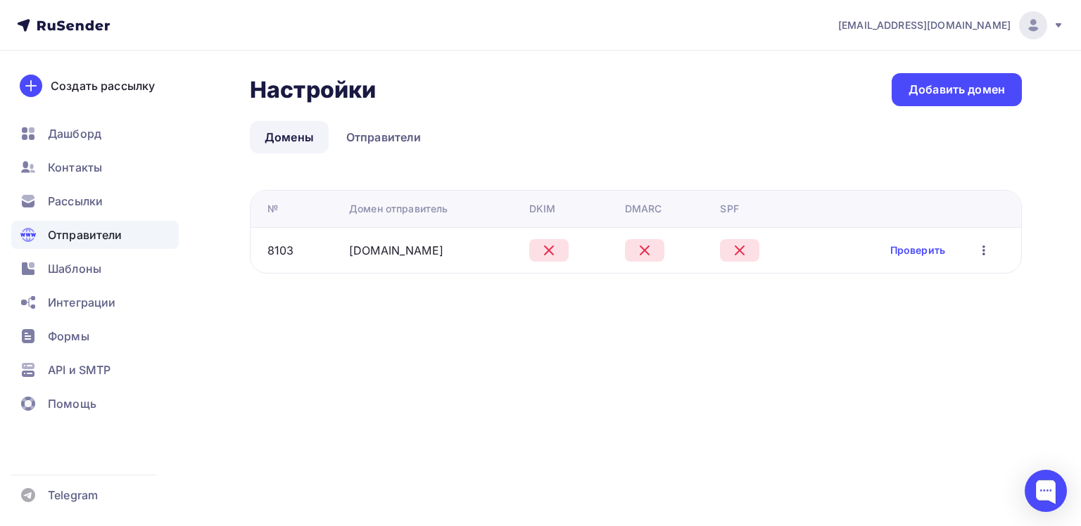
click at [985, 249] on icon "button" at bounding box center [983, 250] width 17 height 17
click at [368, 366] on div "vyborplus.msk@mail.ru Аккаунт Тарифы Выйти Создать рассылку Дашборд Контакты Ра…" at bounding box center [540, 263] width 1081 height 526
click at [393, 144] on link "Отправители" at bounding box center [383, 137] width 105 height 32
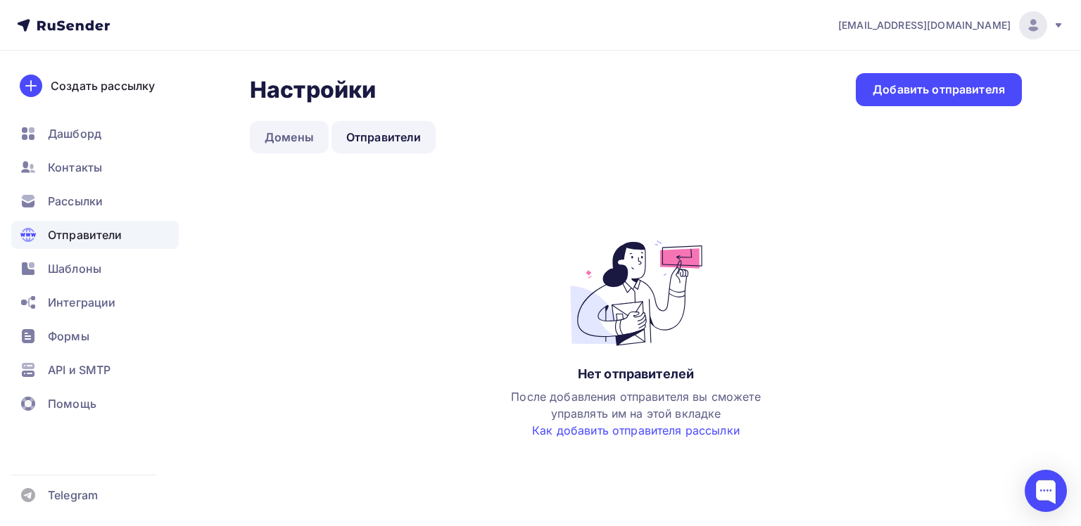
click at [286, 139] on link "Домены" at bounding box center [289, 137] width 79 height 32
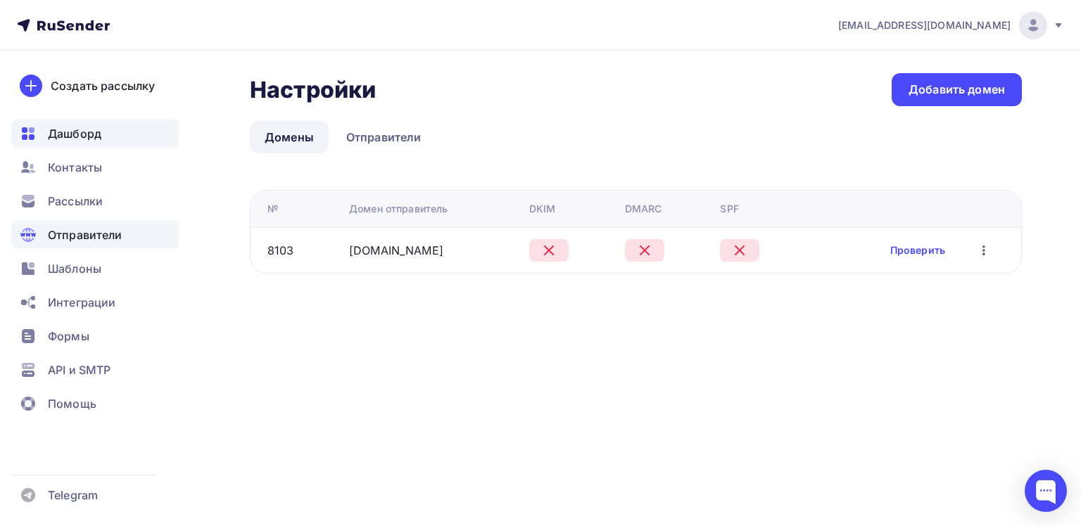
click at [73, 135] on span "Дашборд" at bounding box center [74, 133] width 53 height 17
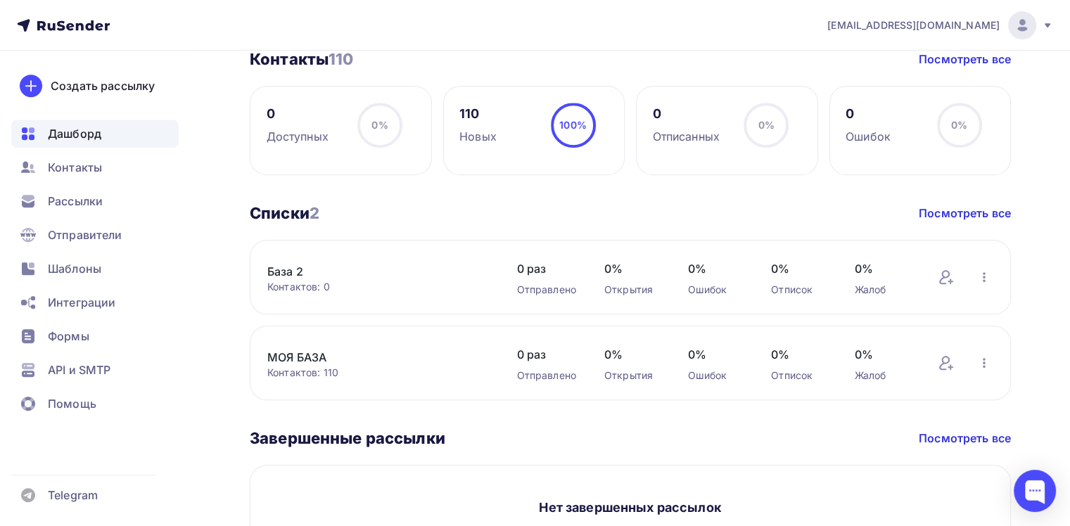
scroll to position [704, 0]
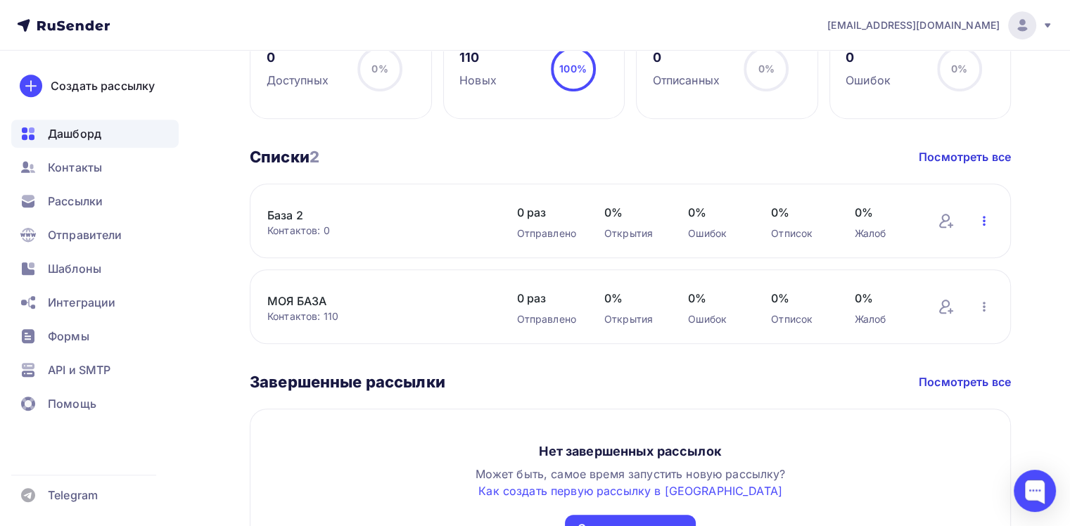
click at [978, 220] on icon "button" at bounding box center [984, 221] width 17 height 17
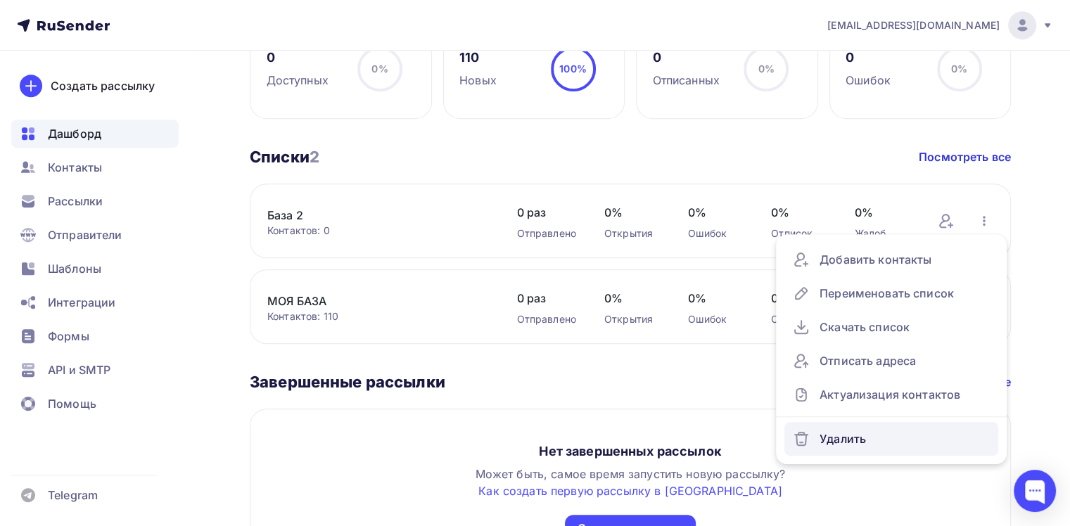
click at [856, 435] on div "Удалить" at bounding box center [891, 439] width 197 height 23
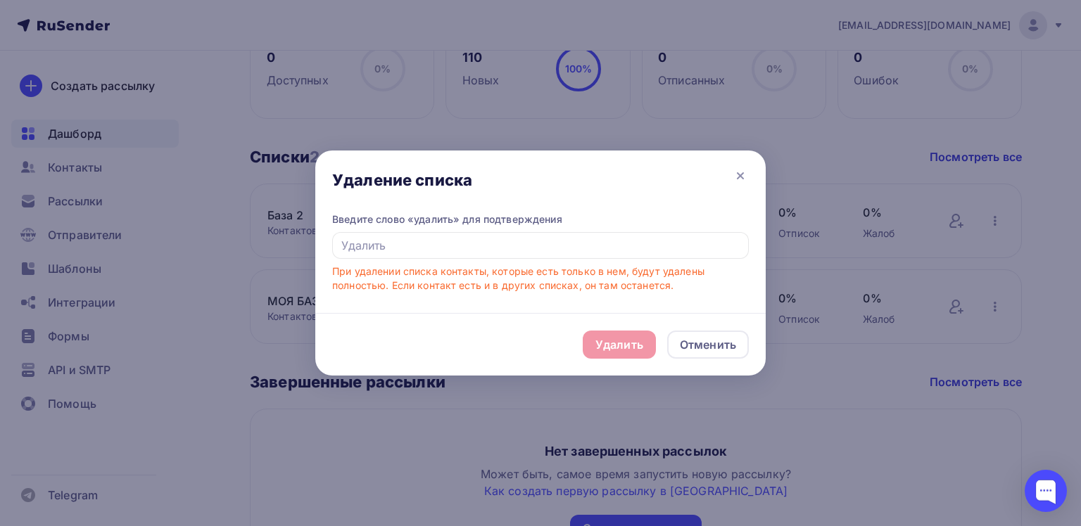
click at [626, 345] on div "Удалить Отменить" at bounding box center [540, 344] width 450 height 63
click at [363, 245] on input "text" at bounding box center [540, 245] width 417 height 27
type input "Удалить"
click at [636, 349] on div "Удалить" at bounding box center [619, 344] width 48 height 17
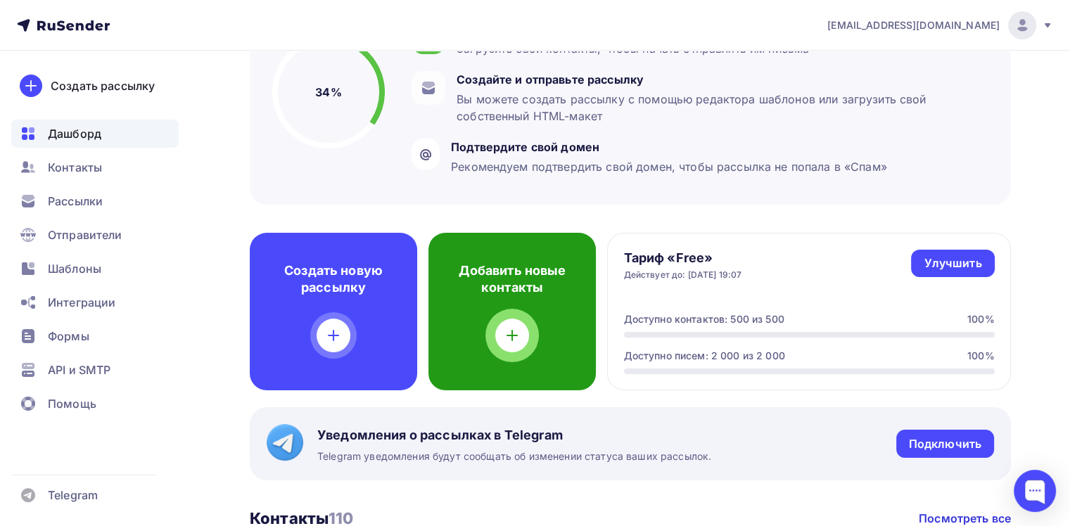
scroll to position [281, 0]
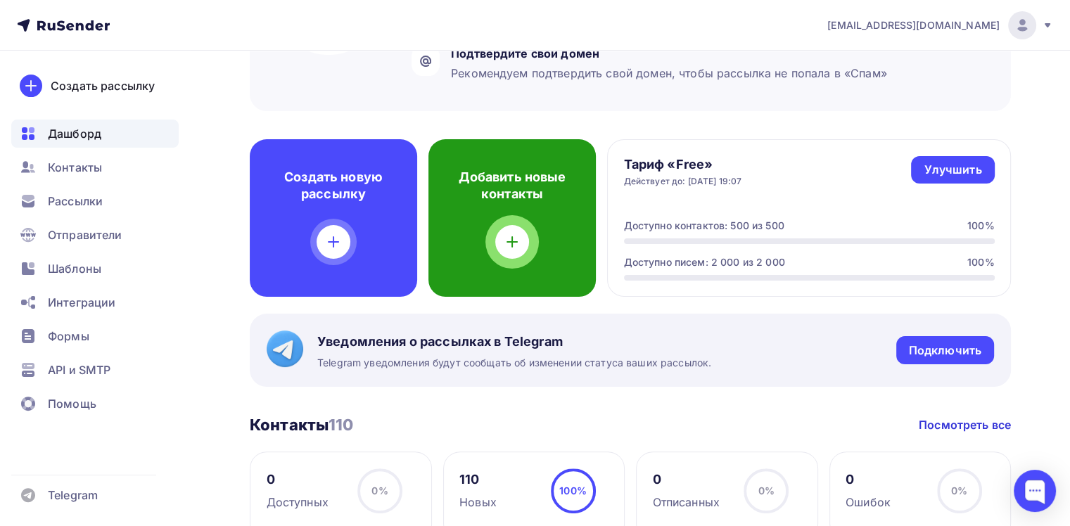
click at [519, 246] on icon at bounding box center [512, 242] width 17 height 17
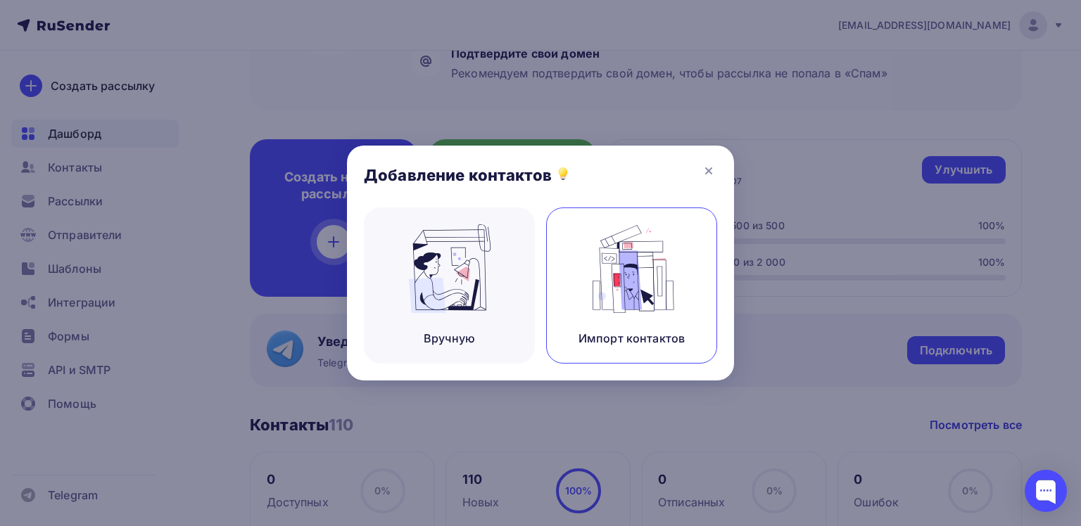
click at [621, 292] on img at bounding box center [632, 268] width 94 height 89
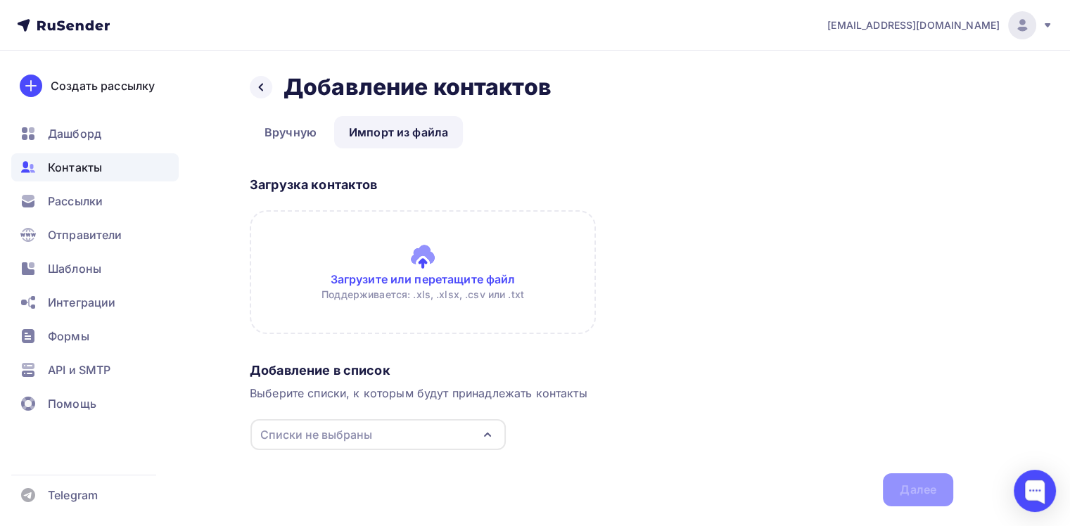
click at [490, 436] on icon "button" at bounding box center [488, 434] width 6 height 3
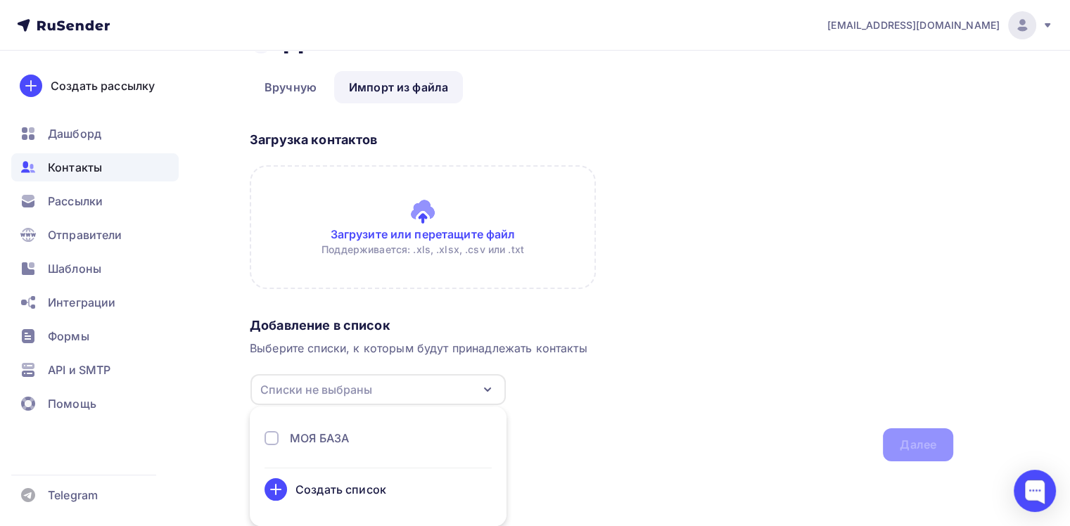
click at [270, 440] on div at bounding box center [272, 438] width 14 height 14
click at [745, 415] on div "Добавление в список Выберите списки, к которым будут принадлежать контакты МОЯ …" at bounding box center [602, 387] width 704 height 150
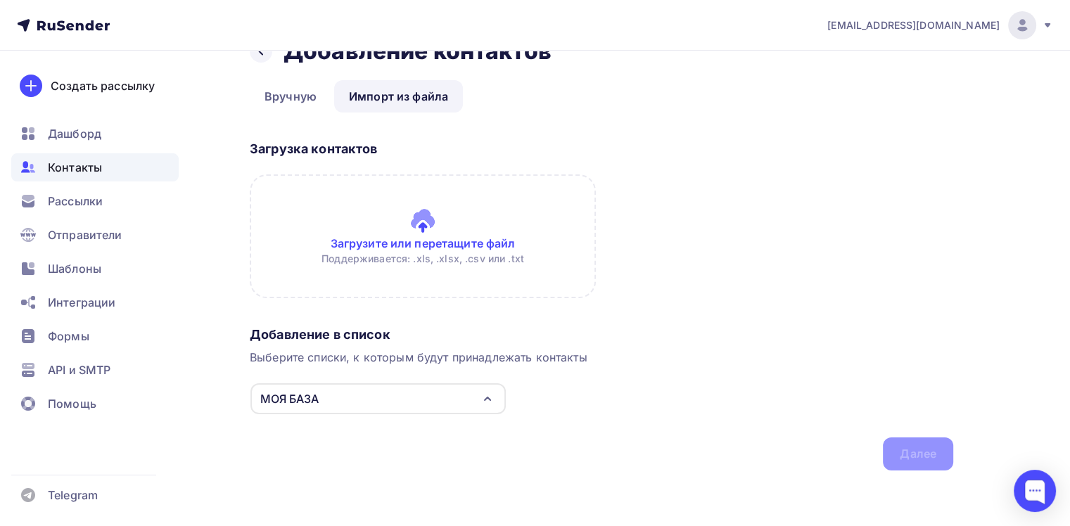
click at [427, 230] on input "file" at bounding box center [423, 237] width 346 height 124
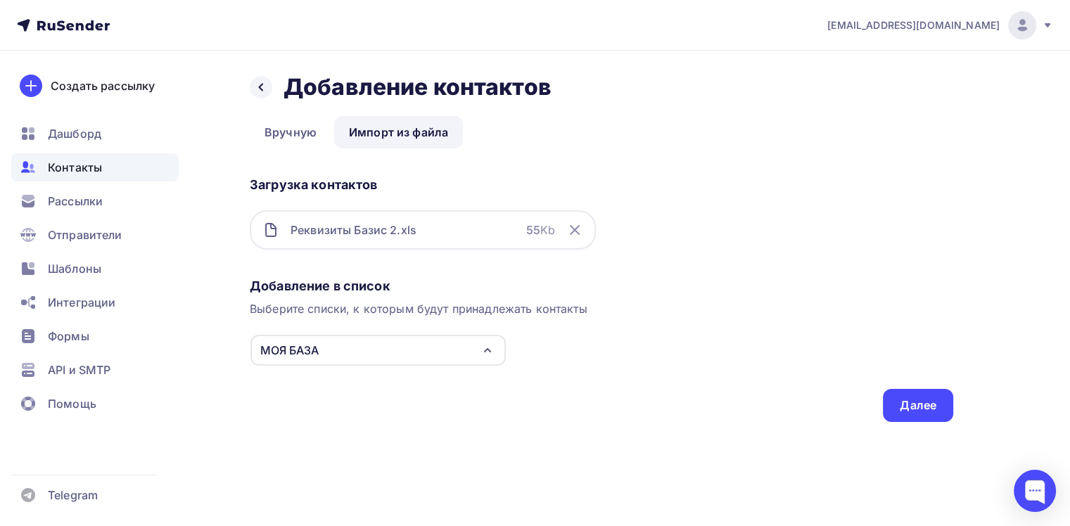
scroll to position [0, 0]
click at [419, 139] on link "Импорт из файла" at bounding box center [398, 132] width 129 height 32
click at [916, 403] on div "Далее" at bounding box center [918, 406] width 37 height 16
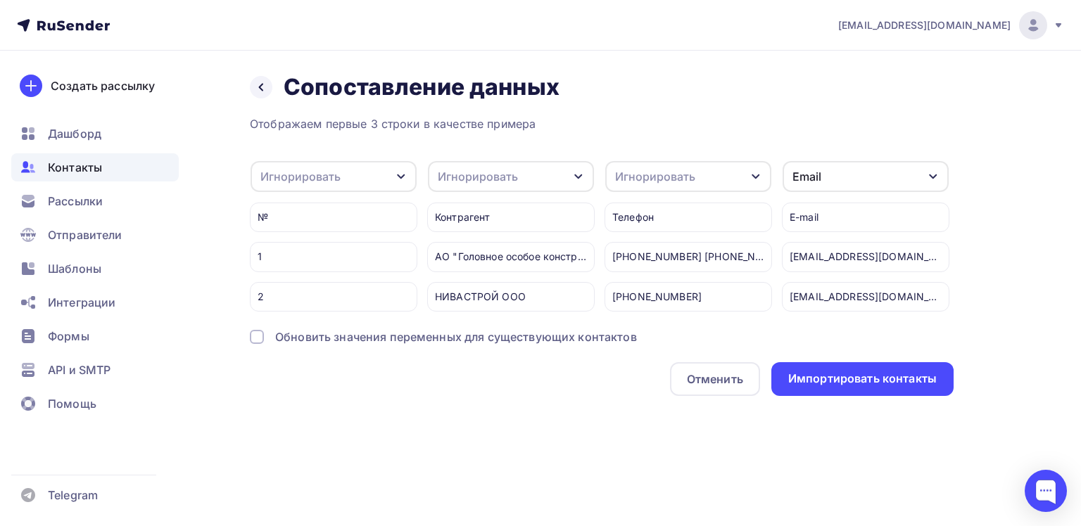
click at [262, 344] on div at bounding box center [257, 337] width 14 height 14
click at [260, 344] on div at bounding box center [257, 337] width 14 height 14
click at [756, 175] on icon "button" at bounding box center [755, 176] width 11 height 11
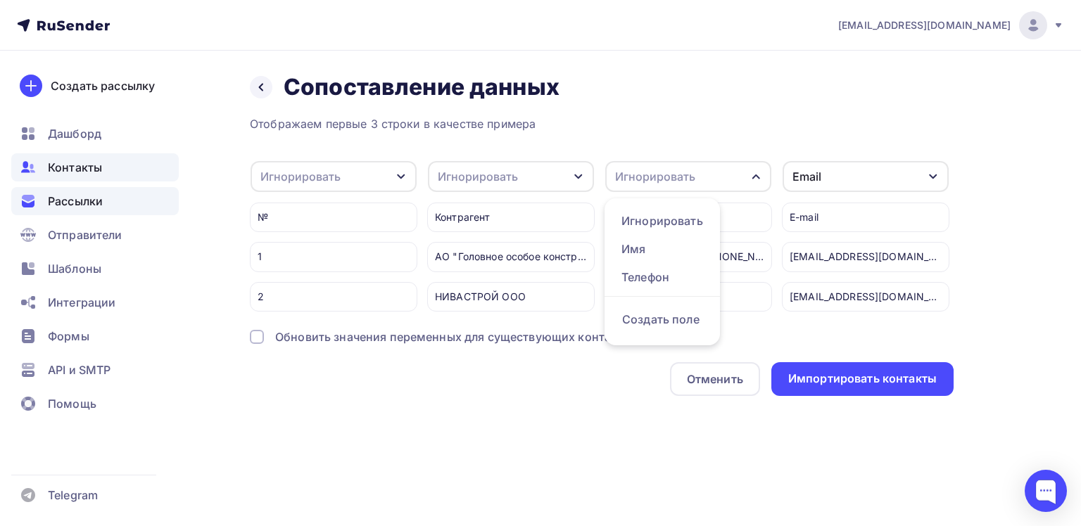
click at [93, 207] on span "Рассылки" at bounding box center [75, 201] width 55 height 17
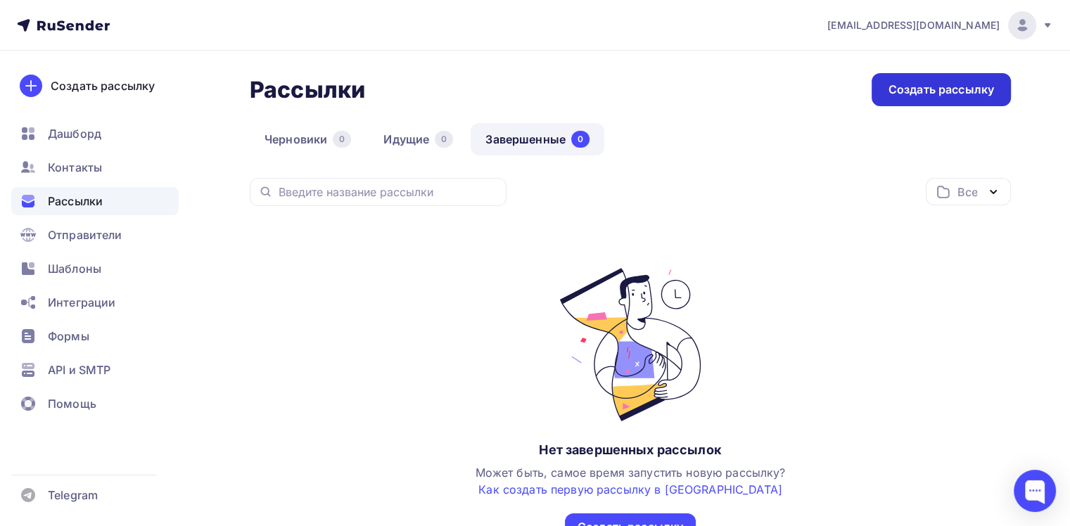
click at [909, 87] on div "Создать рассылку" at bounding box center [942, 90] width 106 height 16
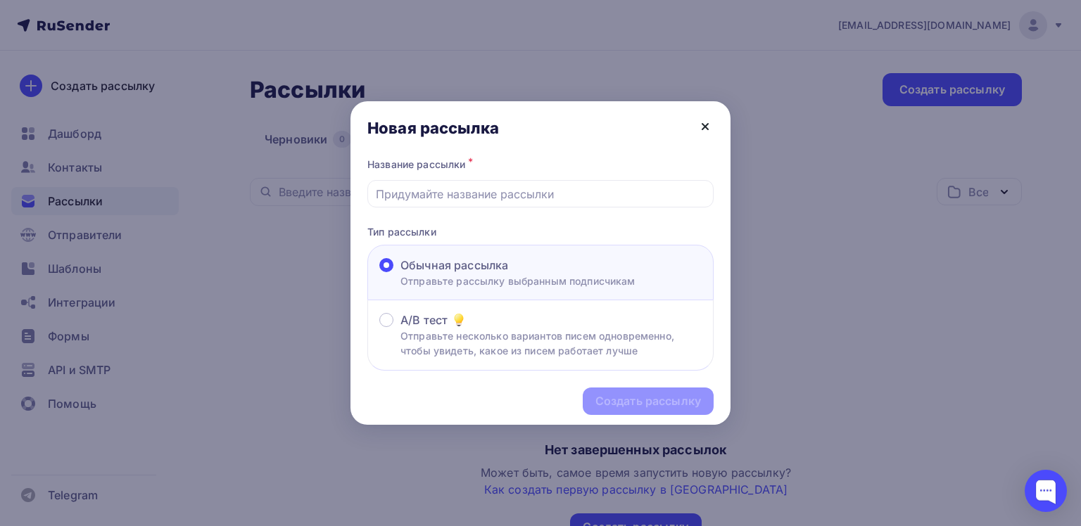
click at [706, 127] on icon at bounding box center [705, 127] width 6 height 6
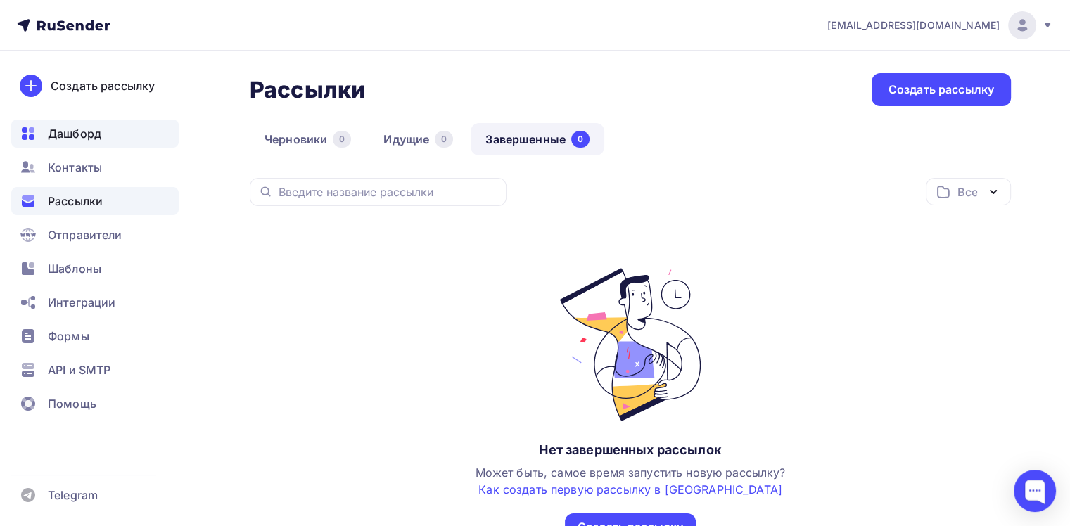
click at [60, 138] on span "Дашборд" at bounding box center [74, 133] width 53 height 17
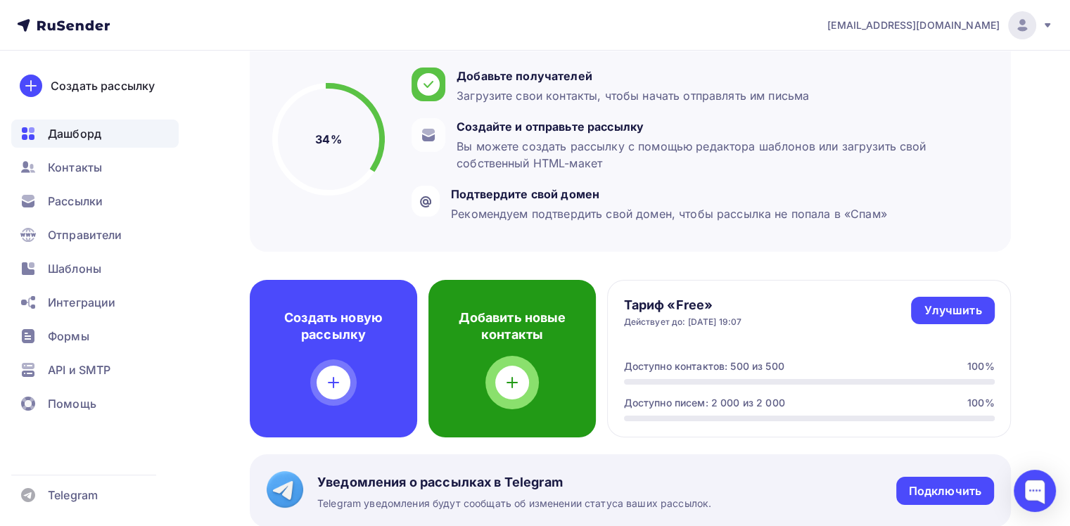
scroll to position [211, 0]
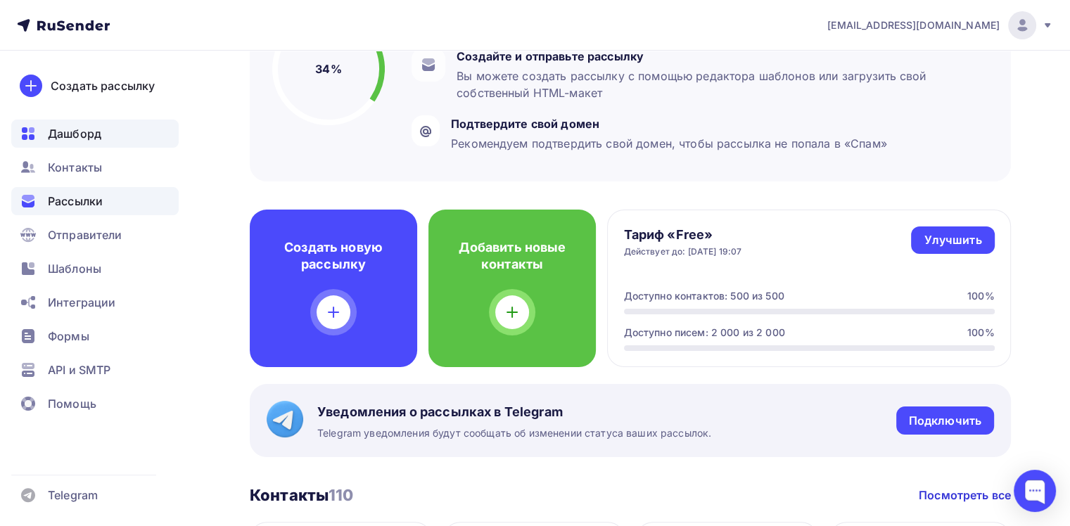
click at [66, 198] on span "Рассылки" at bounding box center [75, 201] width 55 height 17
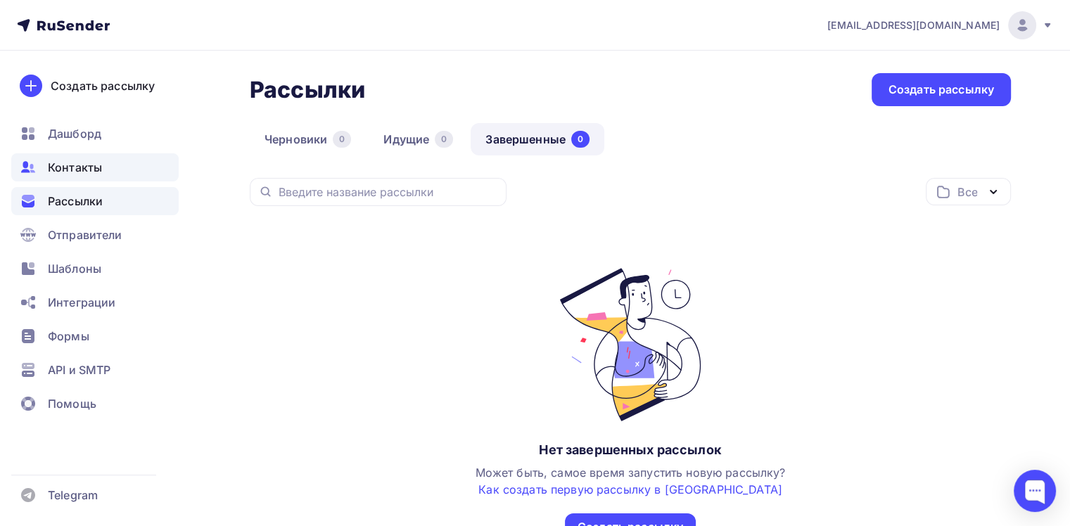
click at [70, 170] on span "Контакты" at bounding box center [75, 167] width 54 height 17
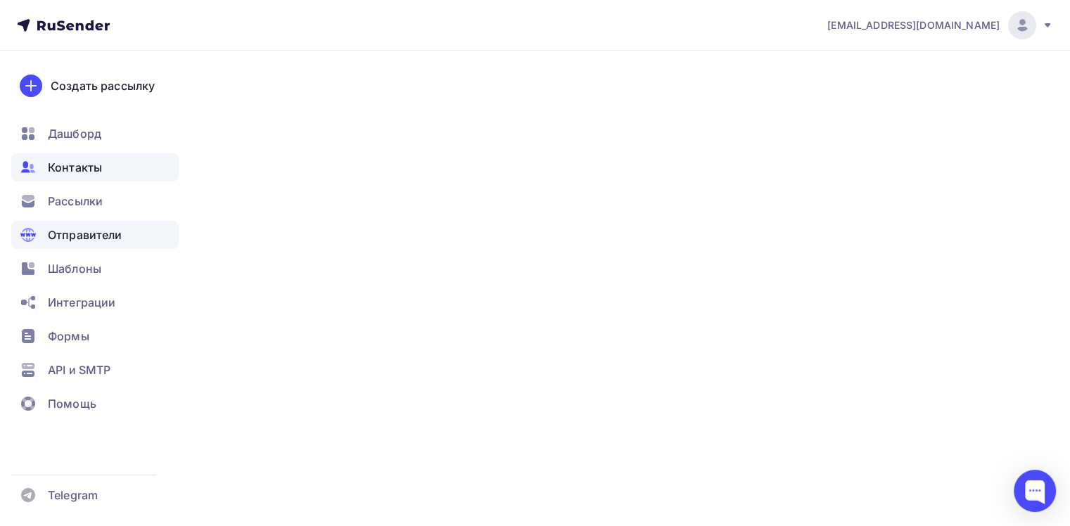
click at [74, 236] on span "Отправители" at bounding box center [85, 235] width 75 height 17
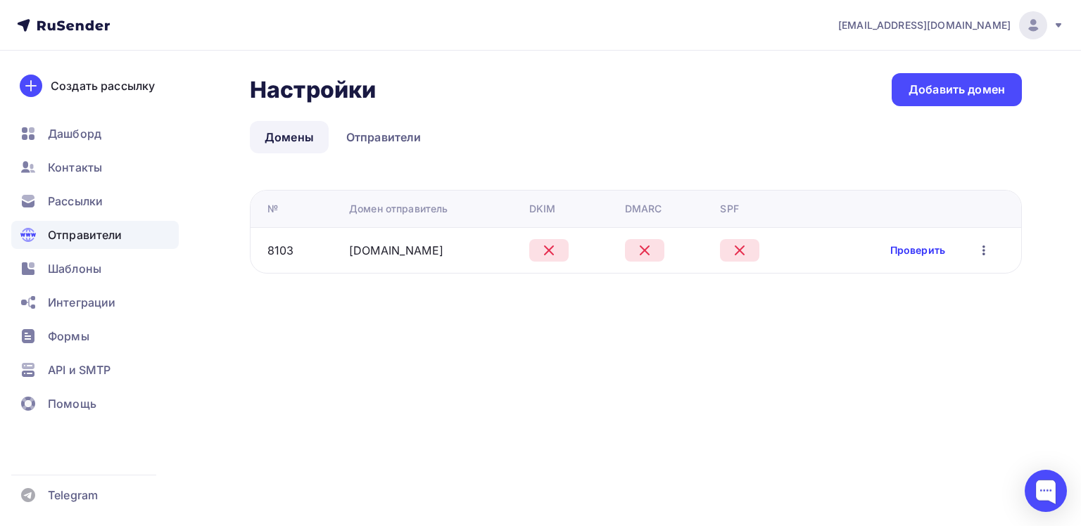
click at [901, 250] on link "Проверить" at bounding box center [917, 250] width 55 height 14
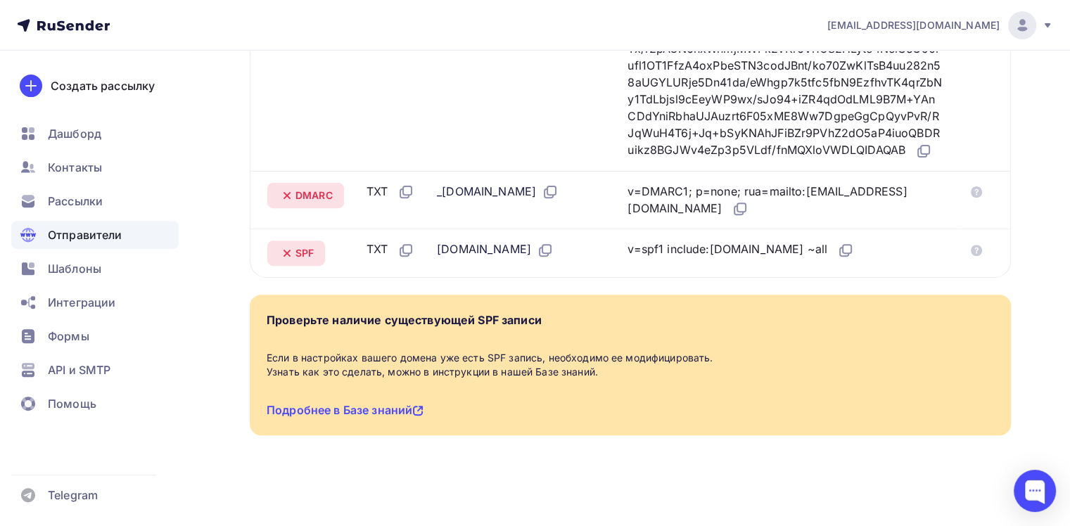
scroll to position [493, 0]
click at [303, 410] on link "Подробнее в Базе знаний" at bounding box center [345, 410] width 157 height 14
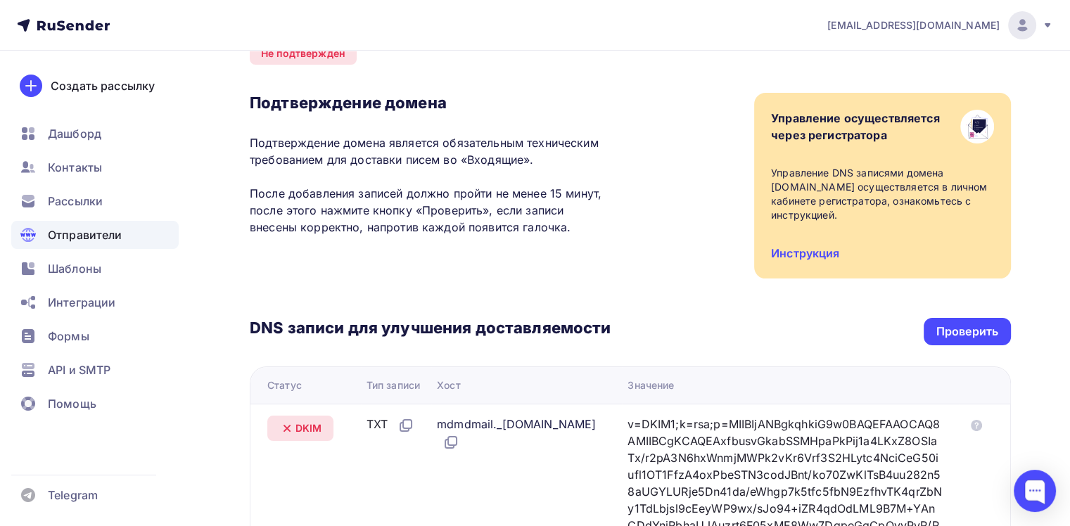
scroll to position [0, 0]
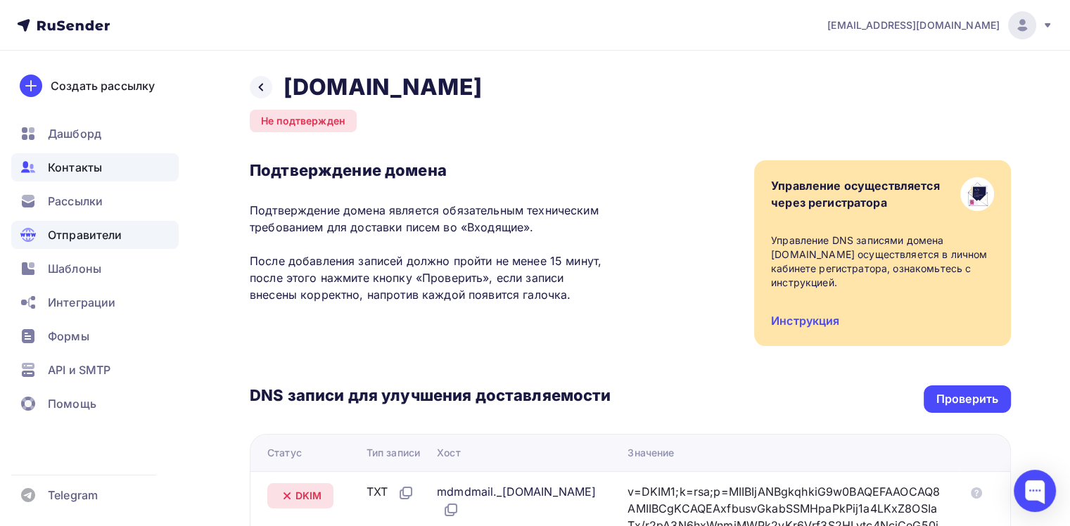
click at [68, 169] on span "Контакты" at bounding box center [75, 167] width 54 height 17
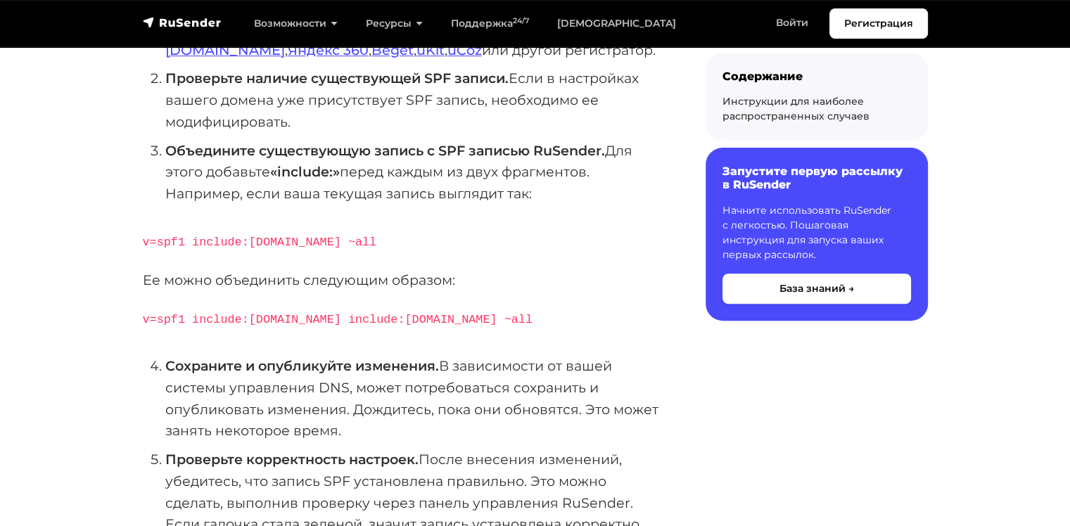
scroll to position [422, 0]
